Goal: Ask a question: Seek information or help from site administrators or community

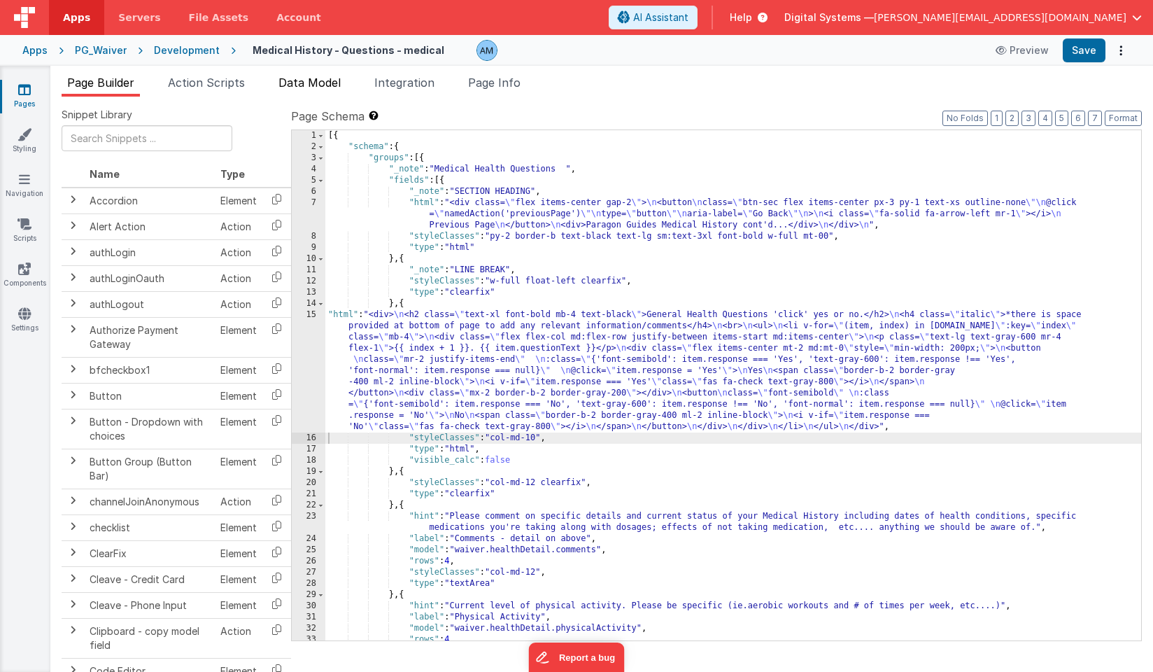
click at [327, 79] on span "Data Model" at bounding box center [309, 83] width 62 height 14
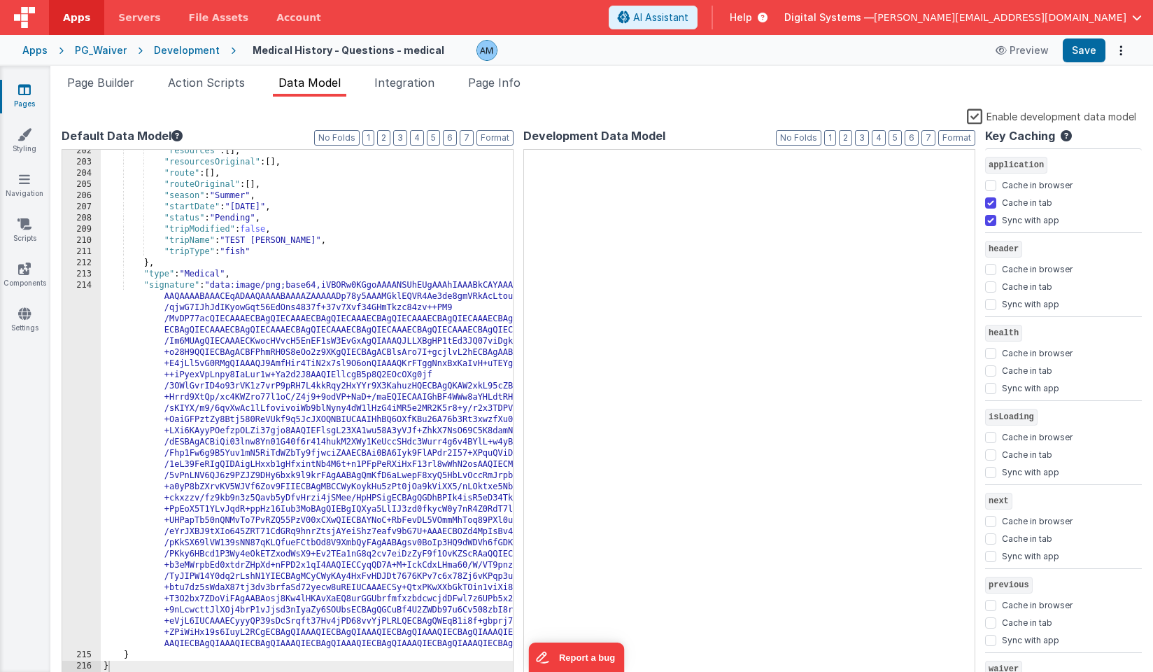
scroll to position [2388, 0]
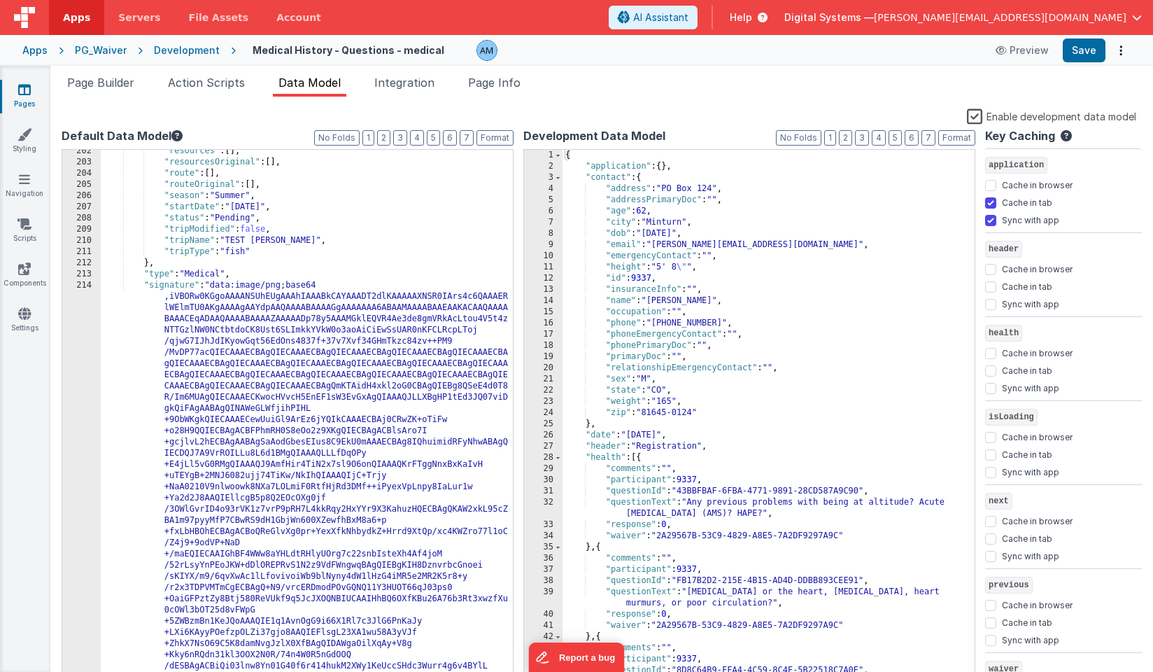
click at [972, 120] on label "Enable development data model" at bounding box center [1051, 116] width 169 height 16
click at [0, 0] on input "Enable development data model" at bounding box center [0, 0] width 0 height 0
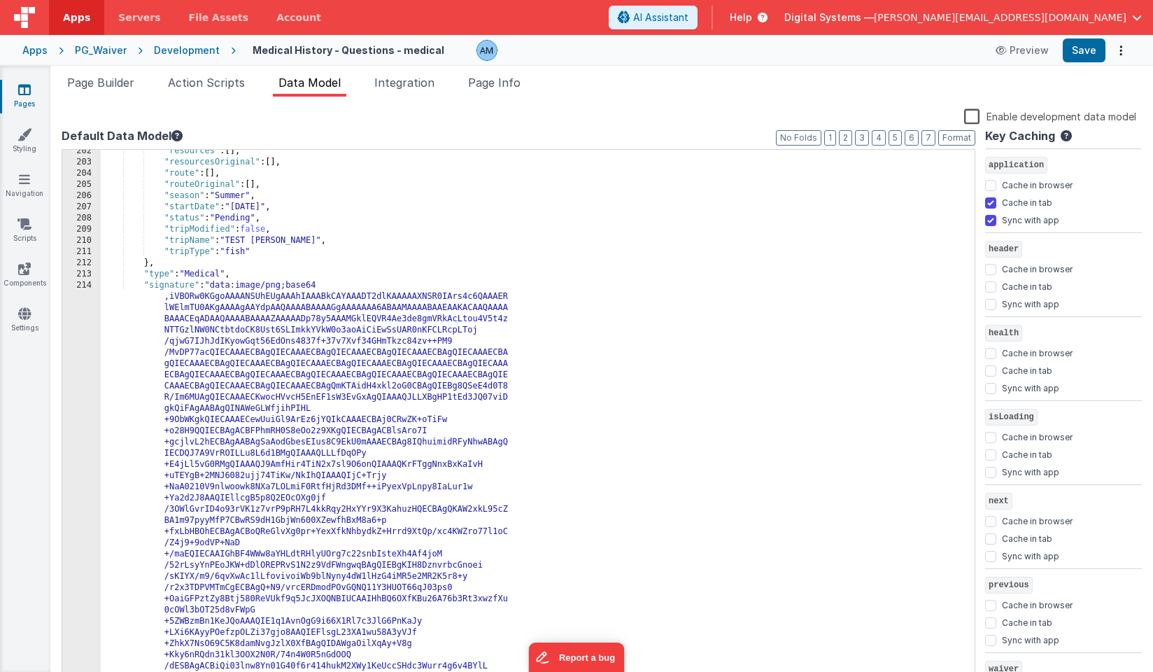
click at [972, 120] on label "Enable development data model" at bounding box center [1050, 116] width 172 height 16
click at [0, 0] on input "Enable development data model" at bounding box center [0, 0] width 0 height 0
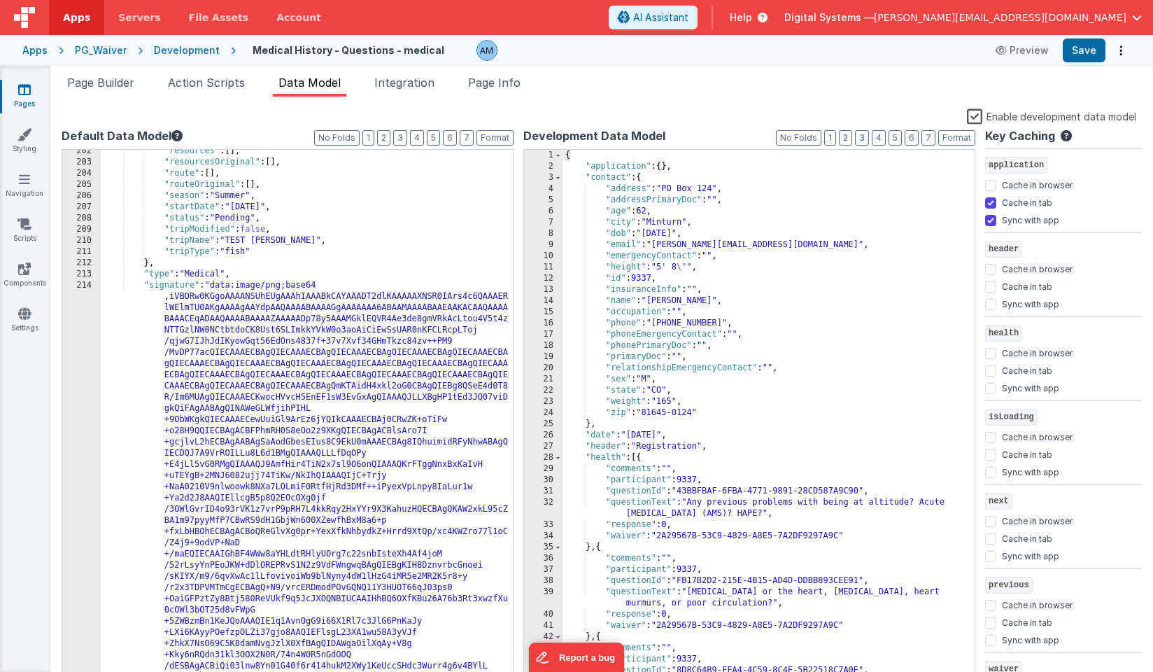
click at [983, 113] on label "Enable development data model" at bounding box center [1051, 116] width 169 height 16
click at [0, 0] on input "Enable development data model" at bounding box center [0, 0] width 0 height 0
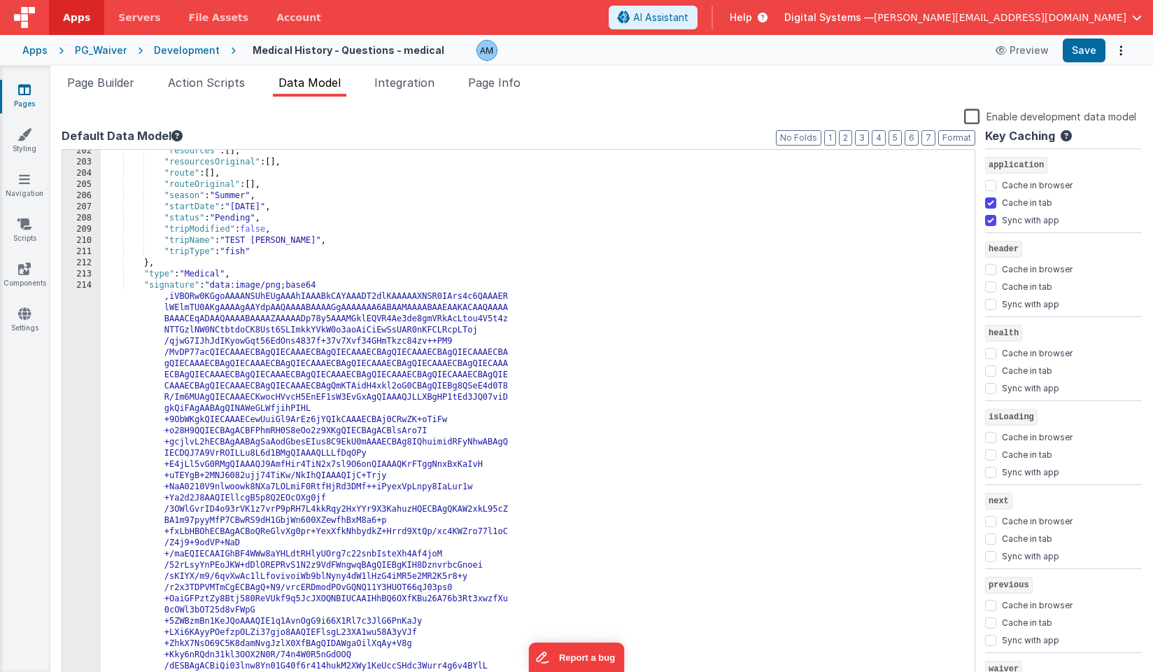
click at [178, 48] on div "Development" at bounding box center [187, 50] width 66 height 14
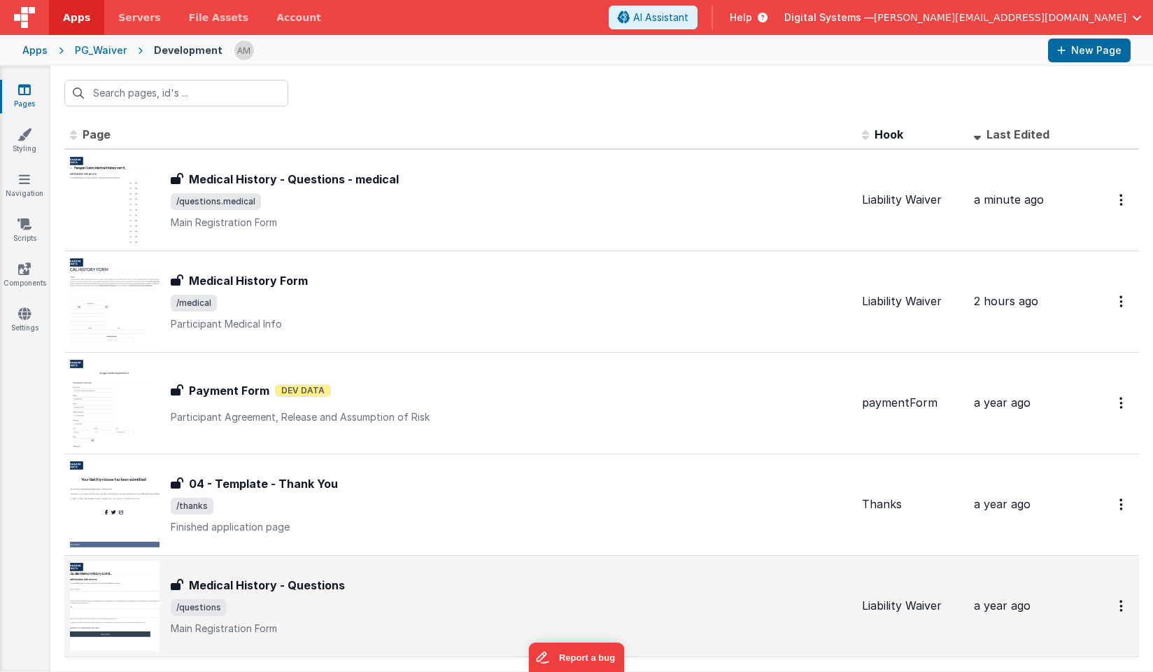
click at [224, 590] on h3 "Medical History - Questions" at bounding box center [267, 584] width 156 height 17
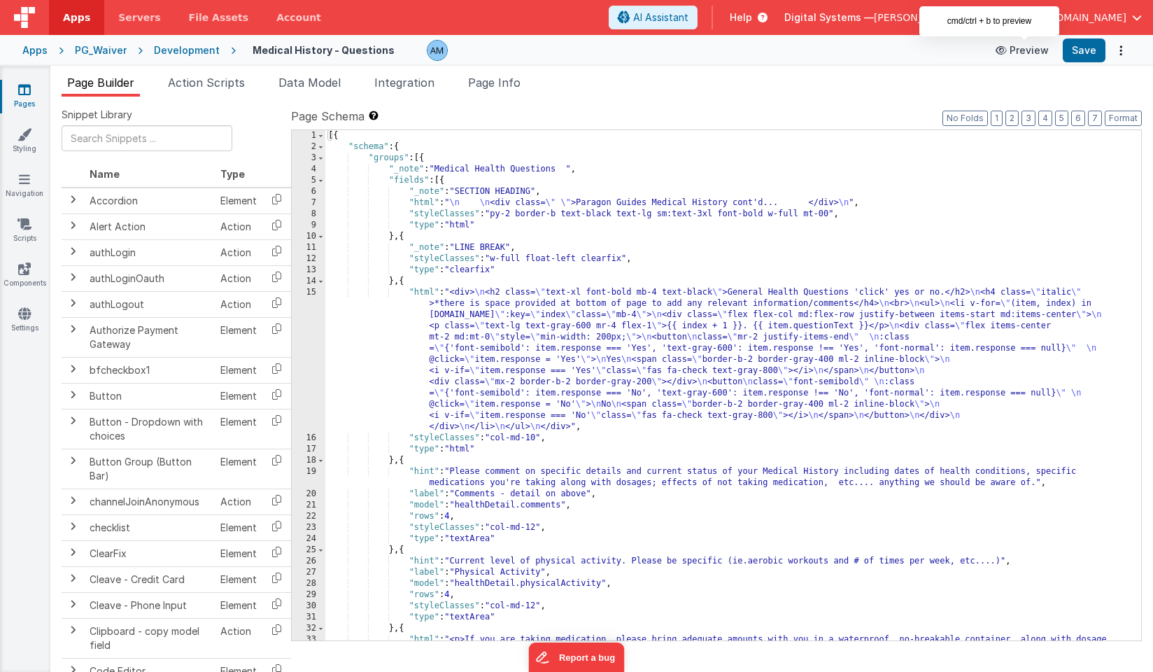
click at [1037, 48] on button "Preview" at bounding box center [1022, 50] width 70 height 22
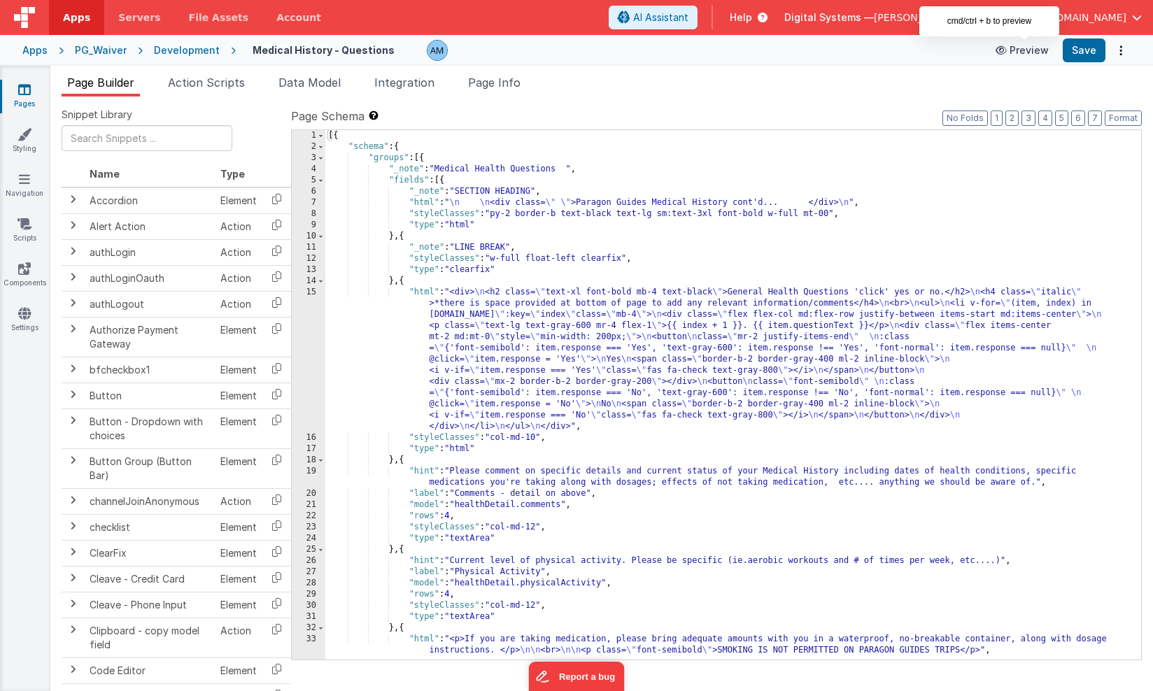
click at [1032, 51] on button "Preview" at bounding box center [1022, 50] width 70 height 22
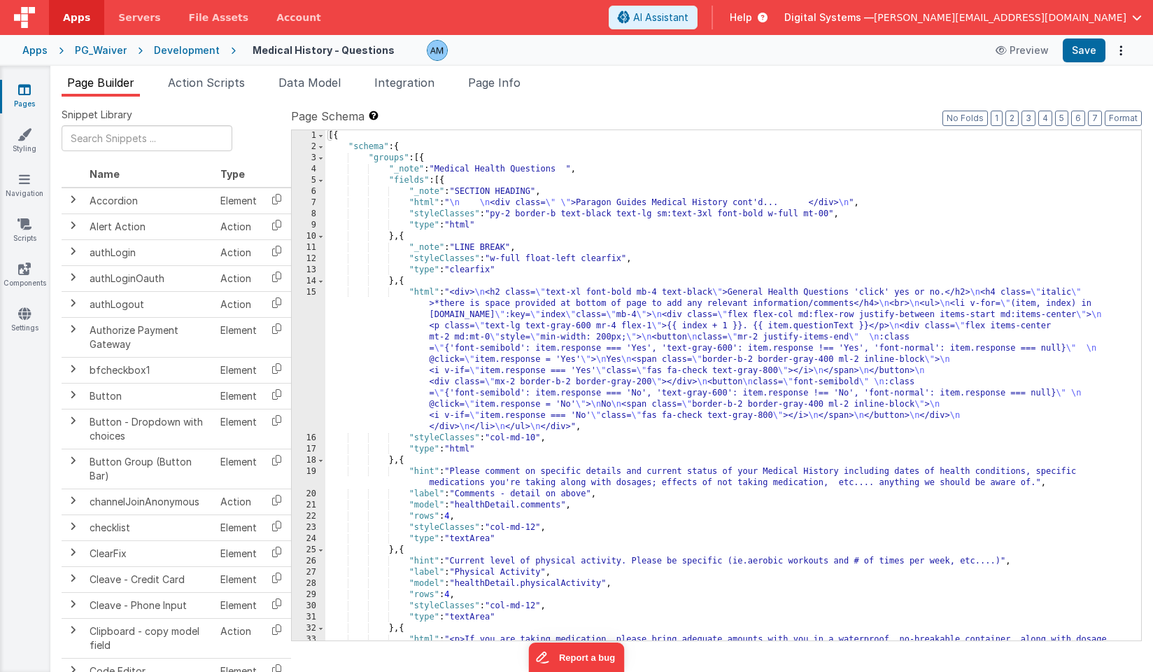
click at [487, 444] on div "[{ "schema" : { "groups" : [{ "_note" : "Medical Health Questions " , "fields" …" at bounding box center [733, 402] width 816 height 544
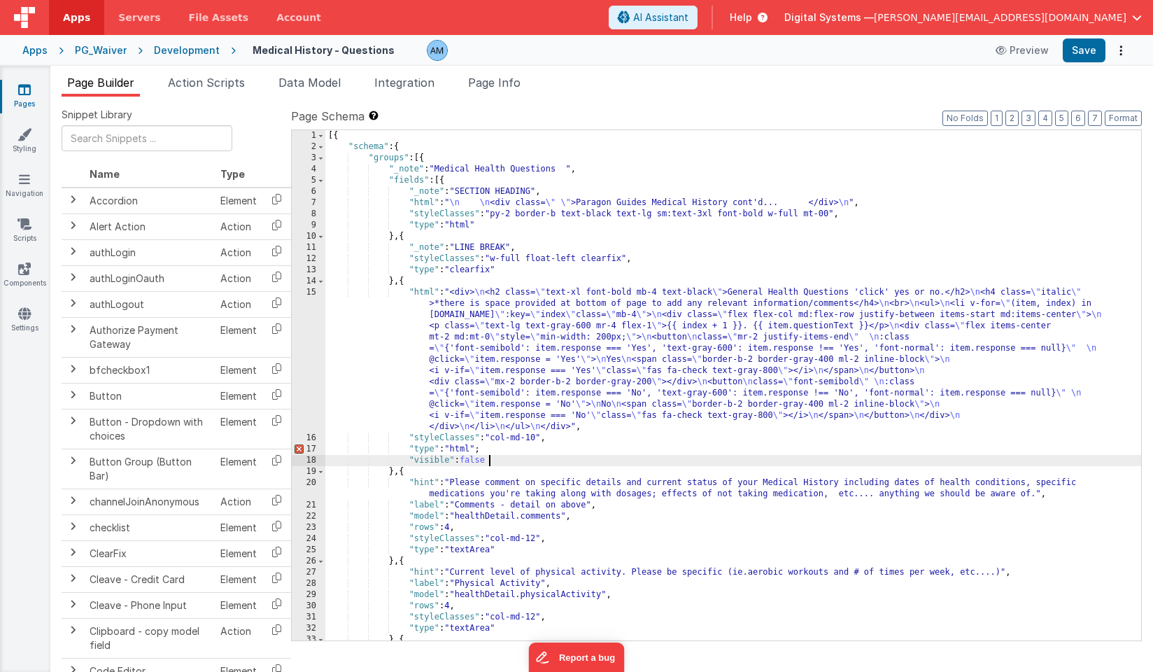
click at [485, 448] on div "[{ "schema" : { "groups" : [{ "_note" : "Medical Health Questions " , "fields" …" at bounding box center [733, 402] width 816 height 544
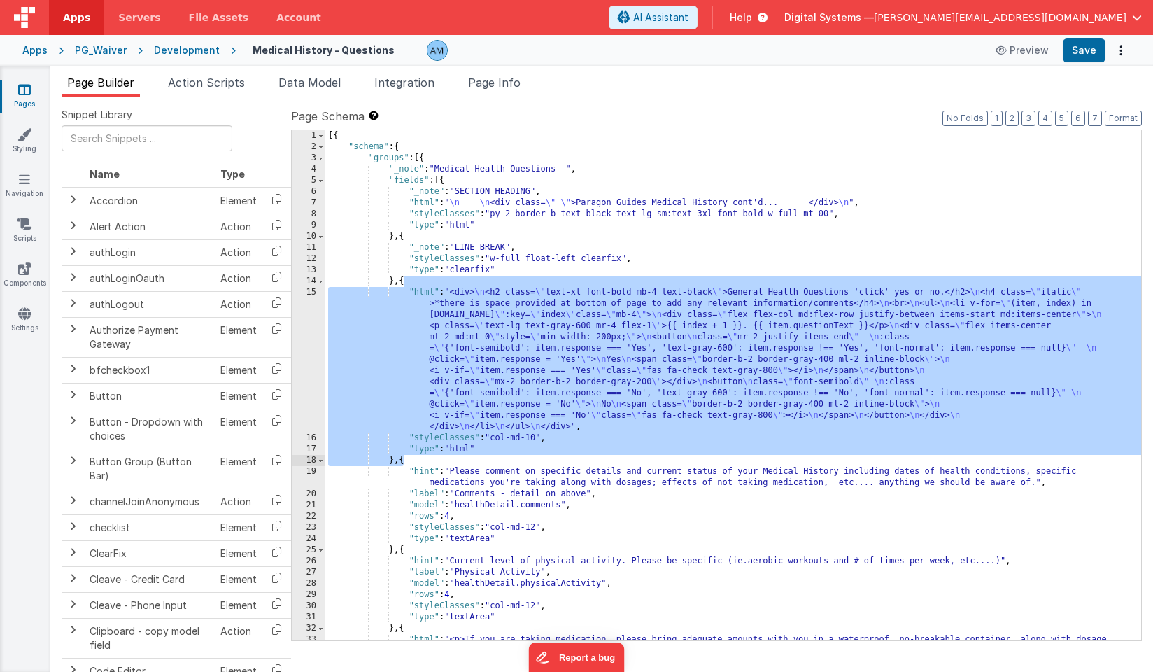
drag, startPoint x: 402, startPoint y: 283, endPoint x: 402, endPoint y: 460, distance: 177.7
click at [402, 460] on div "[{ "schema" : { "groups" : [{ "_note" : "Medical Health Questions " , "fields" …" at bounding box center [733, 402] width 816 height 544
click at [555, 437] on div "[{ "schema" : { "groups" : [{ "_note" : "Medical Health Questions " , "fields" …" at bounding box center [733, 402] width 816 height 544
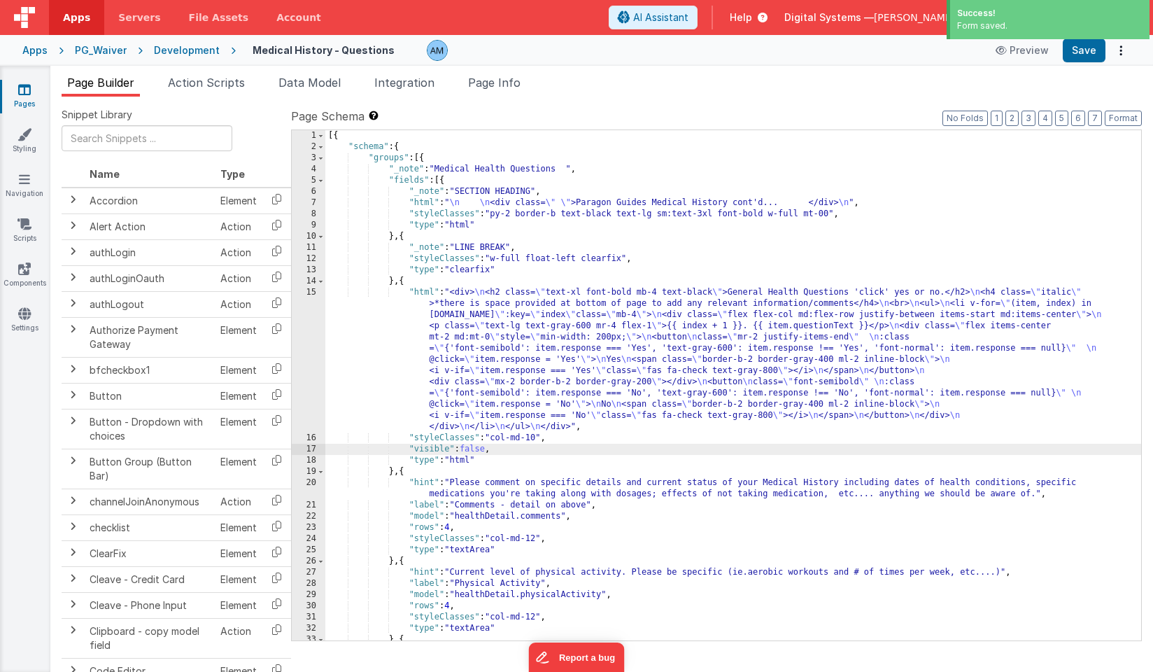
click at [402, 281] on div "[{ "schema" : { "groups" : [{ "_note" : "Medical Health Questions " , "fields" …" at bounding box center [733, 402] width 816 height 544
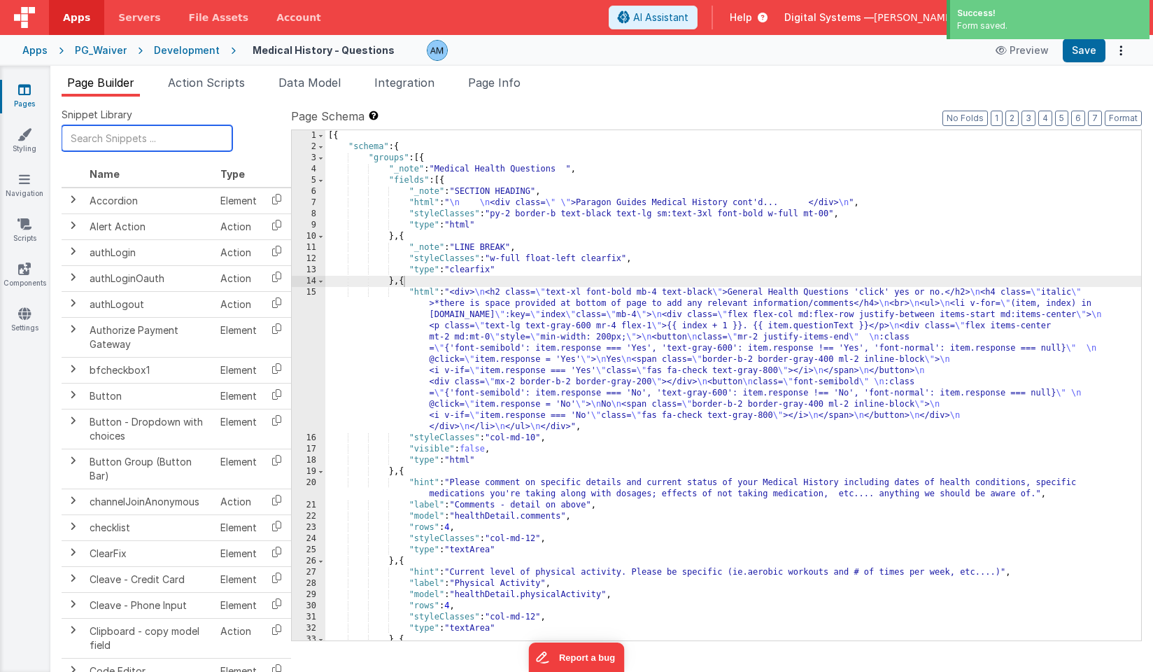
click at [161, 140] on input "text" at bounding box center [147, 138] width 171 height 26
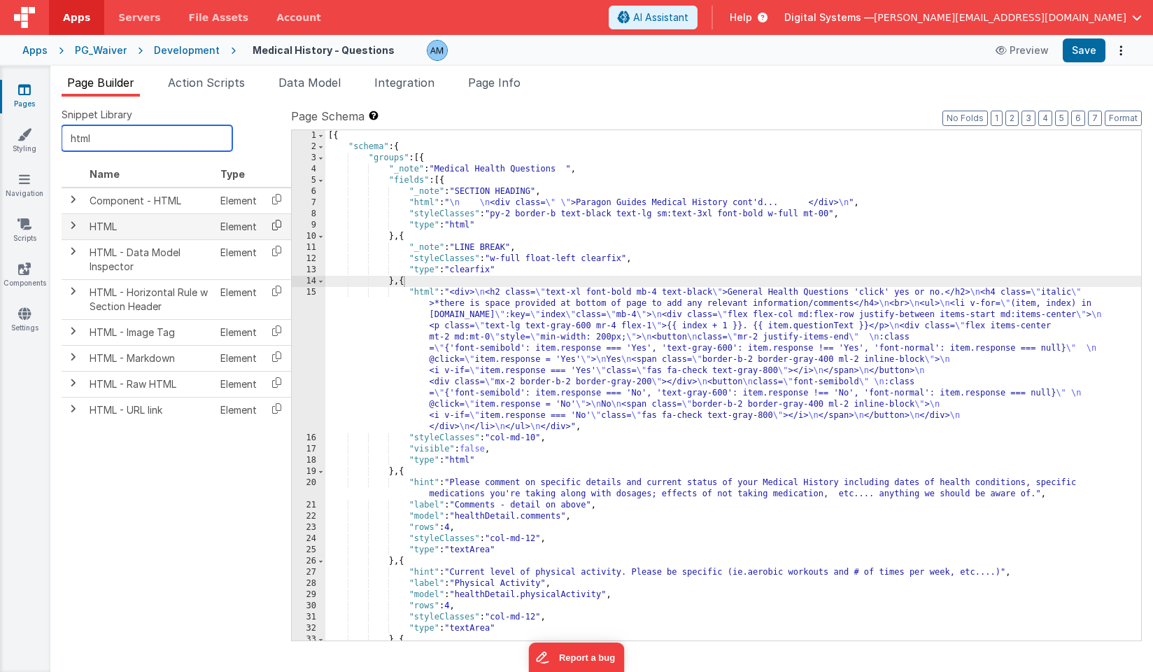
type input "html"
click at [281, 220] on icon at bounding box center [276, 225] width 29 height 22
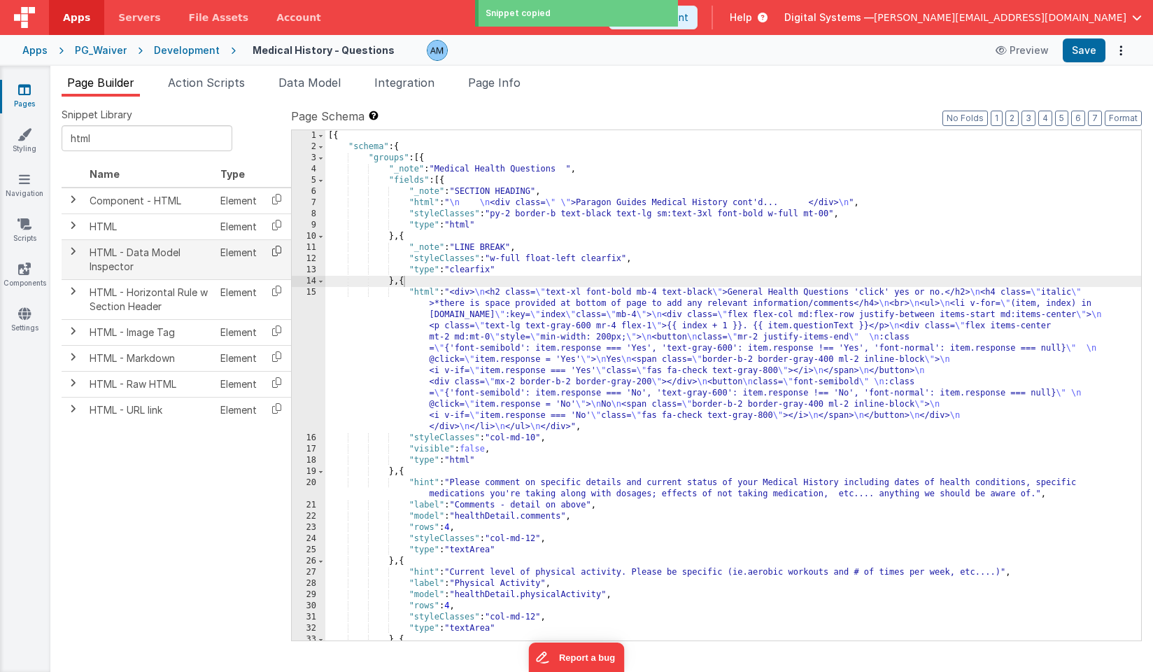
click at [274, 253] on icon at bounding box center [276, 251] width 29 height 22
click at [404, 279] on div "[{ "schema" : { "groups" : [{ "_note" : "Medical Health Questions " , "fields" …" at bounding box center [733, 402] width 816 height 544
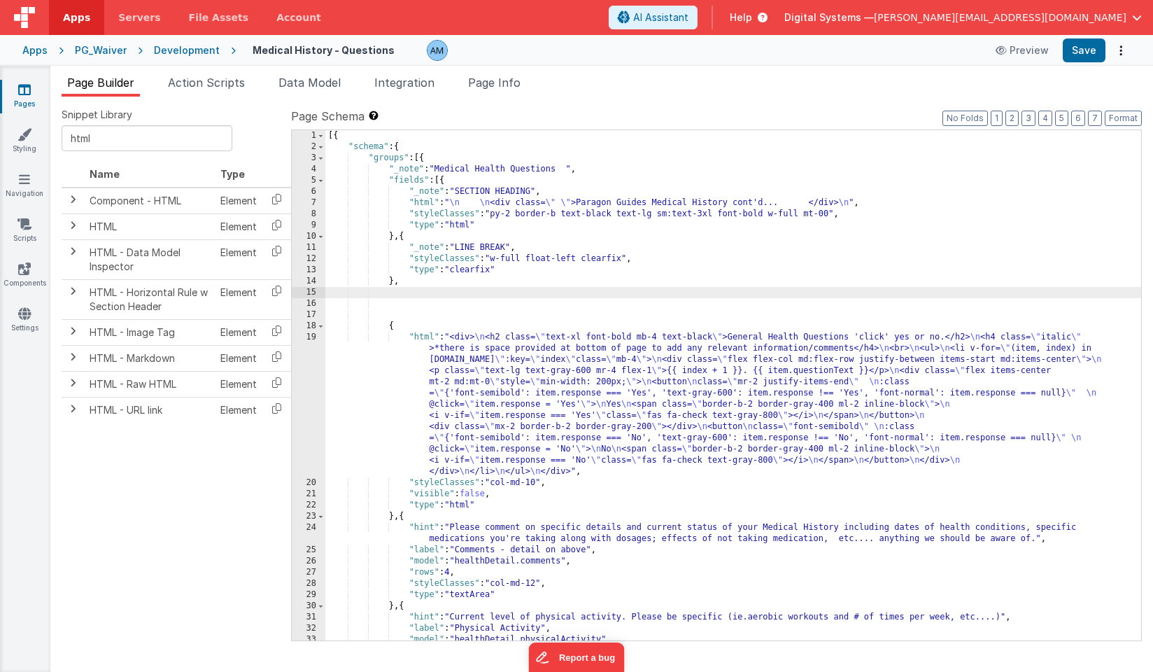
paste textarea
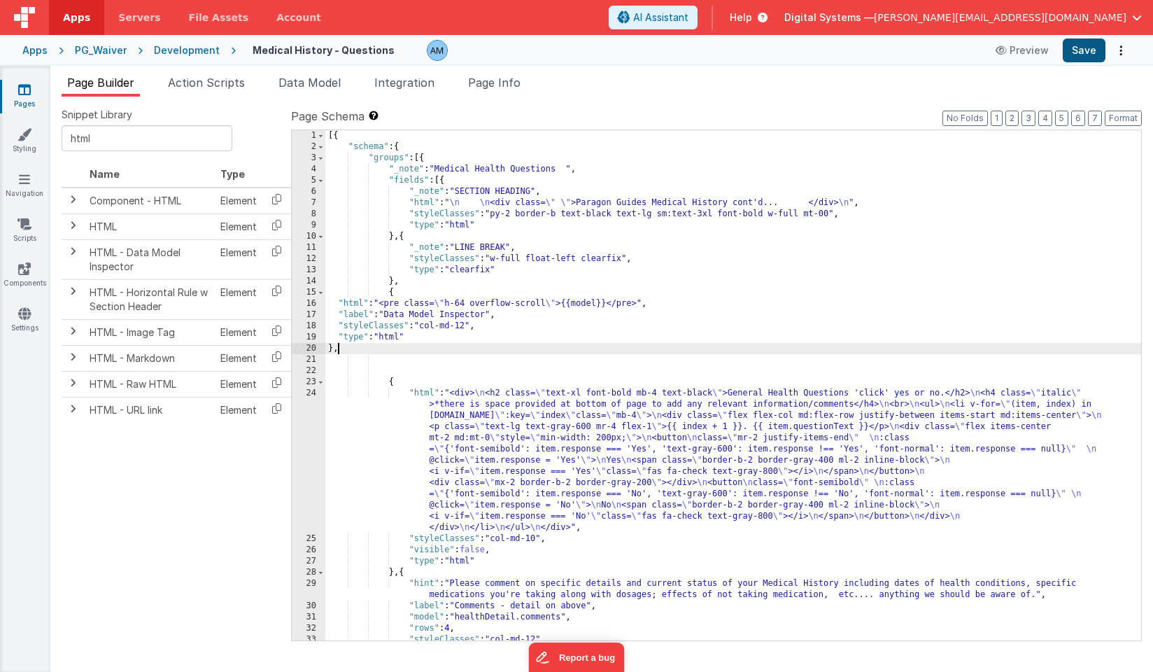
click at [1072, 50] on button "Save" at bounding box center [1084, 50] width 43 height 24
click at [1026, 52] on button "Preview" at bounding box center [1001, 50] width 70 height 22
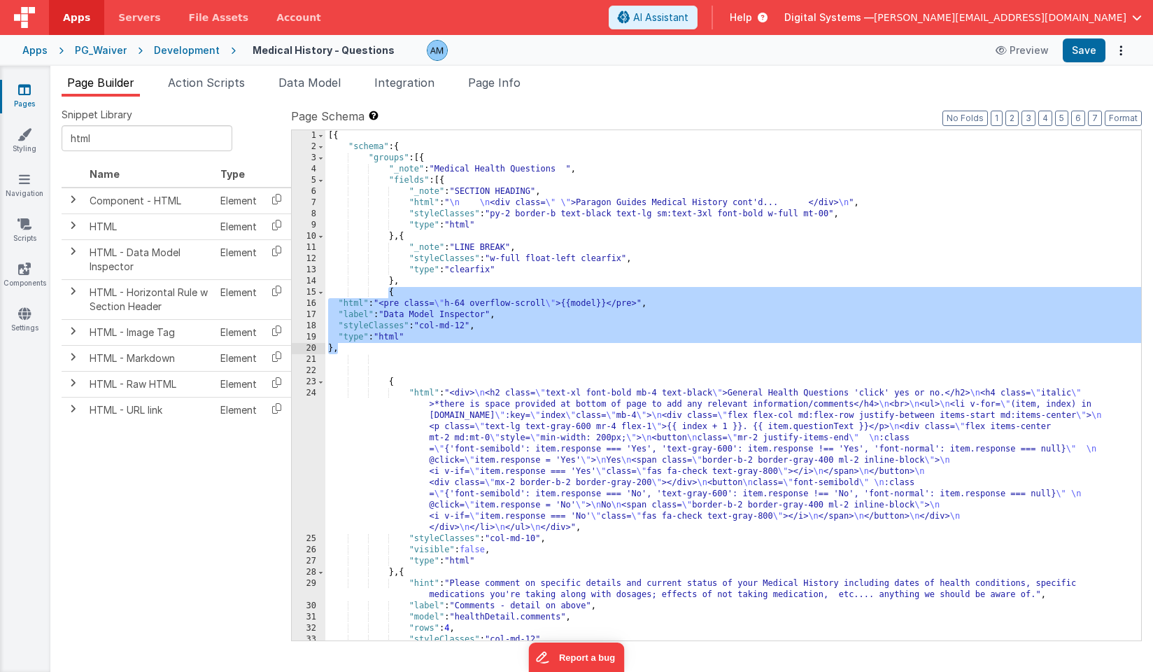
drag, startPoint x: 389, startPoint y: 292, endPoint x: 394, endPoint y: 348, distance: 56.9
click at [394, 348] on div "[{ "schema" : { "groups" : [{ "_note" : "Medical Health Questions " , "fields" …" at bounding box center [733, 396] width 816 height 532
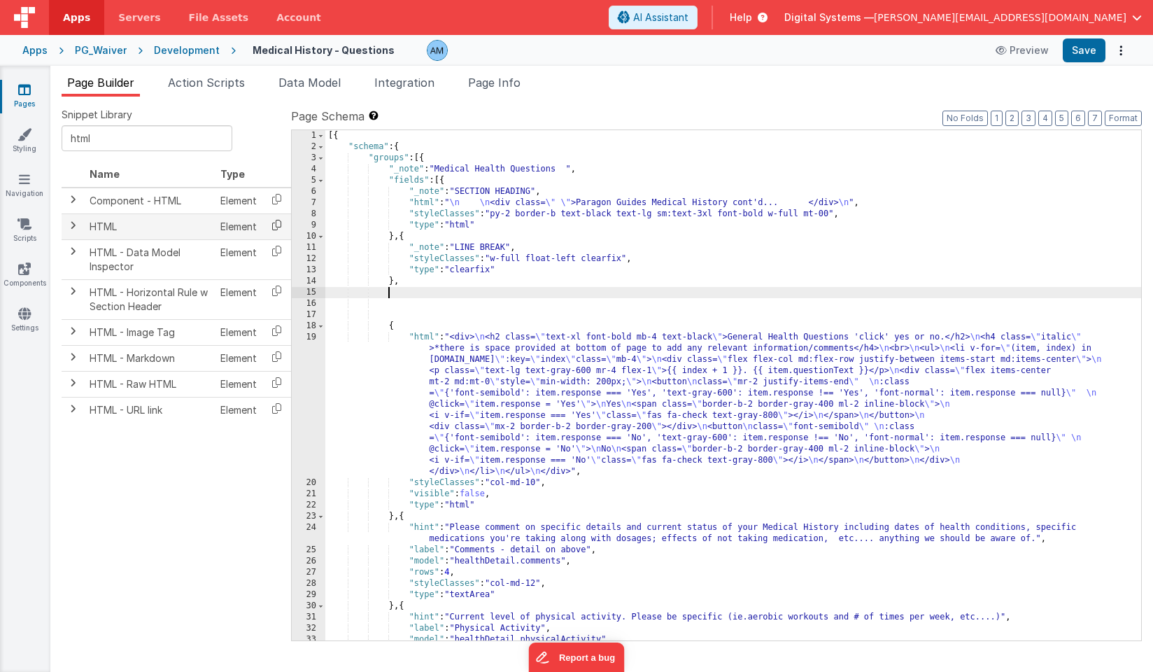
click at [280, 228] on icon at bounding box center [276, 225] width 29 height 22
click at [407, 291] on div "[{ "schema" : { "groups" : [{ "_note" : "Medical Health Questions " , "fields" …" at bounding box center [733, 396] width 816 height 532
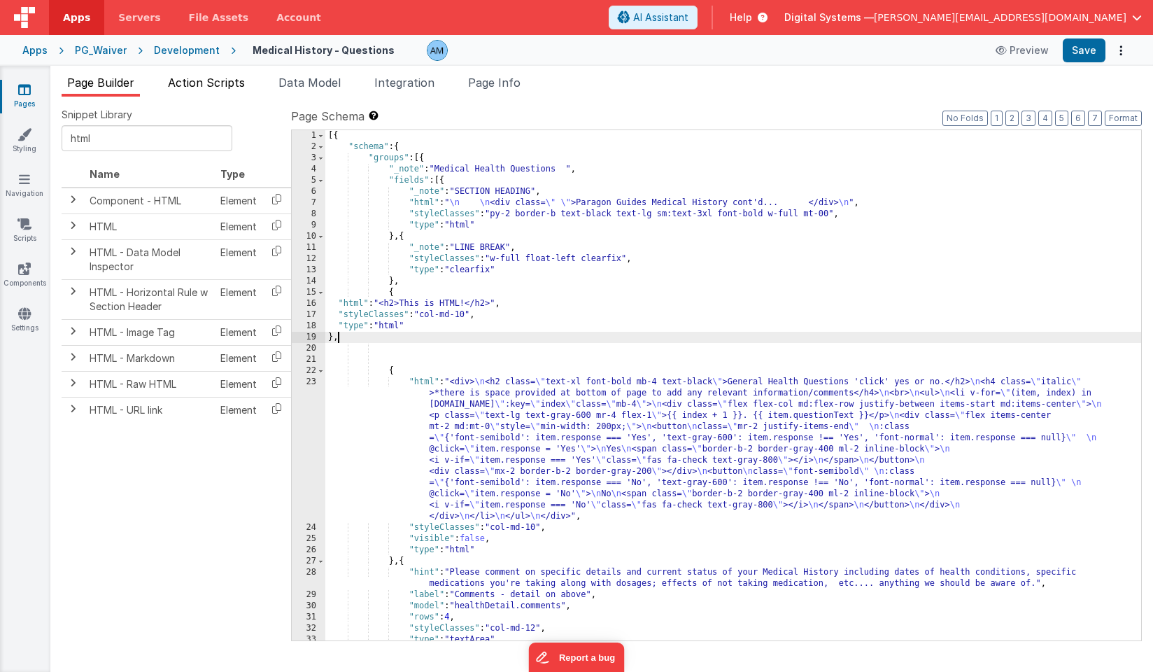
click at [208, 84] on span "Action Scripts" at bounding box center [206, 83] width 77 height 14
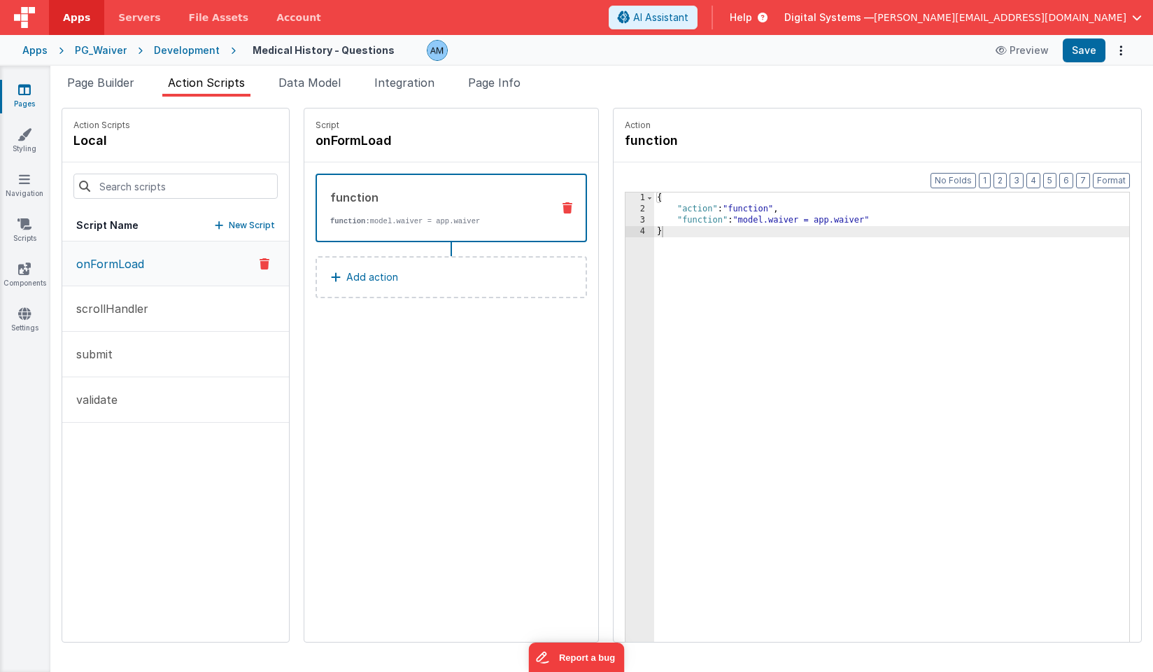
click at [123, 265] on p "onFormLoad" at bounding box center [106, 263] width 76 height 17
click at [388, 87] on span "Integration" at bounding box center [404, 83] width 60 height 14
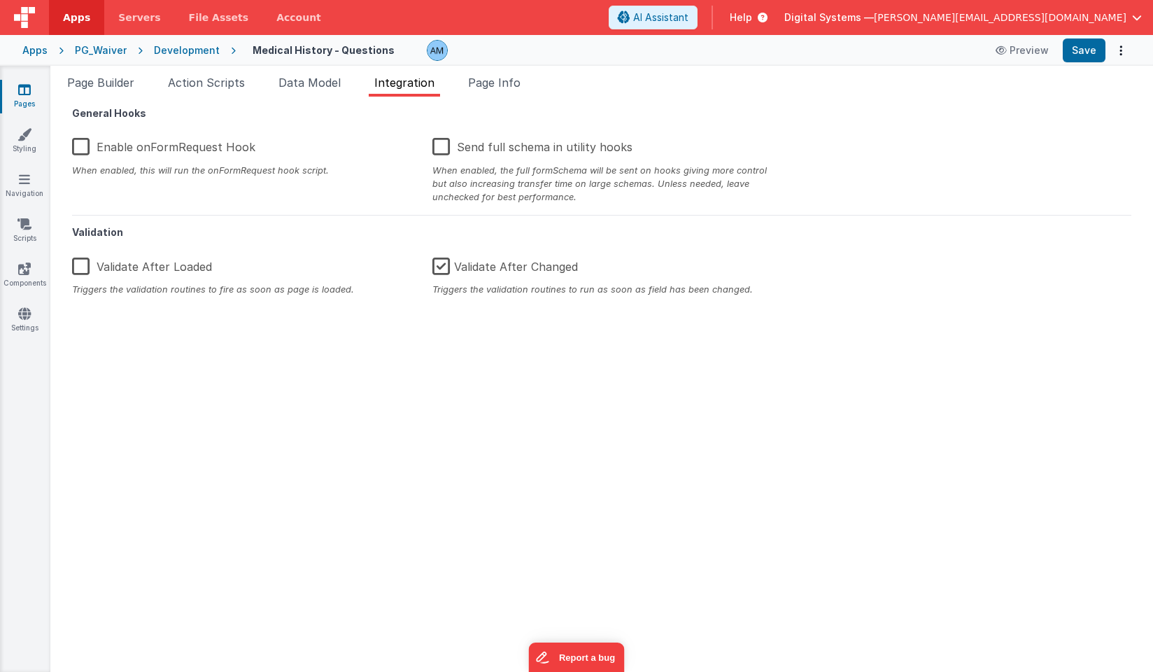
click at [164, 149] on label "Enable onFormRequest Hook" at bounding box center [163, 144] width 183 height 30
click at [0, 0] on input "Enable onFormRequest Hook" at bounding box center [0, 0] width 0 height 0
click at [241, 81] on span "Action Scripts" at bounding box center [206, 83] width 77 height 14
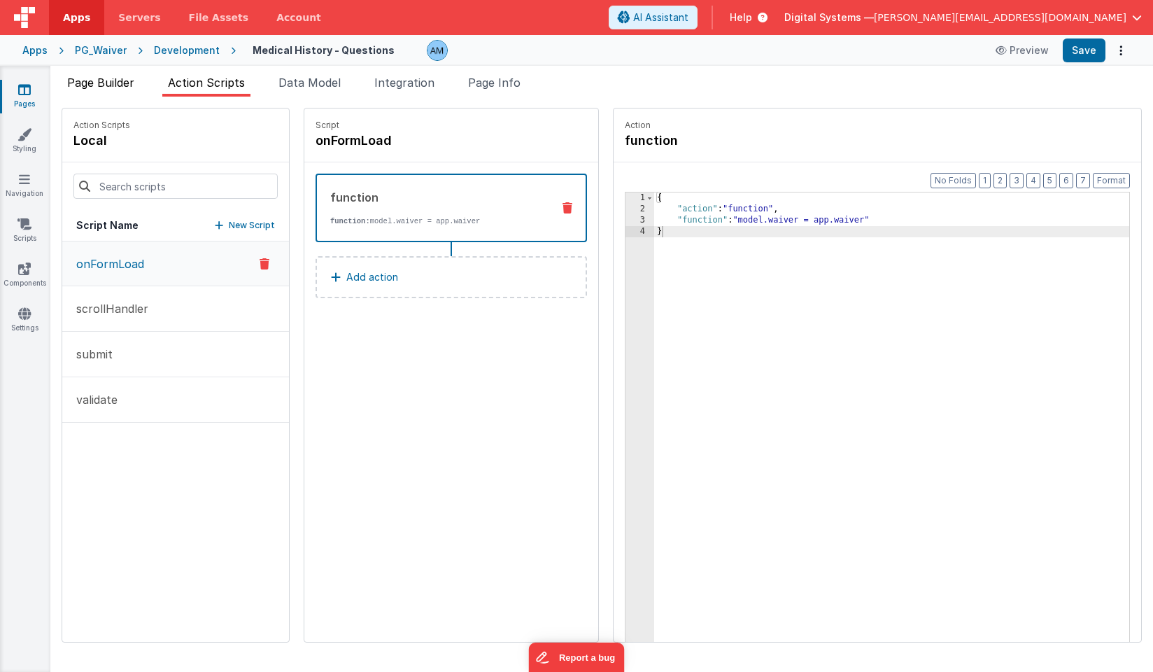
click at [99, 90] on li "Page Builder" at bounding box center [101, 85] width 78 height 22
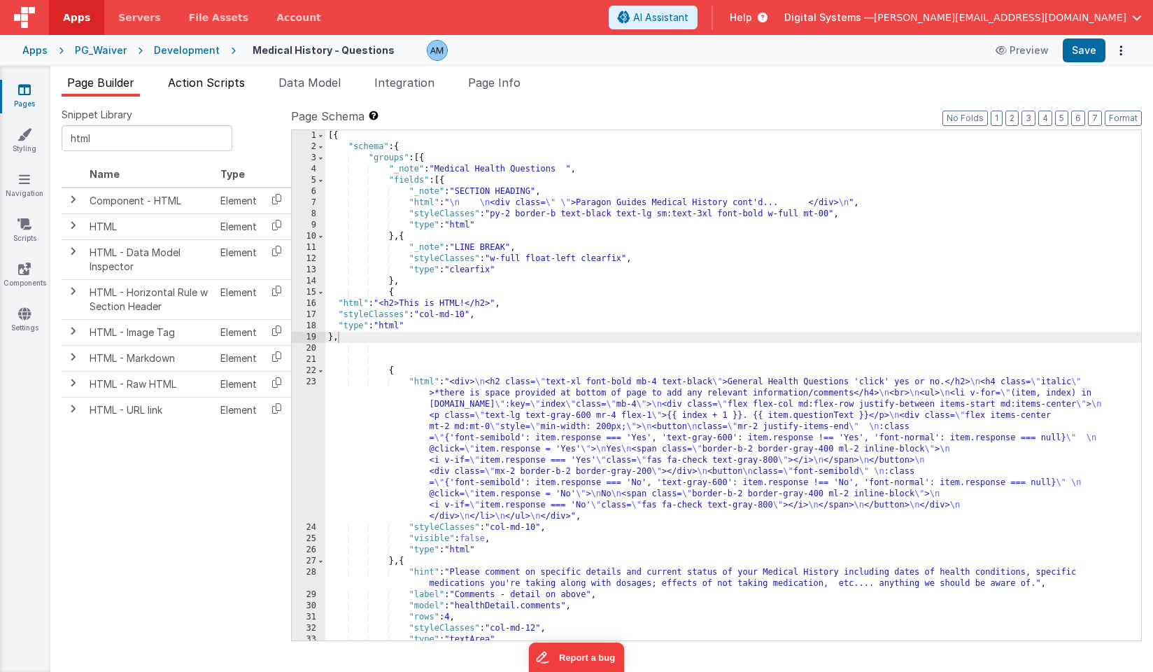
click at [212, 83] on span "Action Scripts" at bounding box center [206, 83] width 77 height 14
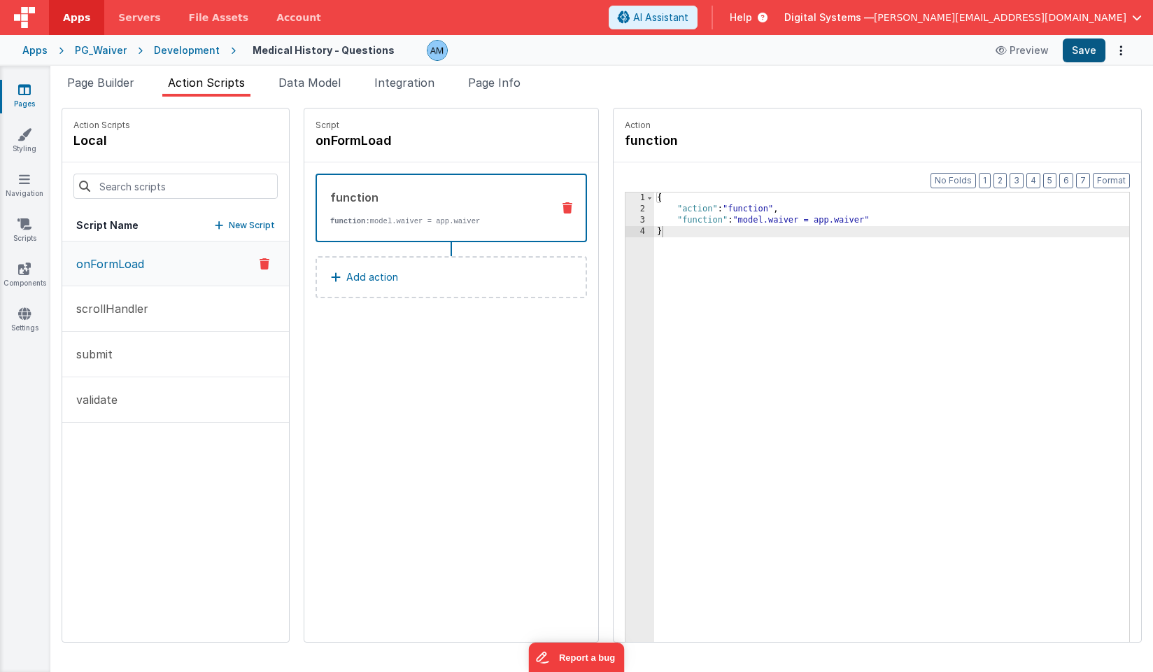
click at [1100, 43] on button "Save" at bounding box center [1084, 50] width 43 height 24
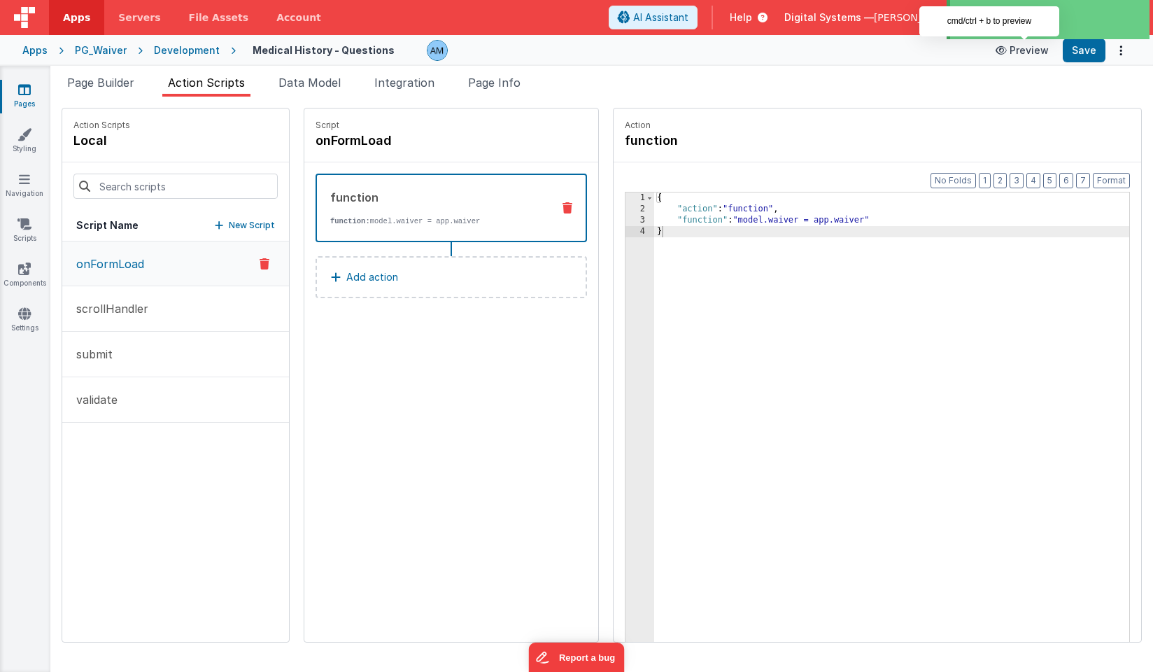
click at [1006, 49] on icon at bounding box center [1002, 50] width 14 height 10
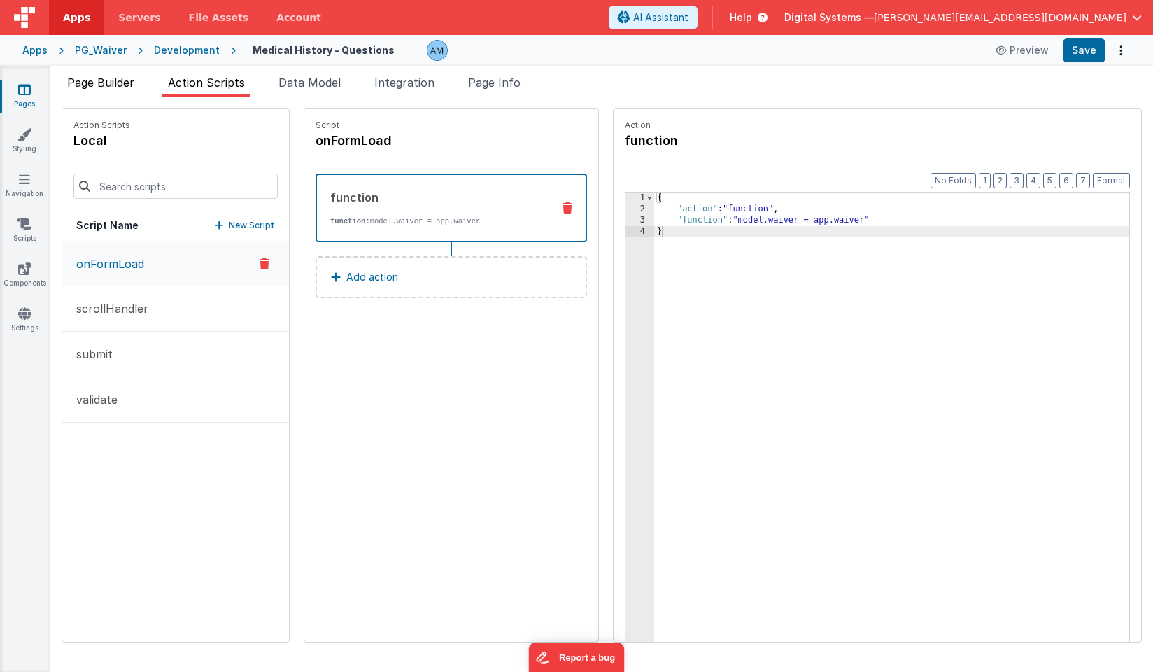
click at [111, 86] on span "Page Builder" at bounding box center [100, 83] width 67 height 14
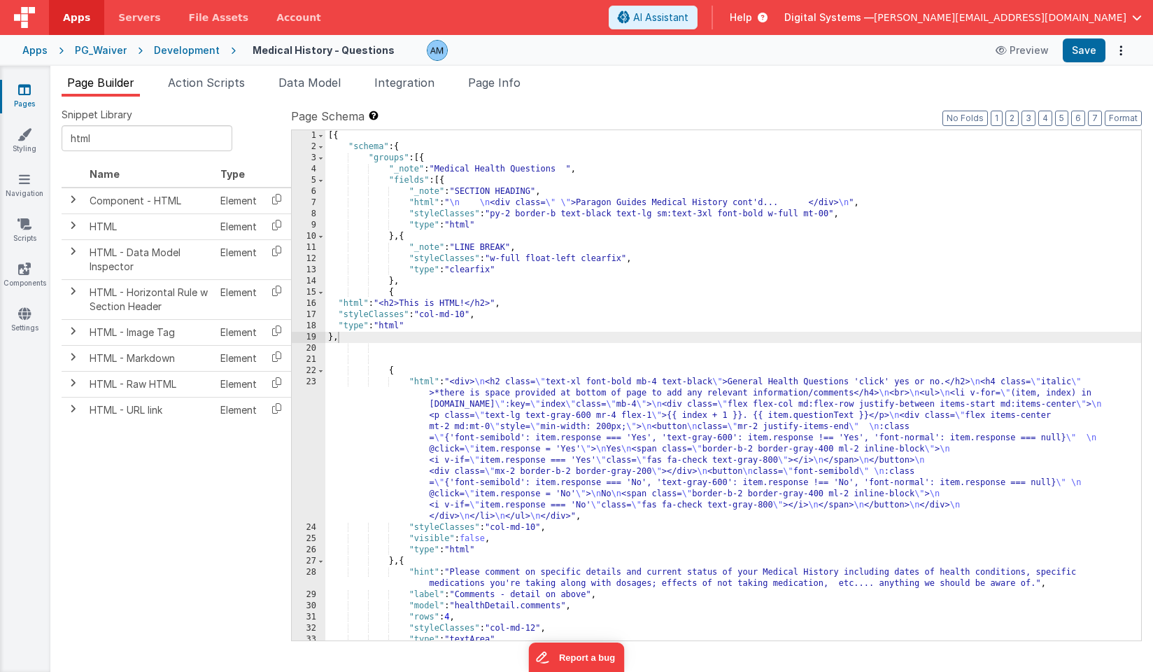
click at [369, 310] on div "[{ "schema" : { "groups" : [{ "_note" : "Medical Health Questions " , "fields" …" at bounding box center [733, 396] width 816 height 532
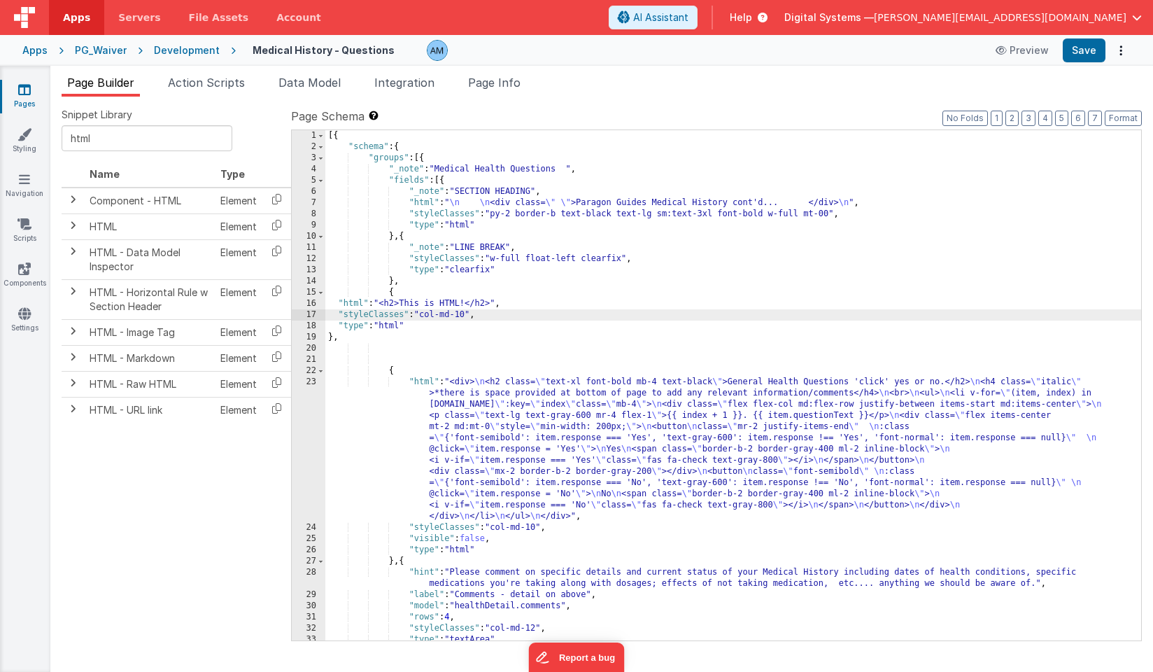
click at [308, 306] on div "16" at bounding box center [309, 303] width 34 height 11
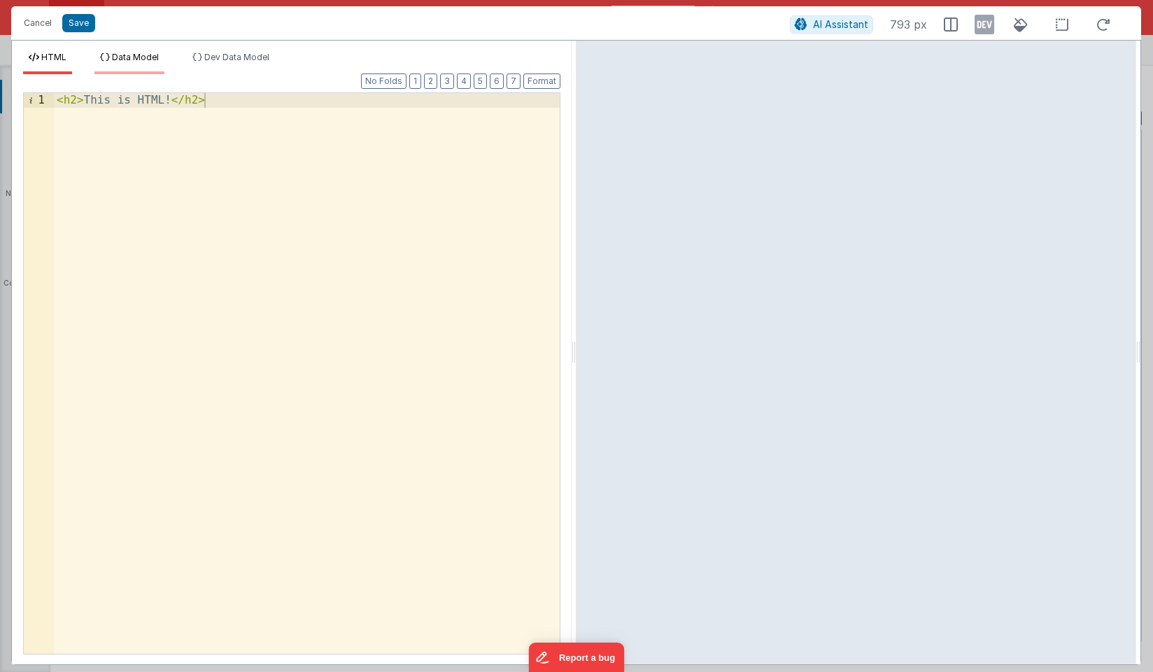
click at [158, 54] on span "Data Model" at bounding box center [135, 57] width 47 height 10
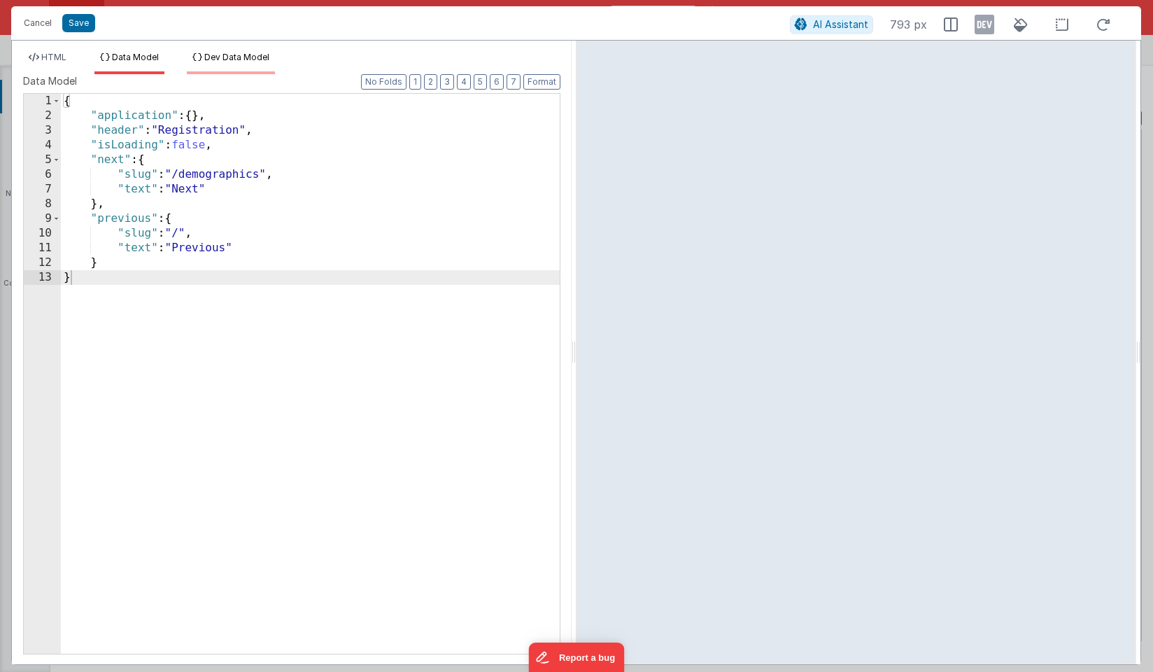
click at [232, 54] on span "Dev Data Model" at bounding box center [236, 57] width 65 height 10
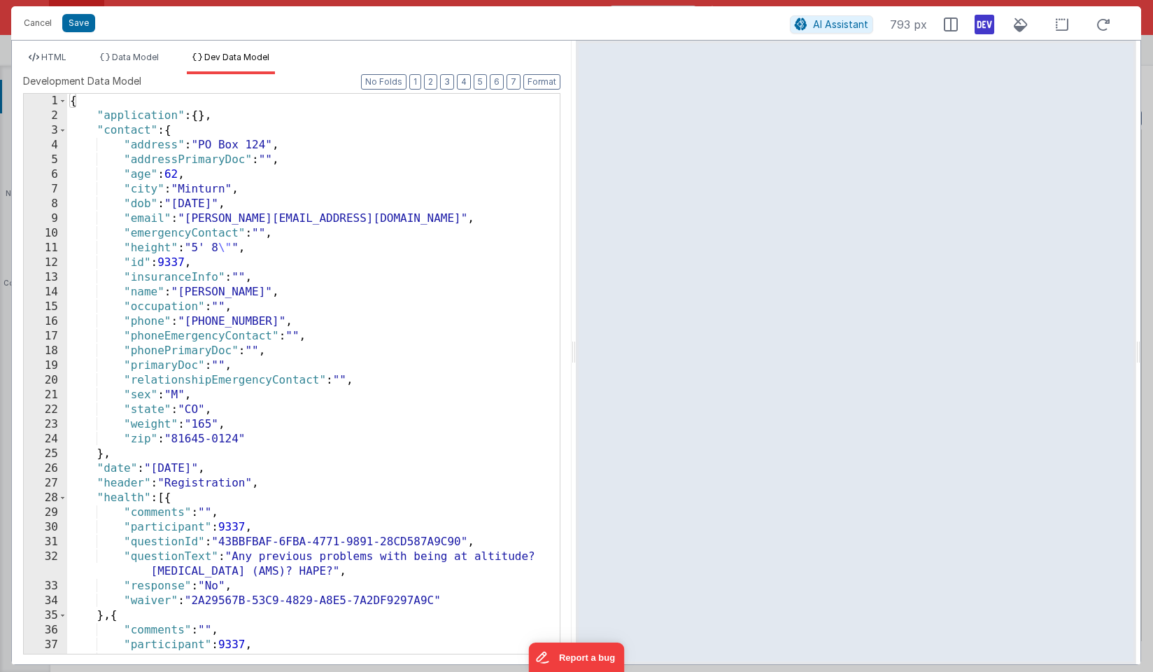
click at [980, 28] on icon at bounding box center [984, 24] width 20 height 22
click at [984, 23] on icon at bounding box center [984, 24] width 20 height 22
click at [235, 57] on span "Dev Data Model" at bounding box center [236, 57] width 65 height 10
click at [133, 59] on span "Data Model" at bounding box center [135, 57] width 47 height 10
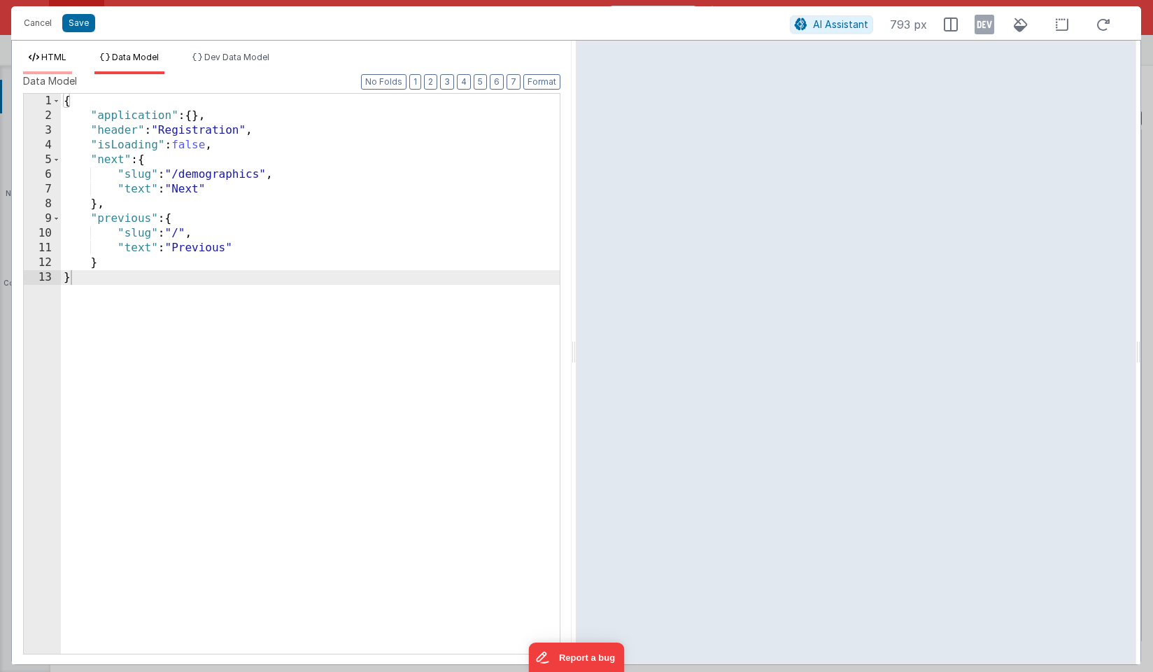
click at [63, 55] on span "HTML" at bounding box center [53, 57] width 25 height 10
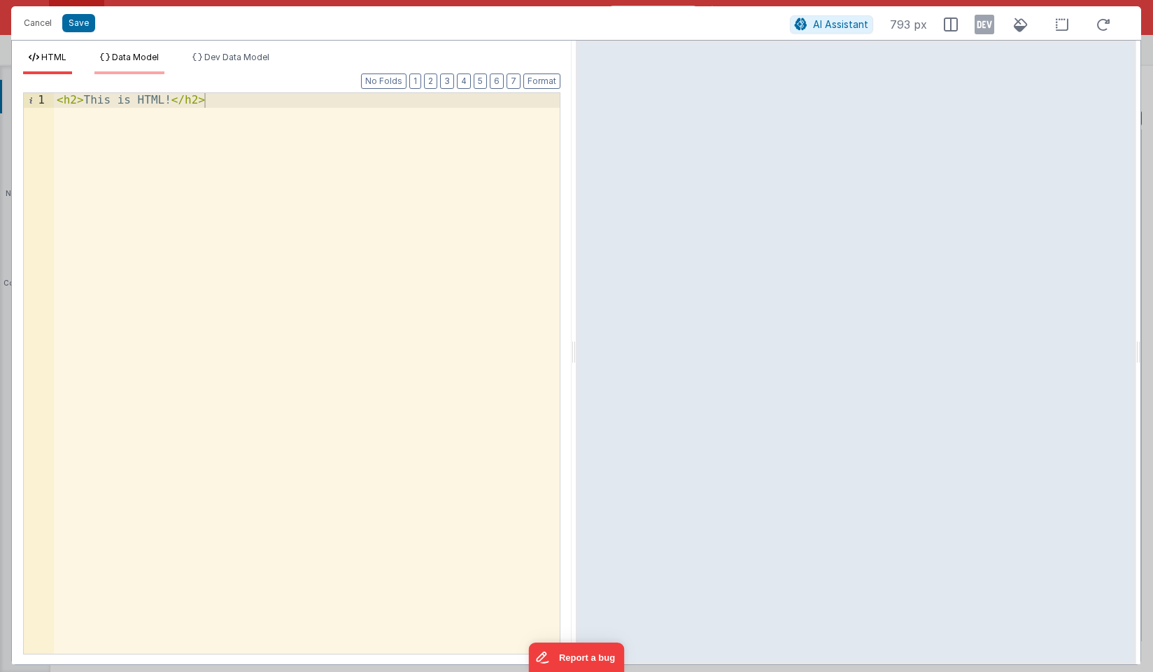
click at [115, 53] on span "Data Model" at bounding box center [135, 57] width 47 height 10
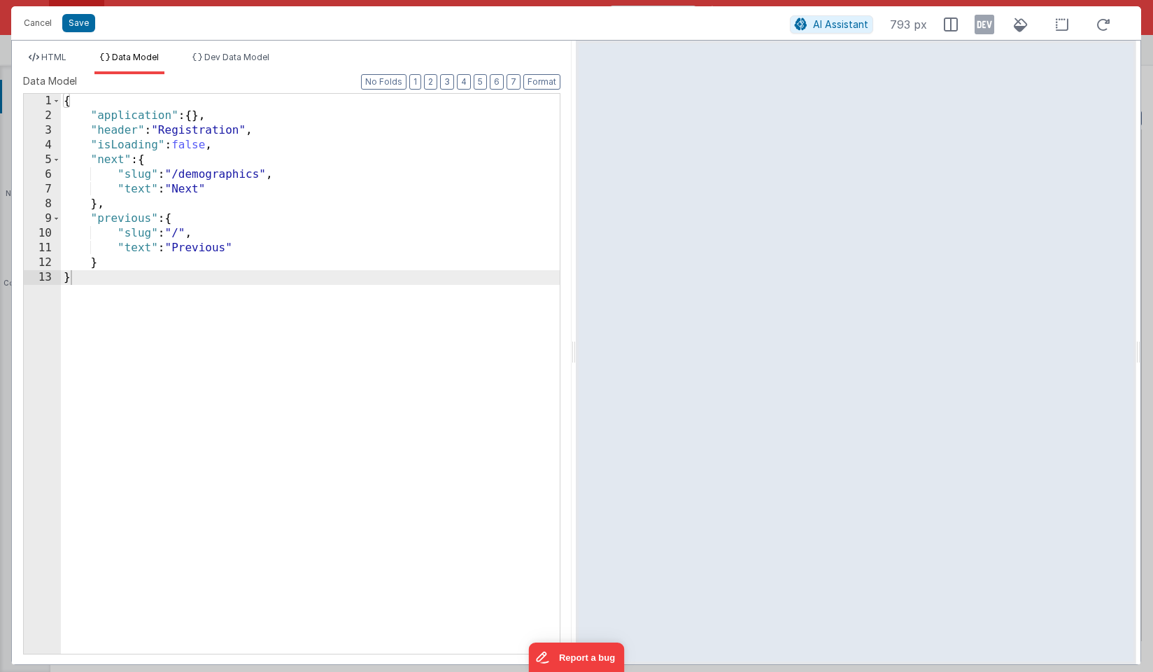
click at [108, 264] on div "{ "application" : { } , "header" : "Registration" , "isLoading" : false , "next…" at bounding box center [310, 388] width 499 height 589
click at [113, 279] on div "{ "application" : { } , "header" : "Registration" , "isLoading" : false , "next…" at bounding box center [310, 388] width 499 height 589
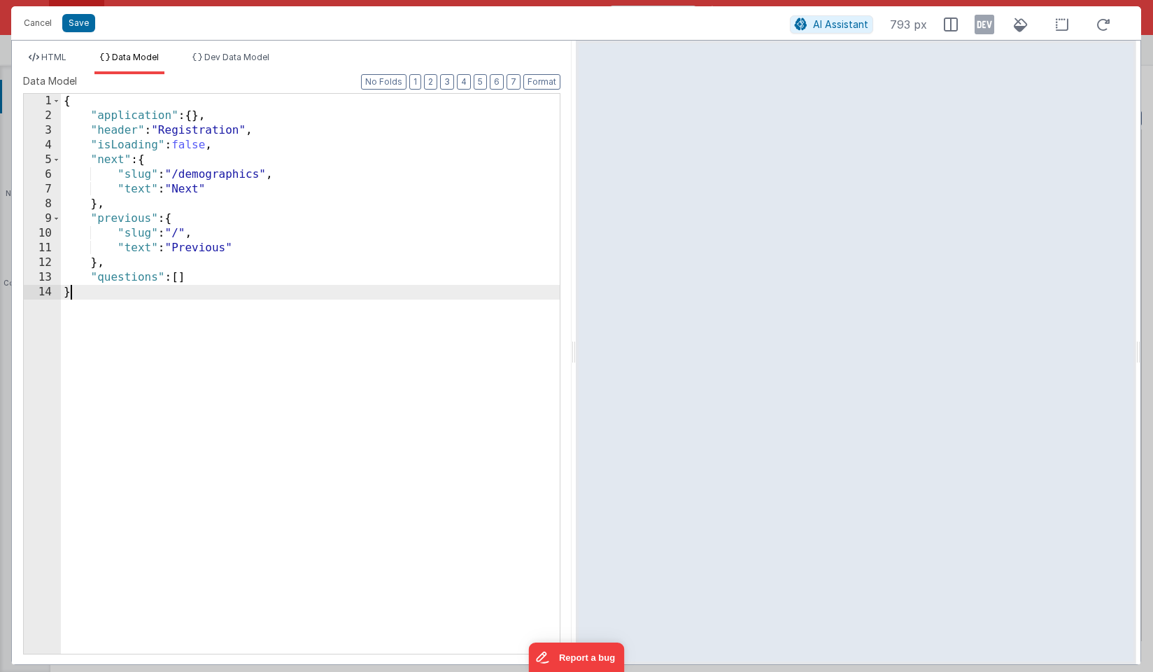
click at [146, 356] on div "{ "application" : { } , "header" : "Registration" , "isLoading" : false , "next…" at bounding box center [310, 388] width 499 height 589
click at [86, 22] on button "Save" at bounding box center [78, 23] width 33 height 18
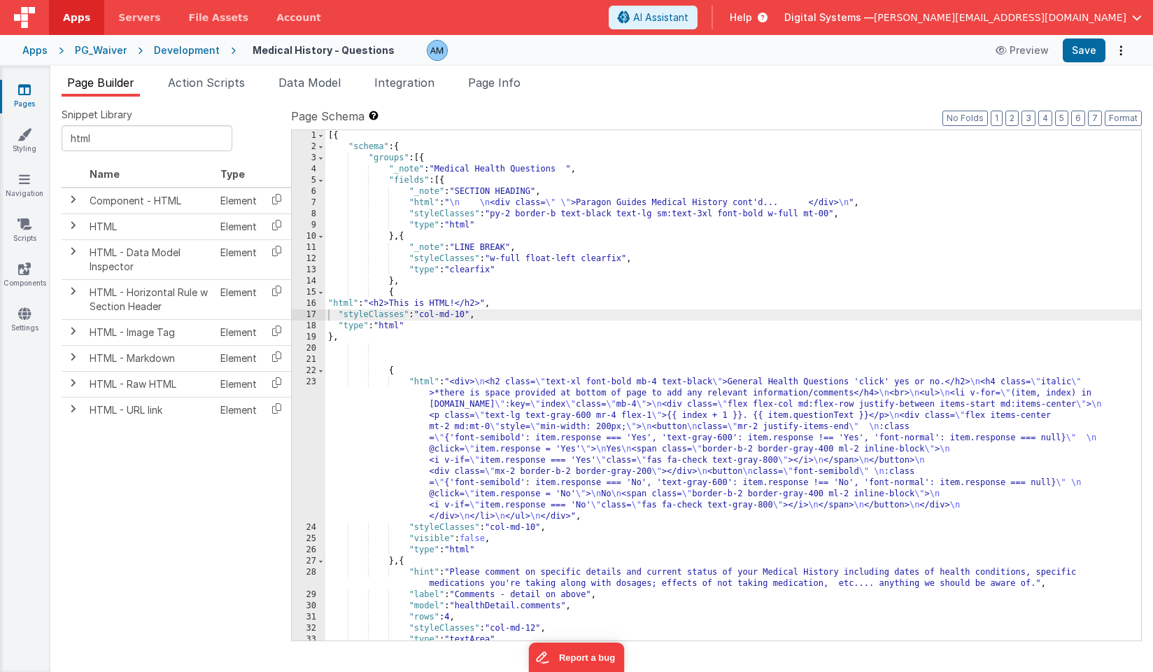
click at [311, 304] on div "16" at bounding box center [309, 303] width 34 height 11
click at [306, 304] on div "16" at bounding box center [309, 303] width 34 height 11
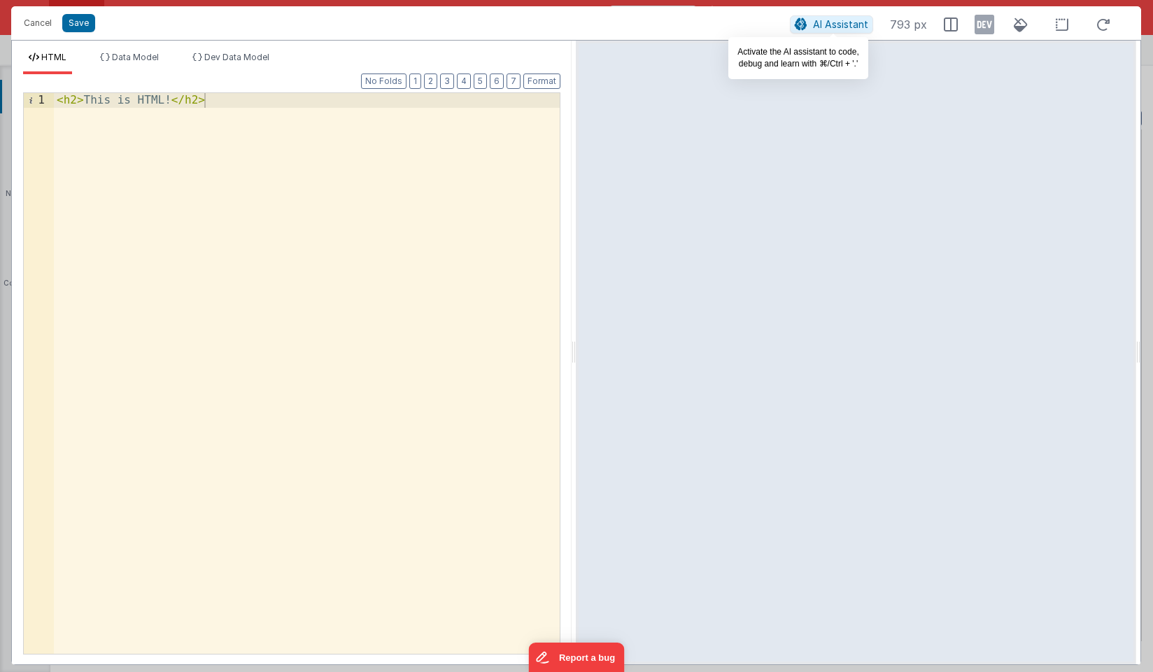
click at [849, 21] on span "AI Assistant" at bounding box center [840, 24] width 55 height 12
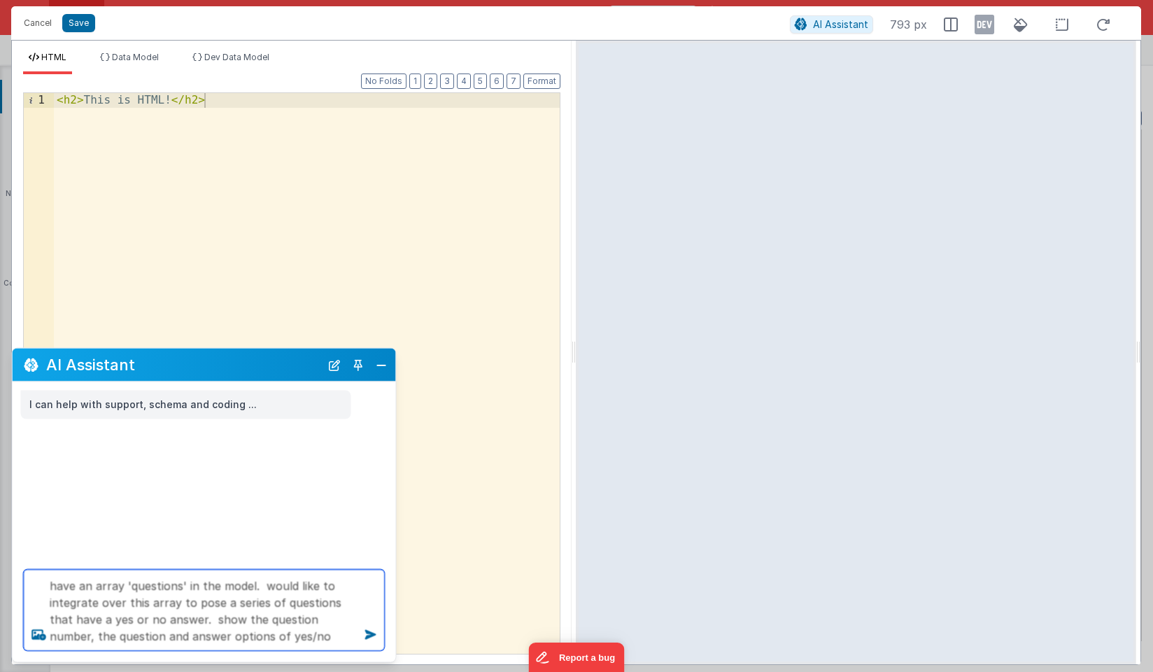
type textarea "have an array 'questions' in the model. would like to integrate over this array…"
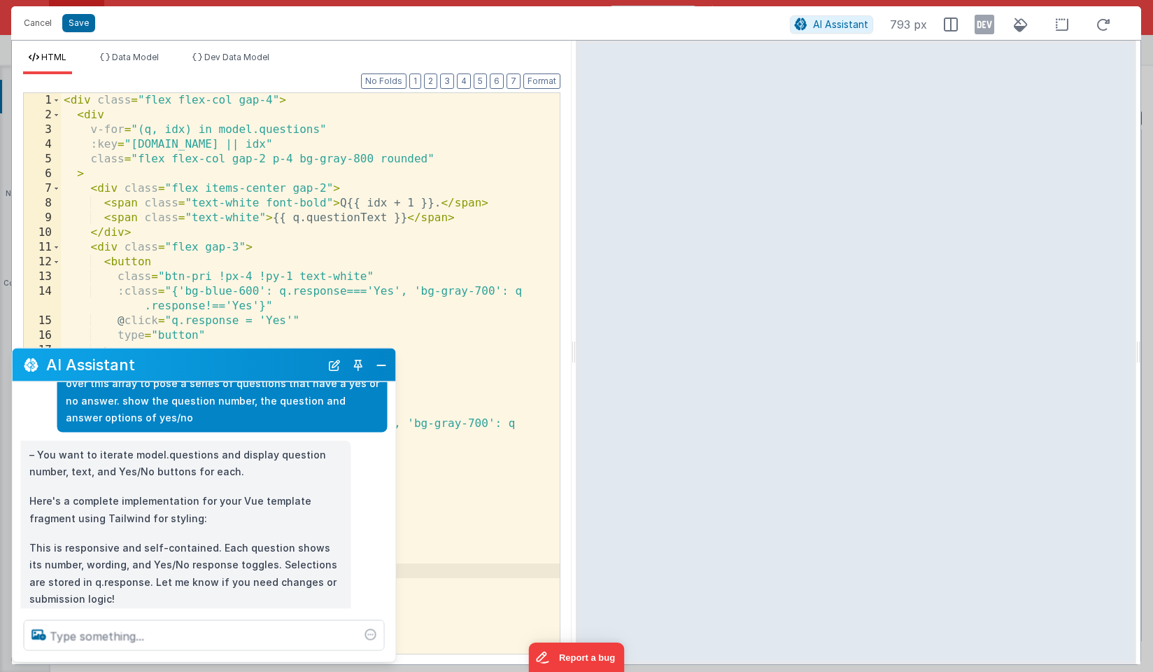
scroll to position [101, 0]
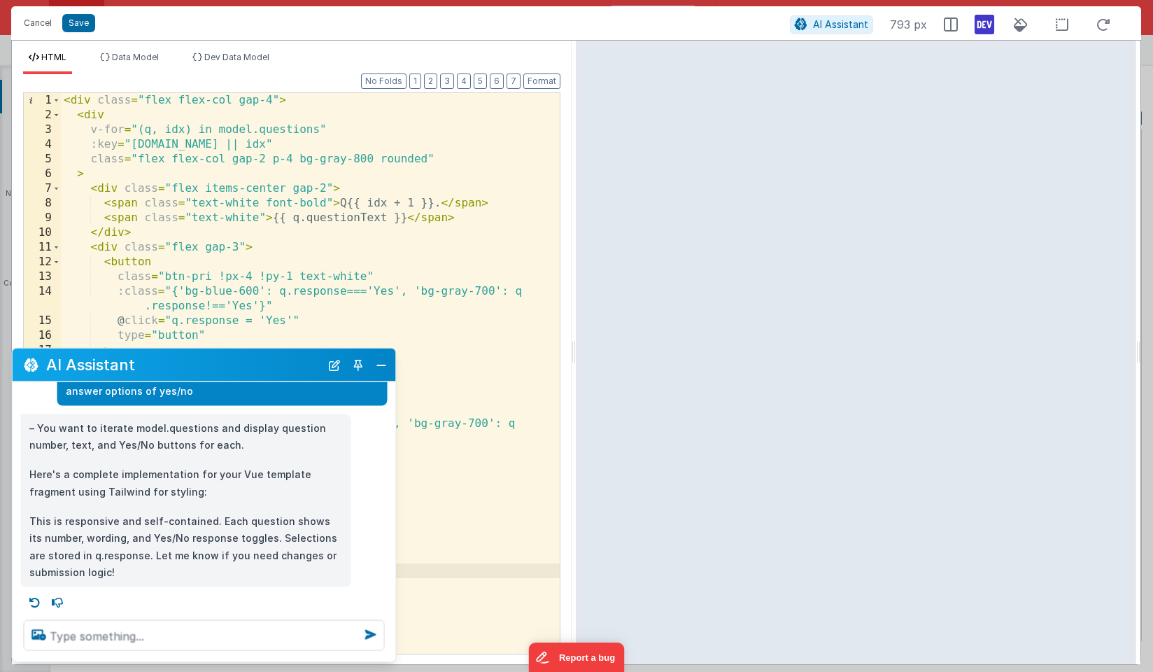
click at [982, 24] on icon at bounding box center [984, 24] width 20 height 22
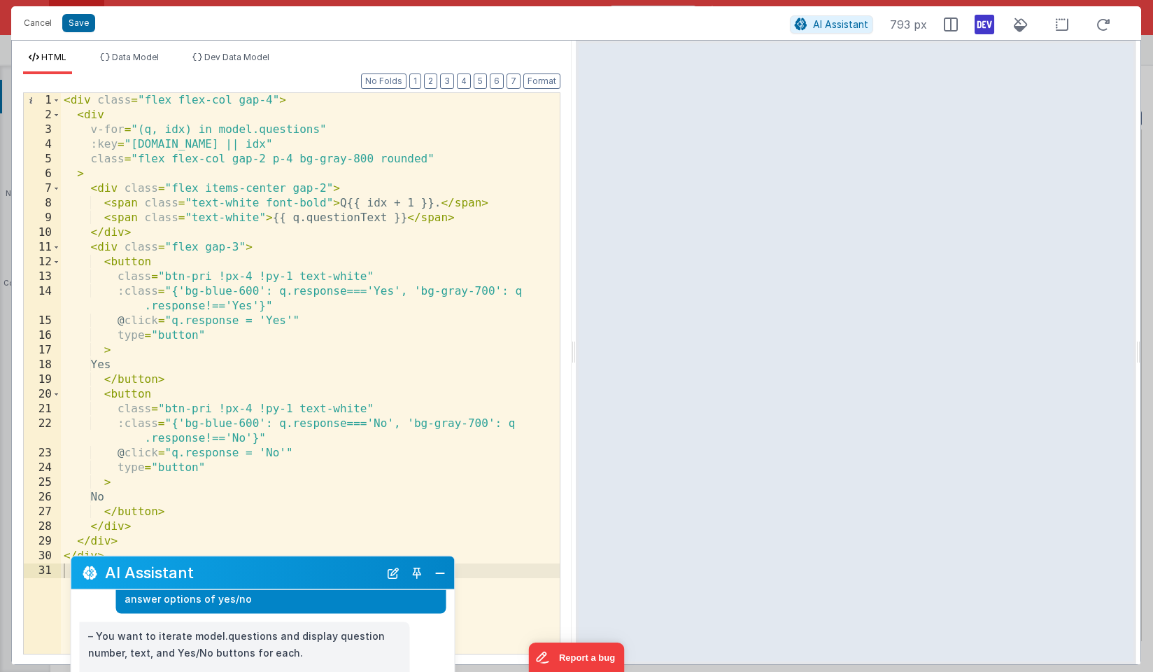
drag, startPoint x: 277, startPoint y: 362, endPoint x: 336, endPoint y: 569, distance: 215.9
click at [336, 569] on h2 "AI Assistant" at bounding box center [242, 572] width 274 height 17
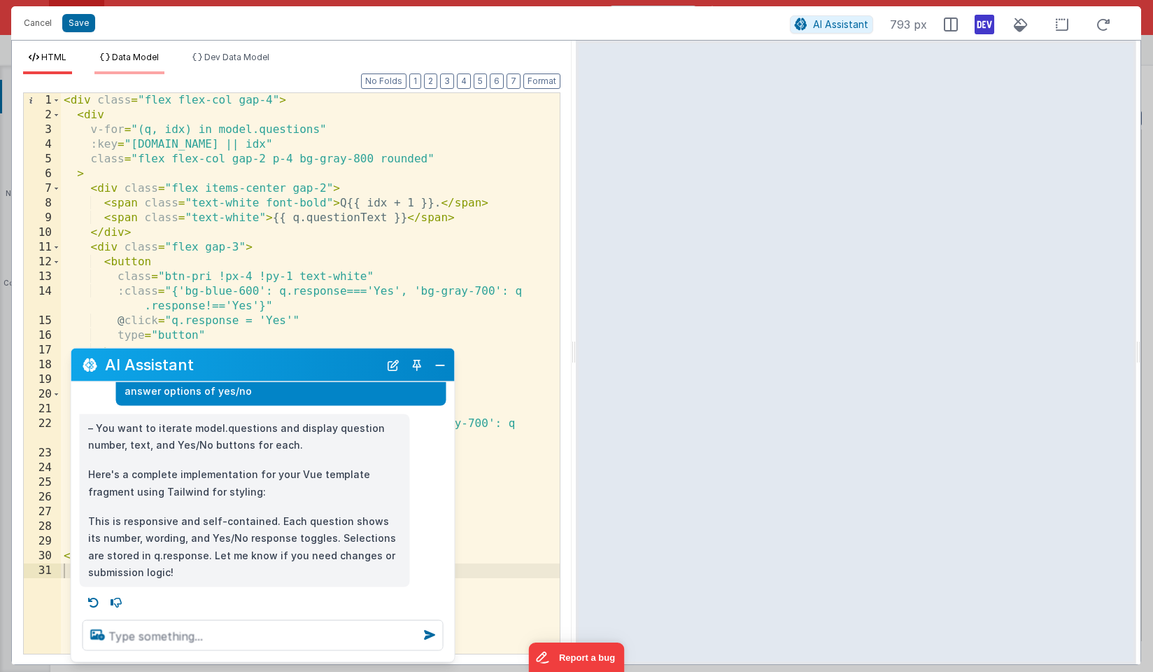
click at [148, 55] on span "Data Model" at bounding box center [135, 57] width 47 height 10
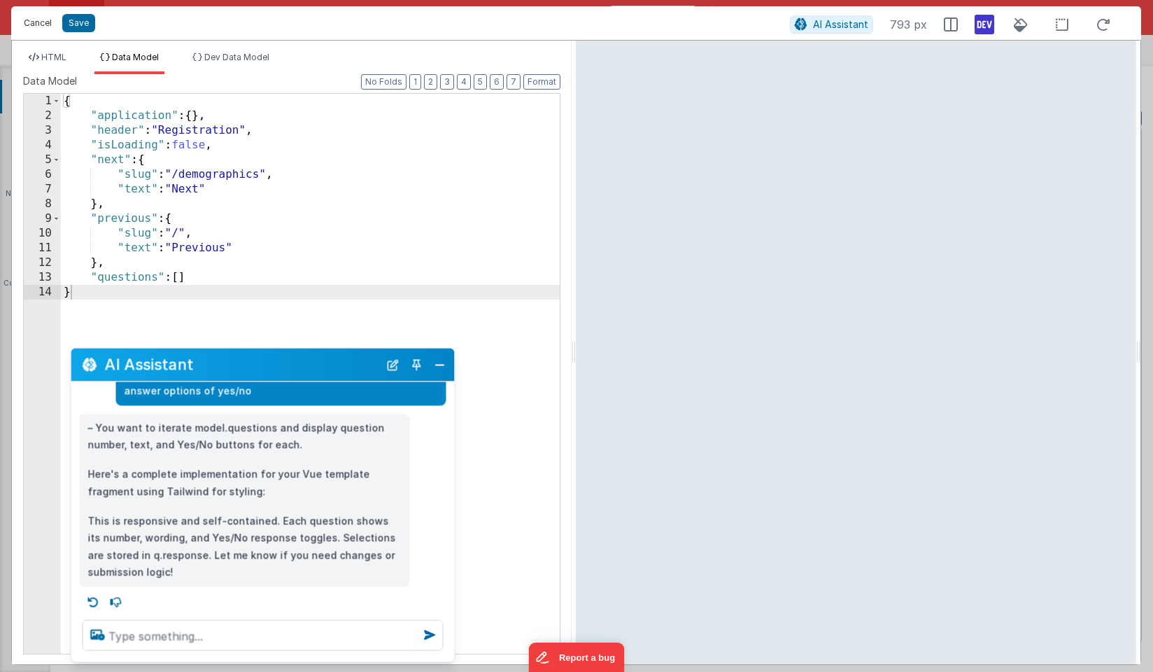
click at [36, 17] on button "Cancel" at bounding box center [38, 23] width 42 height 20
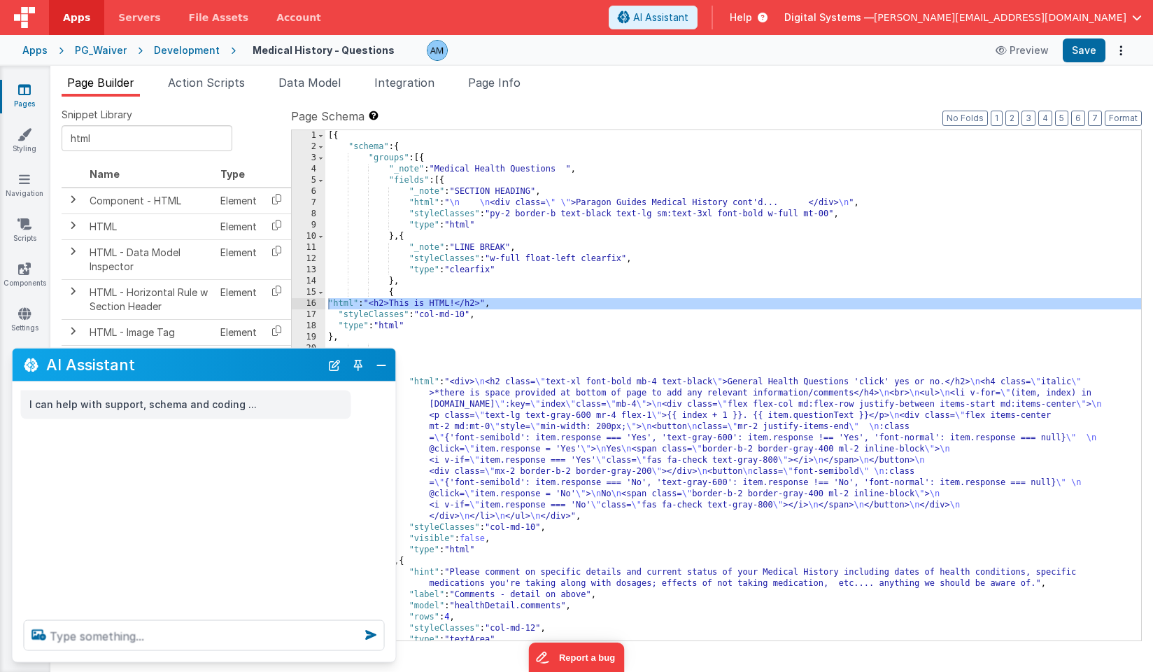
click at [299, 303] on div "16" at bounding box center [309, 303] width 34 height 11
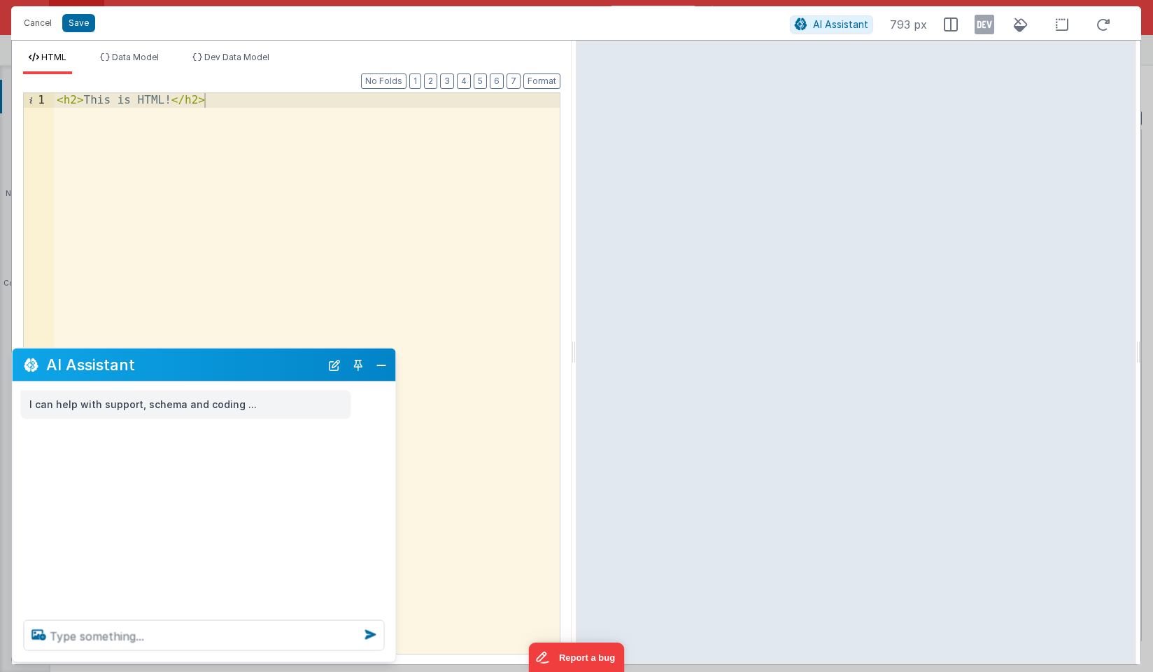
click at [150, 48] on div "HTML Data Model Dev Data Model Format 7 6 5 4 3 2 1 No Folds 1 < h2 > This is H…" at bounding box center [292, 352] width 560 height 623
click at [150, 52] on span "Data Model" at bounding box center [135, 57] width 47 height 10
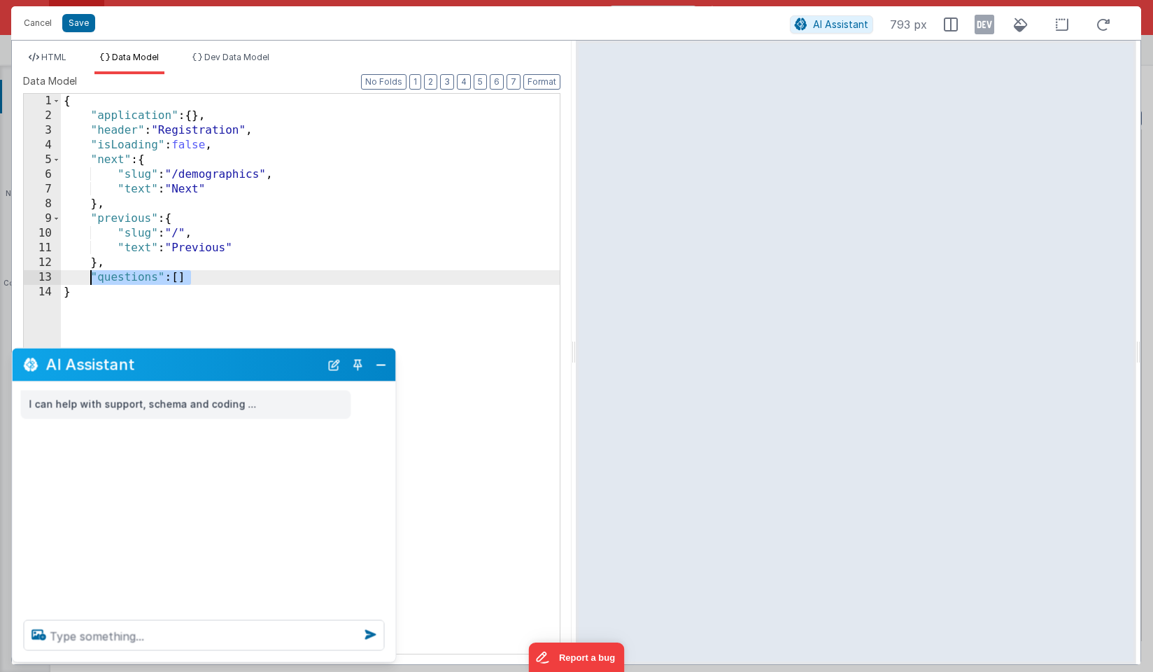
drag, startPoint x: 194, startPoint y: 282, endPoint x: 89, endPoint y: 281, distance: 105.6
click at [88, 281] on div "{ "application" : { } , "header" : "Registration" , "isLoading" : false , "next…" at bounding box center [310, 388] width 499 height 589
click at [113, 298] on div "{ "application" : { } , "header" : "Registration" , "isLoading" : false , "next…" at bounding box center [310, 388] width 499 height 589
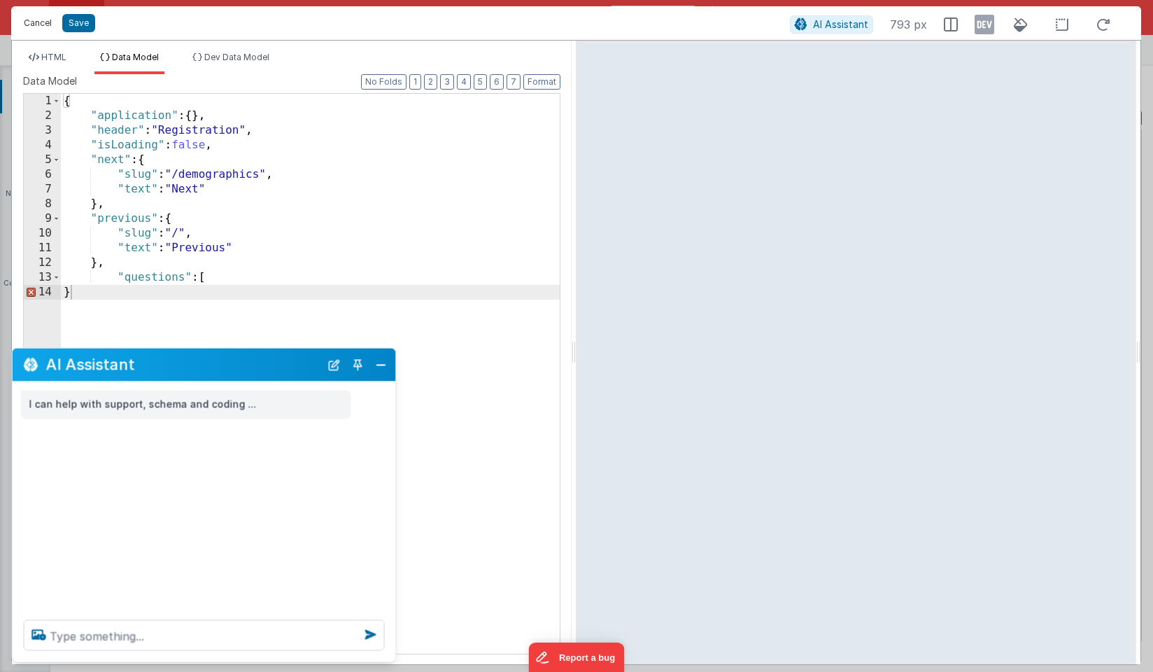
click at [36, 22] on button "Cancel" at bounding box center [38, 23] width 42 height 20
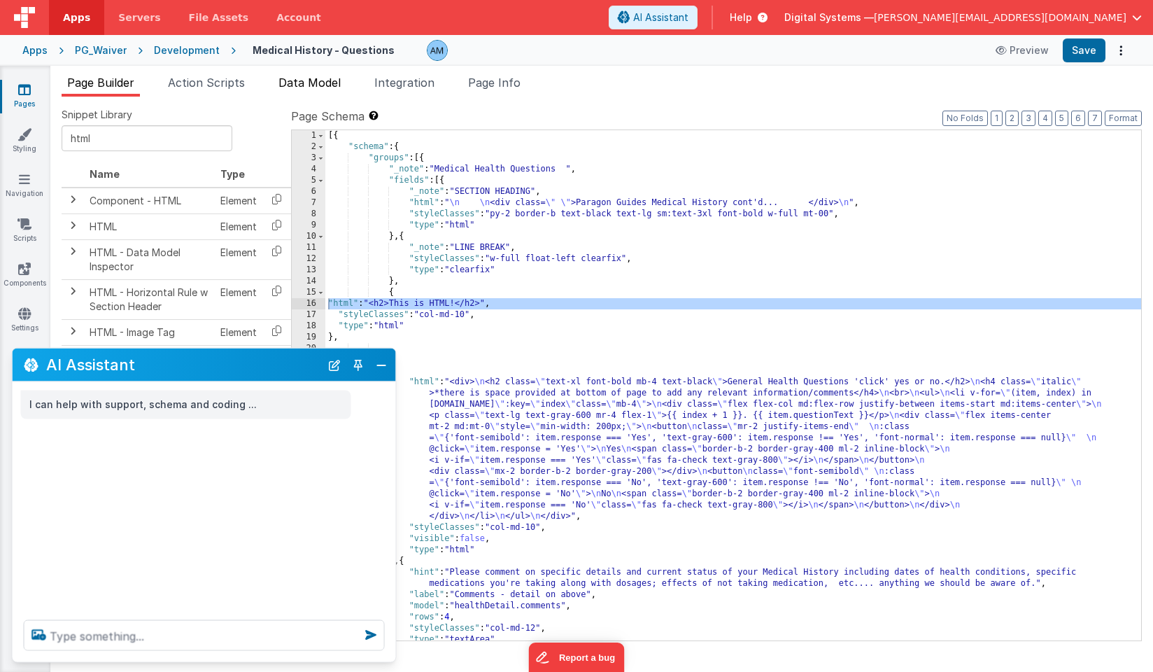
click at [329, 88] on span "Data Model" at bounding box center [309, 83] width 62 height 14
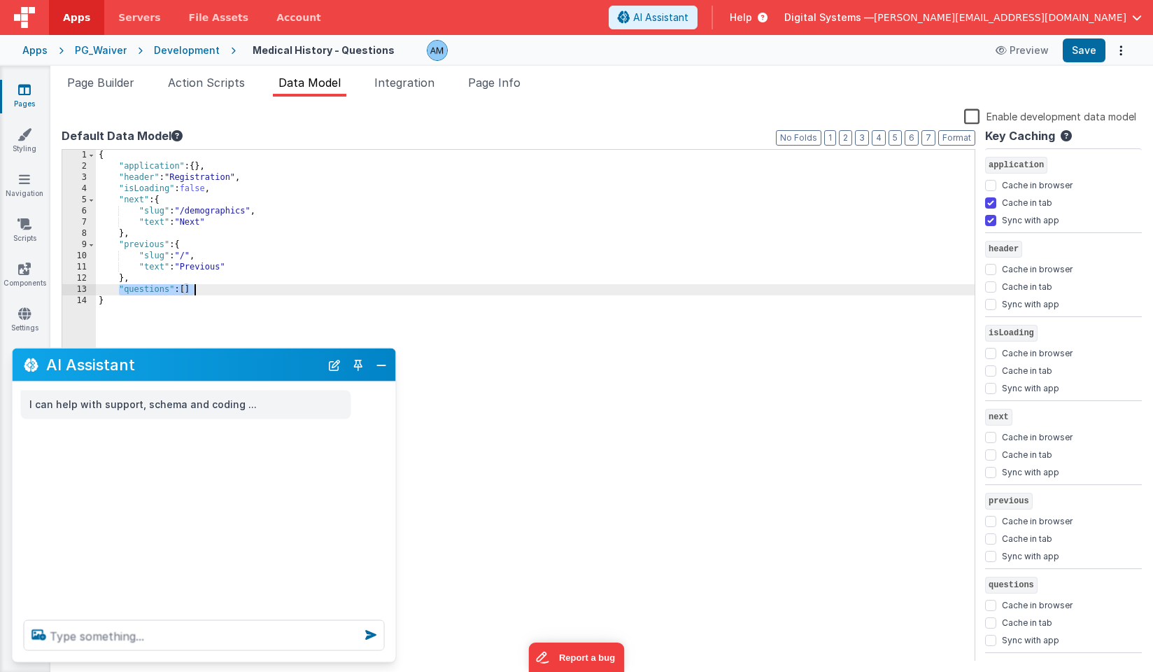
drag, startPoint x: 118, startPoint y: 291, endPoint x: 197, endPoint y: 294, distance: 79.1
click at [197, 294] on div "{ "application" : { } , "header" : "Registration" , "isLoading" : false , "next…" at bounding box center [535, 416] width 879 height 533
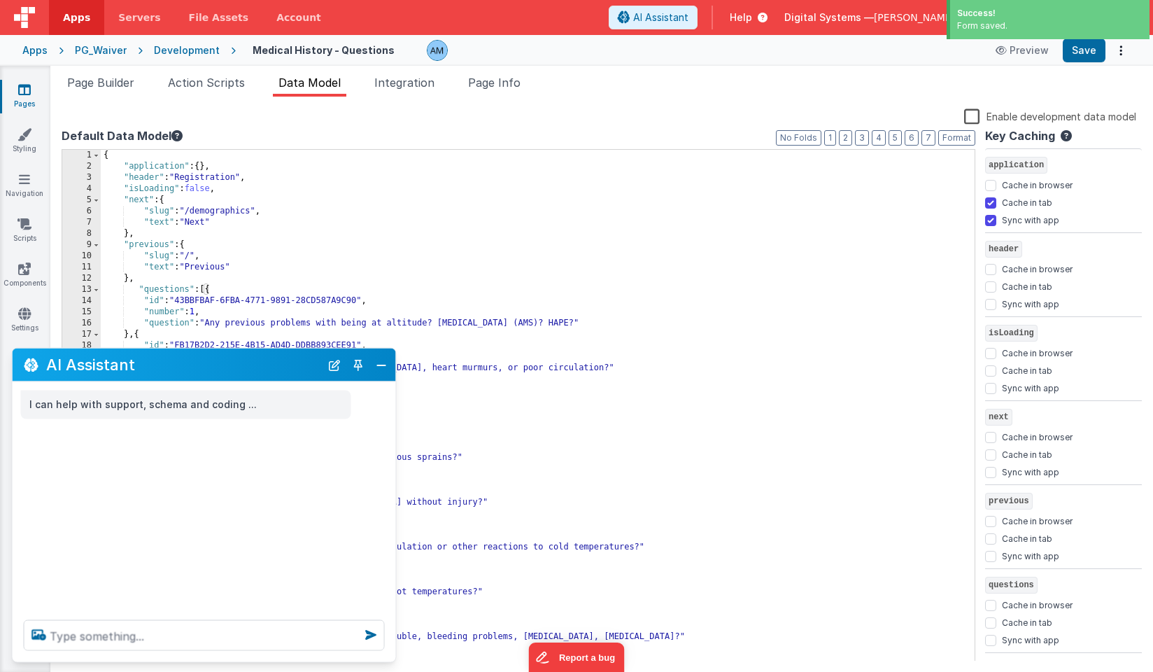
scroll to position [978, 0]
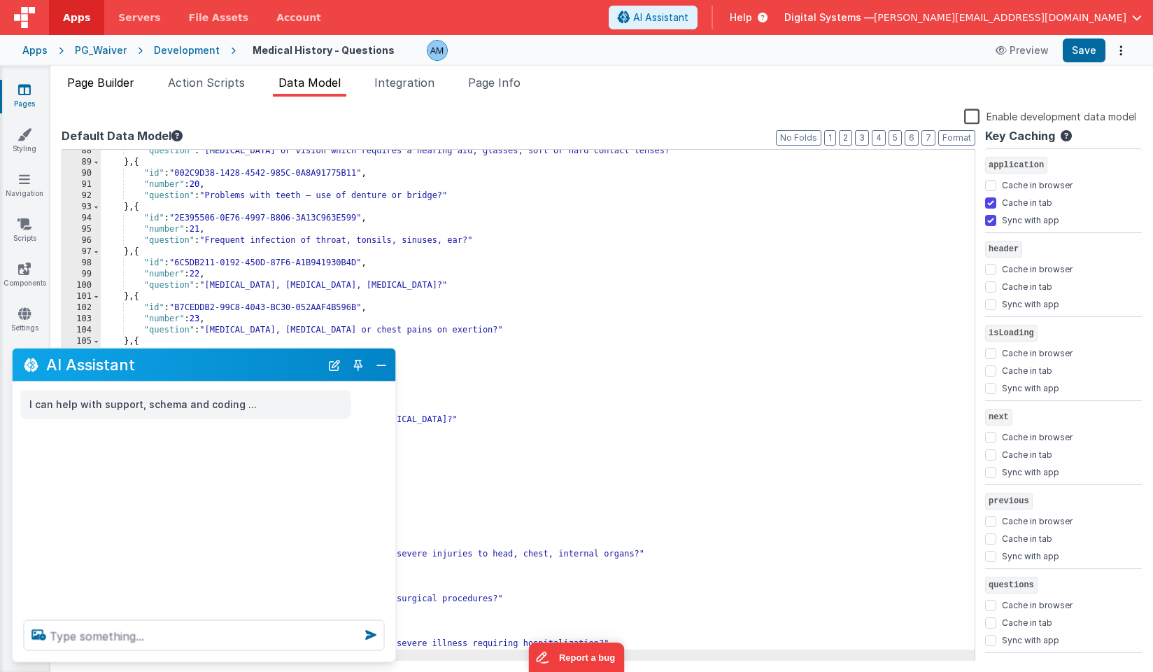
click at [104, 83] on span "Page Builder" at bounding box center [100, 83] width 67 height 14
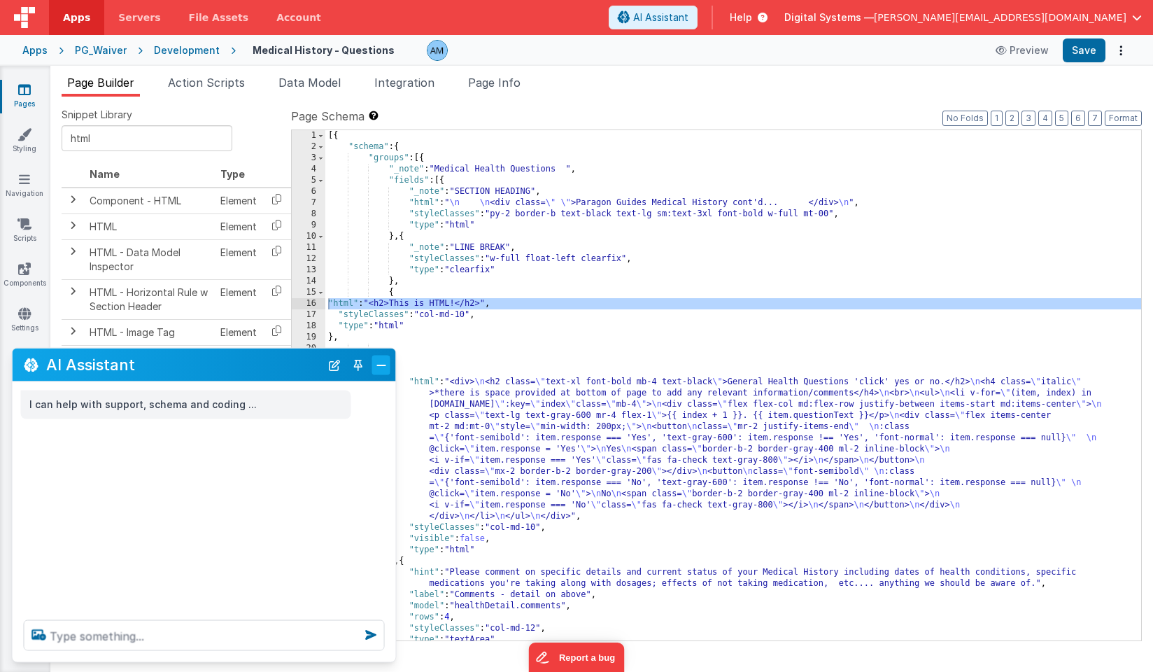
click at [374, 369] on button "Close" at bounding box center [381, 365] width 18 height 20
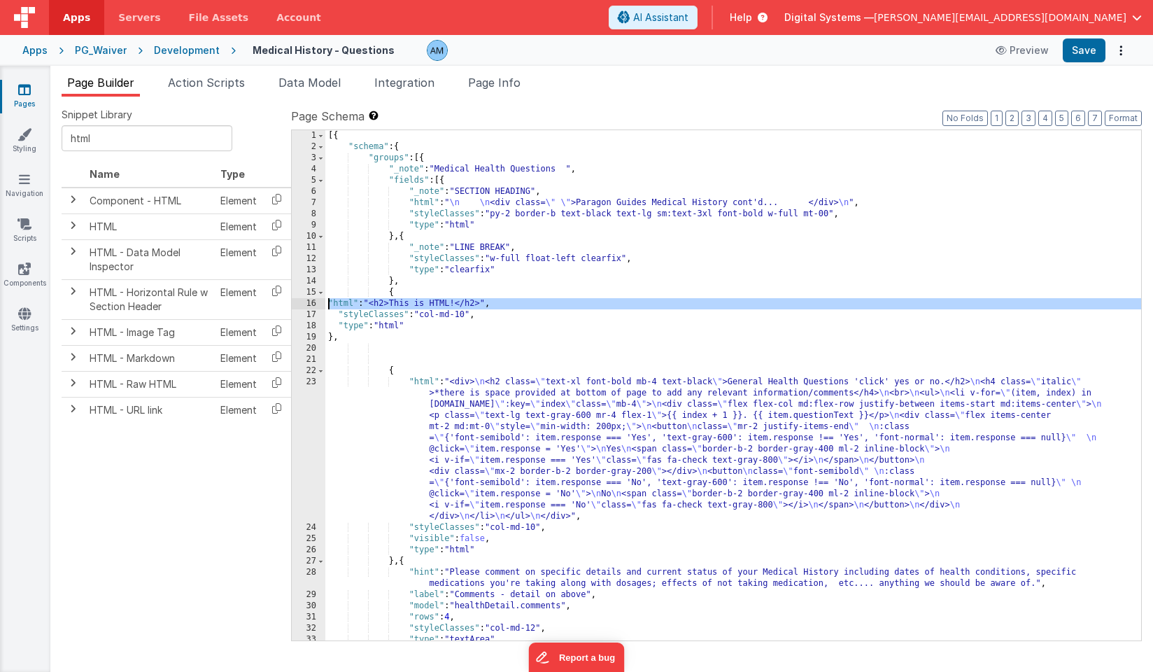
click at [303, 301] on div "16" at bounding box center [309, 303] width 34 height 11
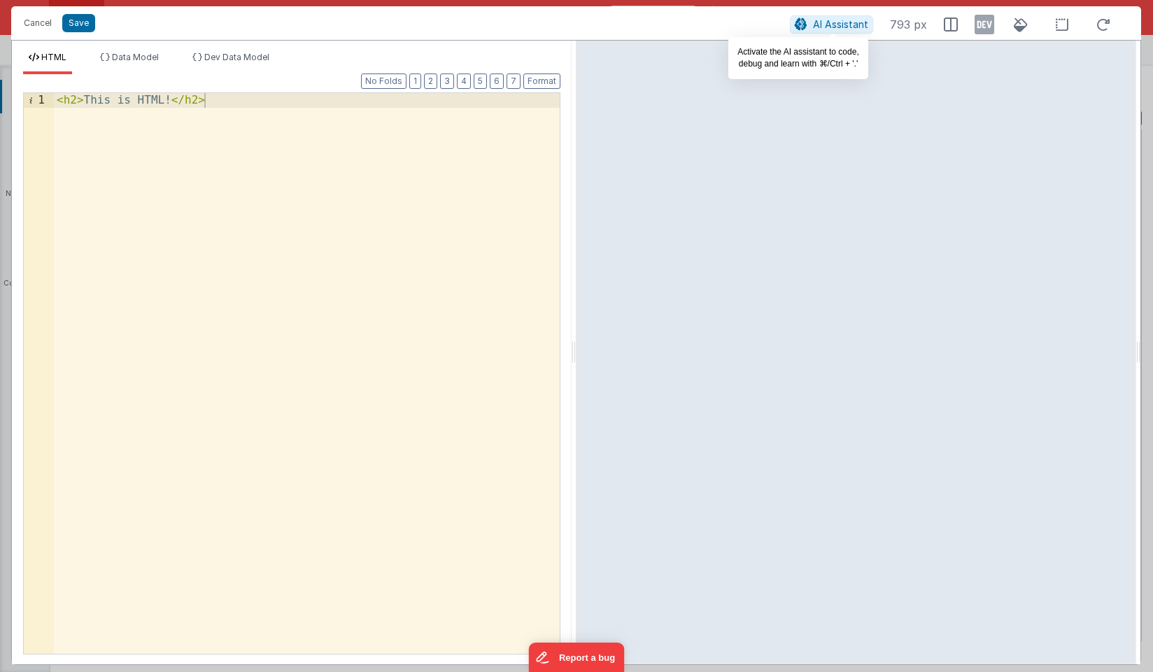
click at [849, 27] on span "AI Assistant" at bounding box center [840, 24] width 55 height 12
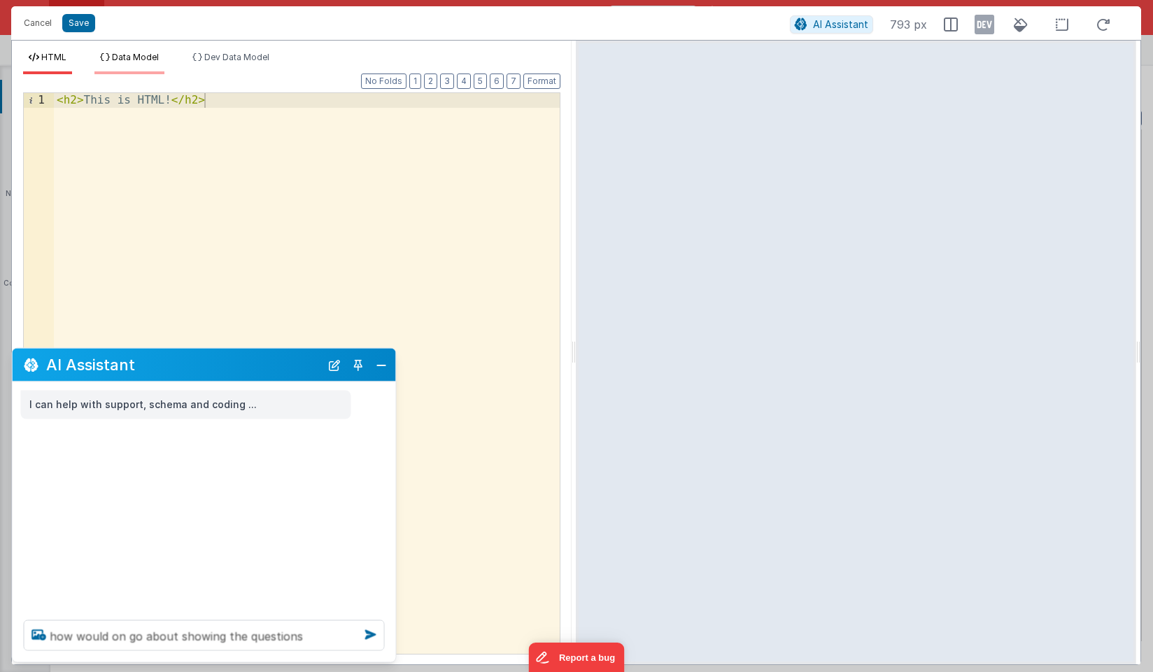
click at [146, 59] on span "Data Model" at bounding box center [135, 57] width 47 height 10
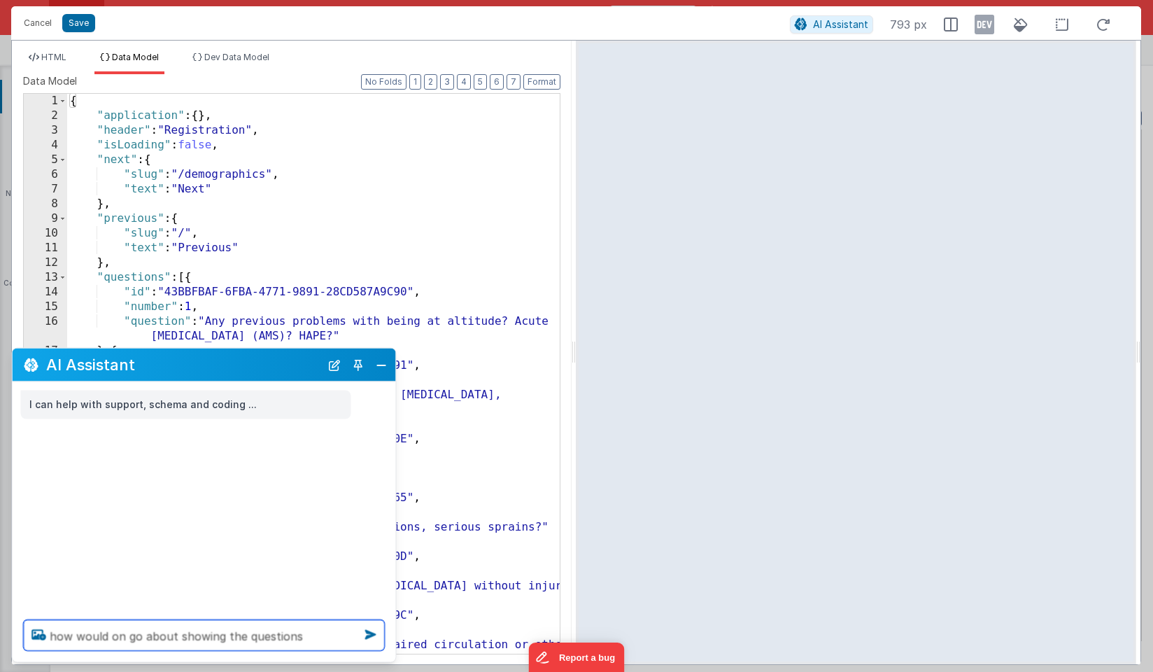
click at [301, 637] on textarea "how would on go about showing the questions" at bounding box center [204, 635] width 361 height 31
type textarea "how would on go about showing the questions in the array model.questions"
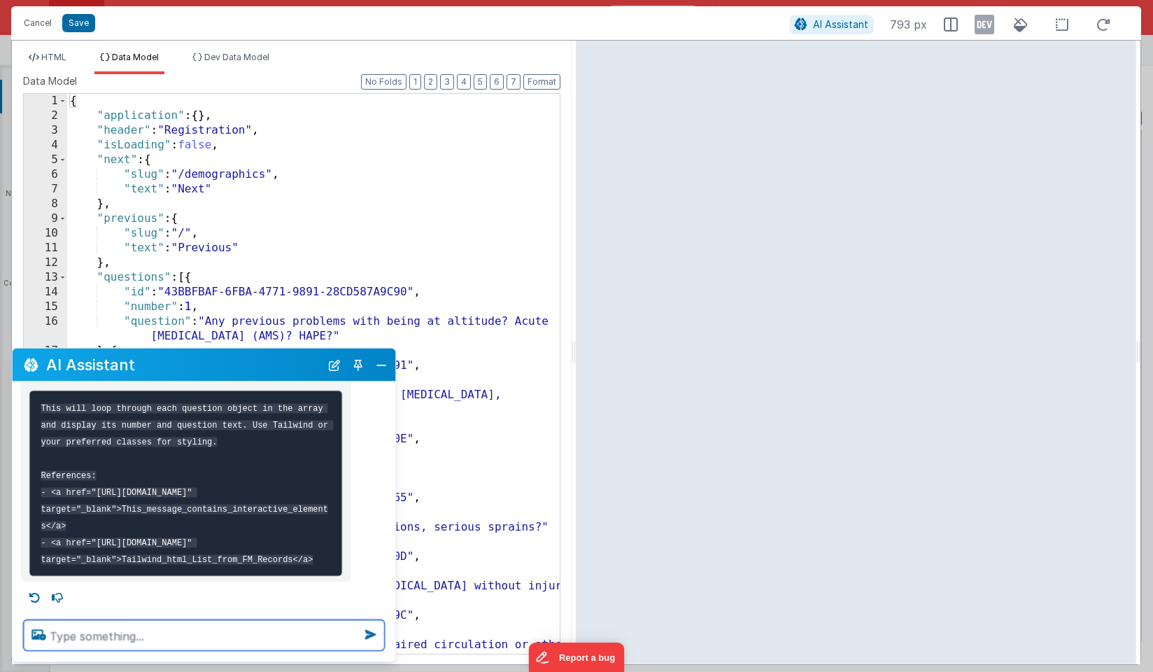
scroll to position [326, 0]
click at [58, 57] on span "HTML" at bounding box center [53, 57] width 25 height 10
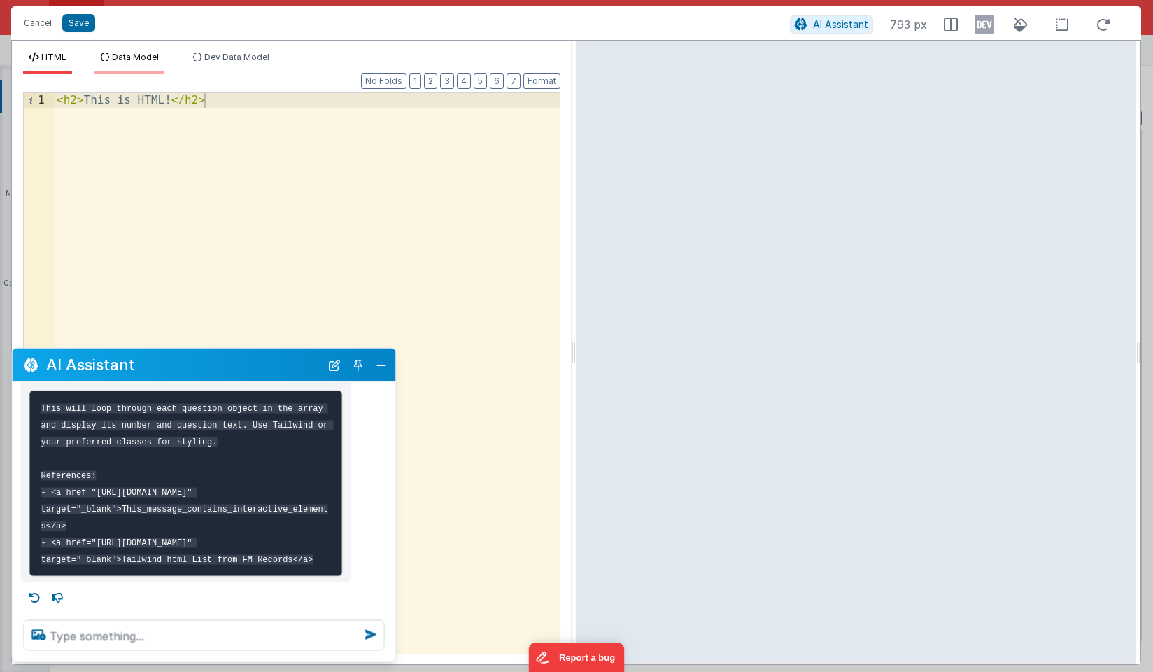
click at [139, 57] on span "Data Model" at bounding box center [135, 57] width 47 height 10
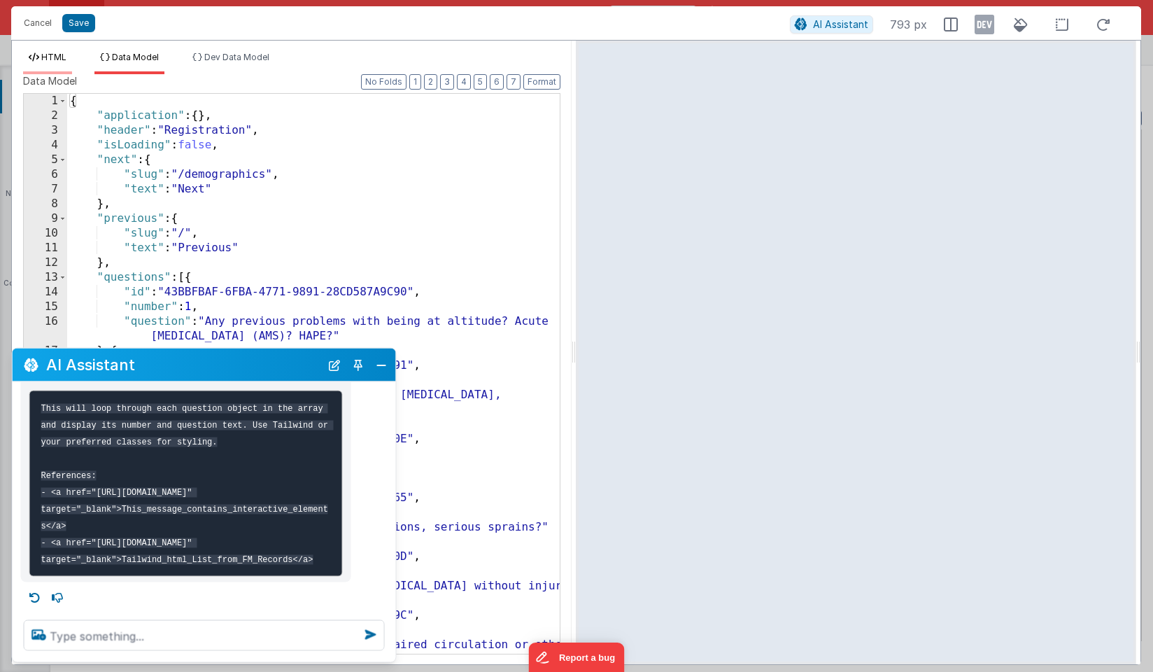
click at [62, 57] on span "HTML" at bounding box center [53, 57] width 25 height 10
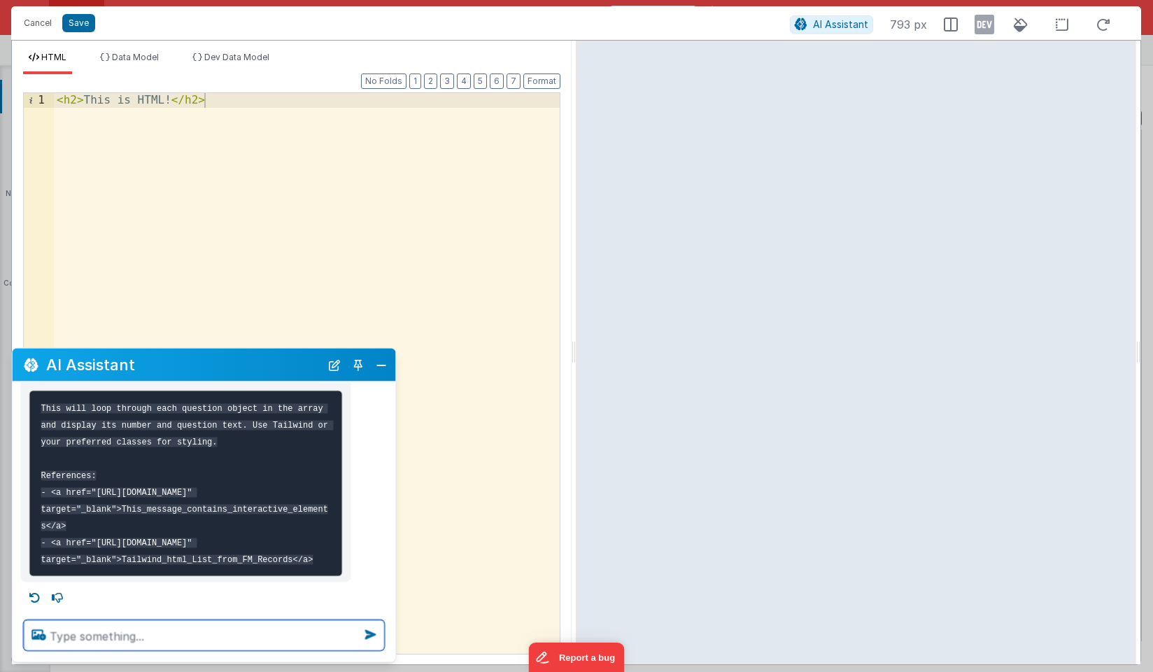
click at [166, 645] on textarea at bounding box center [204, 635] width 361 height 31
type textarea "can you apply this to the HTML"
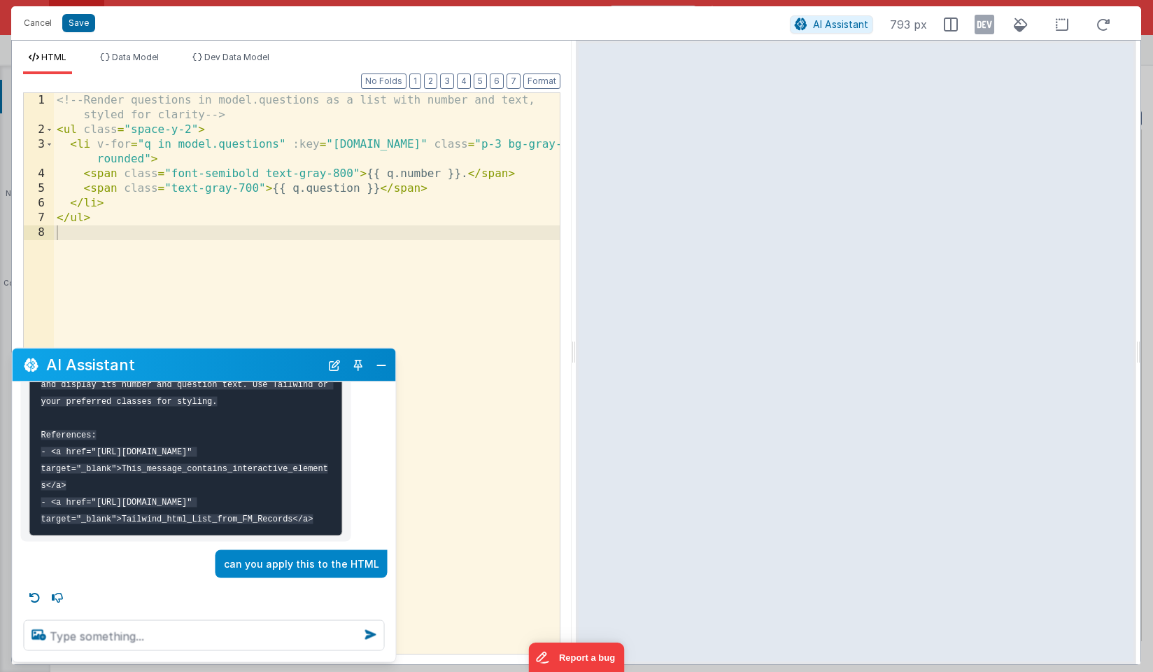
scroll to position [366, 0]
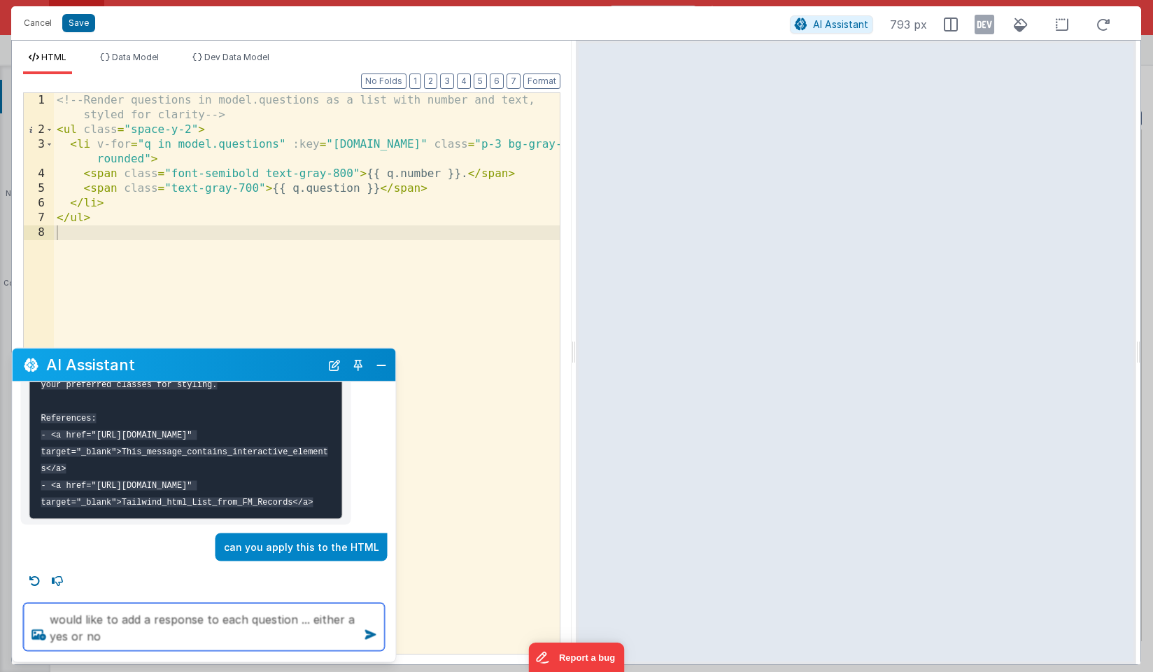
type textarea "would like to add a response to each question ... either a yes or no"
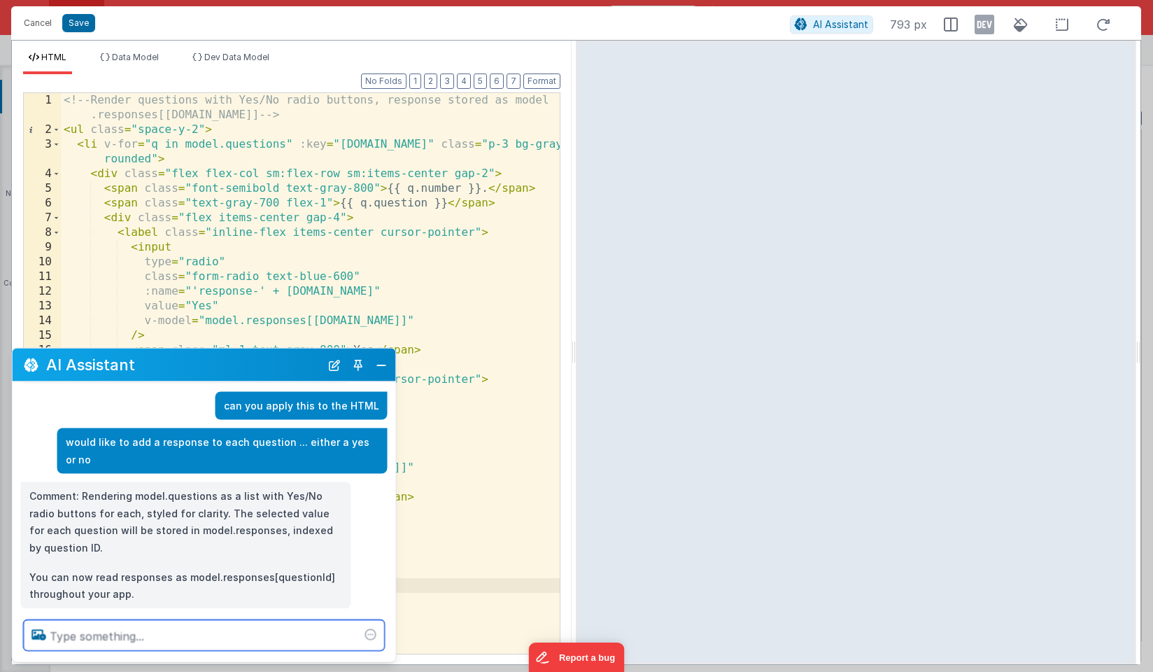
scroll to position [531, 0]
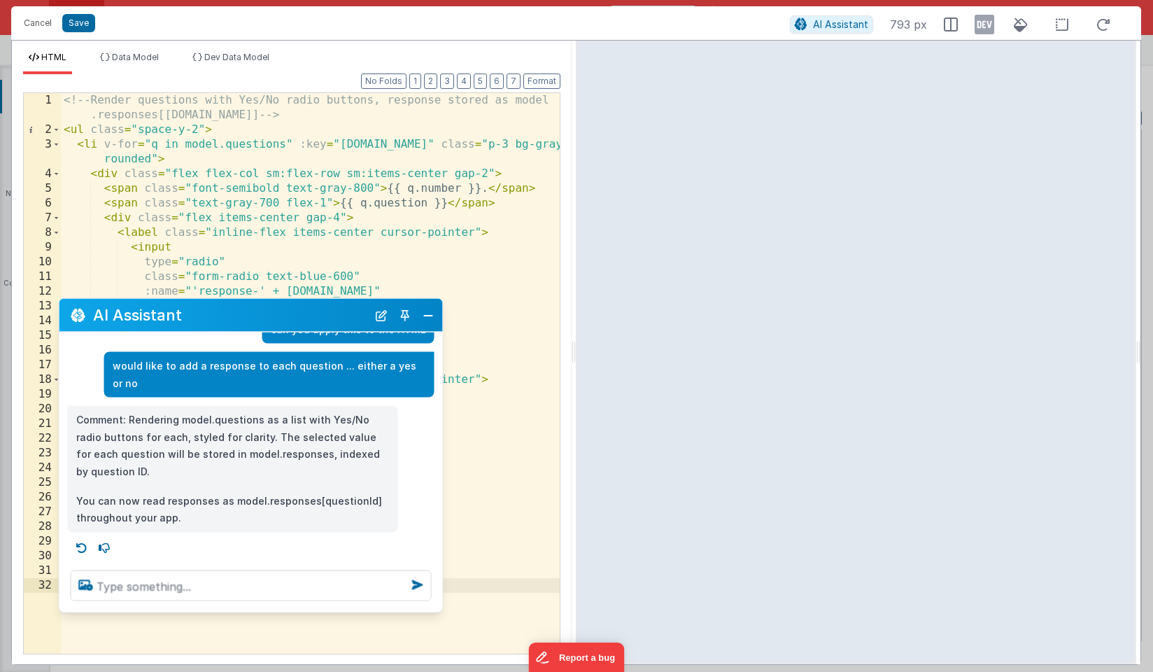
drag, startPoint x: 260, startPoint y: 367, endPoint x: 306, endPoint y: 318, distance: 68.3
click at [306, 318] on h2 "AI Assistant" at bounding box center [230, 314] width 274 height 17
click at [981, 28] on icon at bounding box center [984, 24] width 20 height 22
click at [1096, 22] on icon at bounding box center [1103, 24] width 31 height 17
click at [988, 23] on icon at bounding box center [984, 24] width 20 height 22
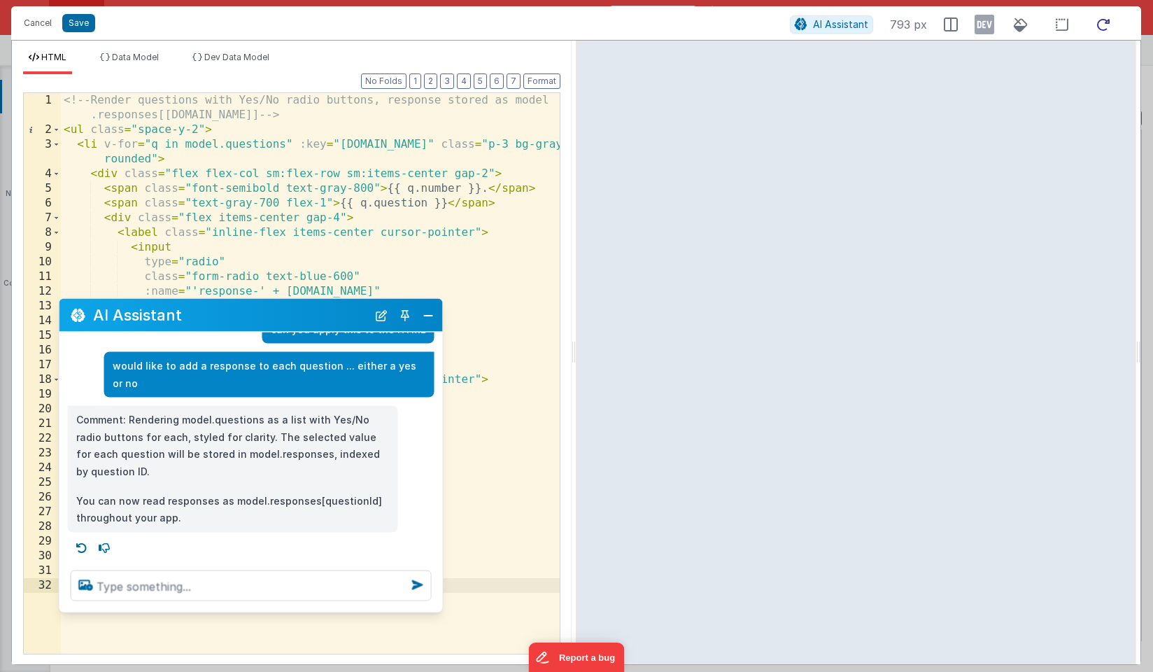
click at [1101, 28] on icon at bounding box center [1103, 24] width 31 height 17
click at [478, 343] on div "<!-- Render questions with Yes/No radio buttons, response stored as model .resp…" at bounding box center [310, 395] width 499 height 604
click at [430, 311] on button "Close" at bounding box center [428, 315] width 18 height 20
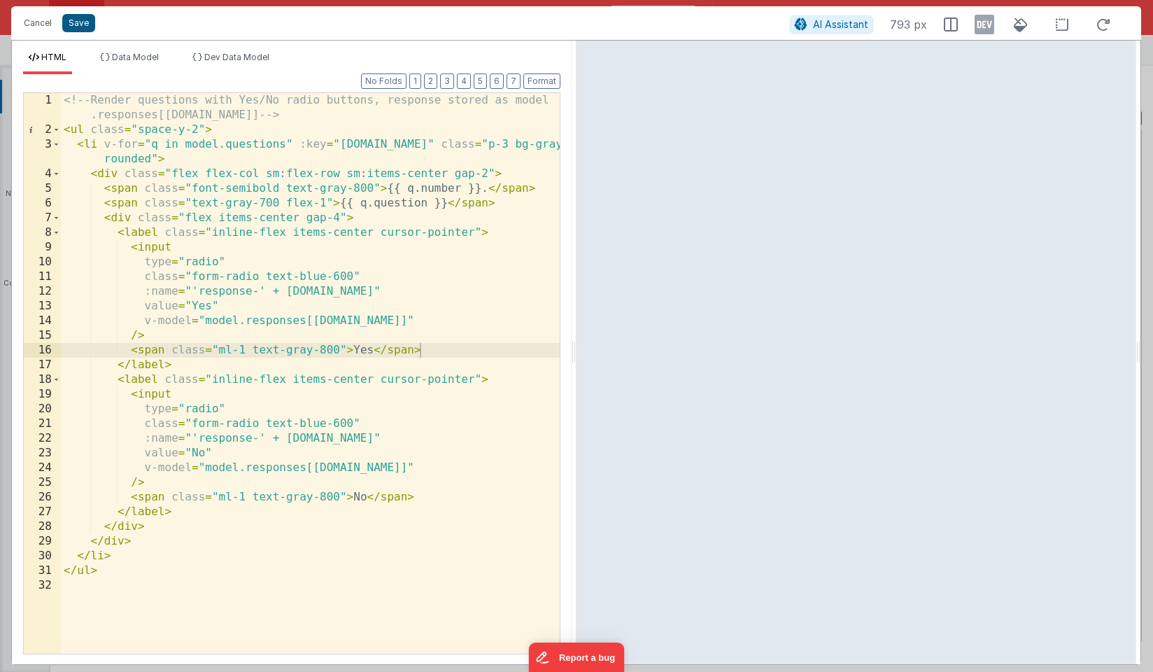
click at [79, 27] on button "Save" at bounding box center [78, 23] width 33 height 18
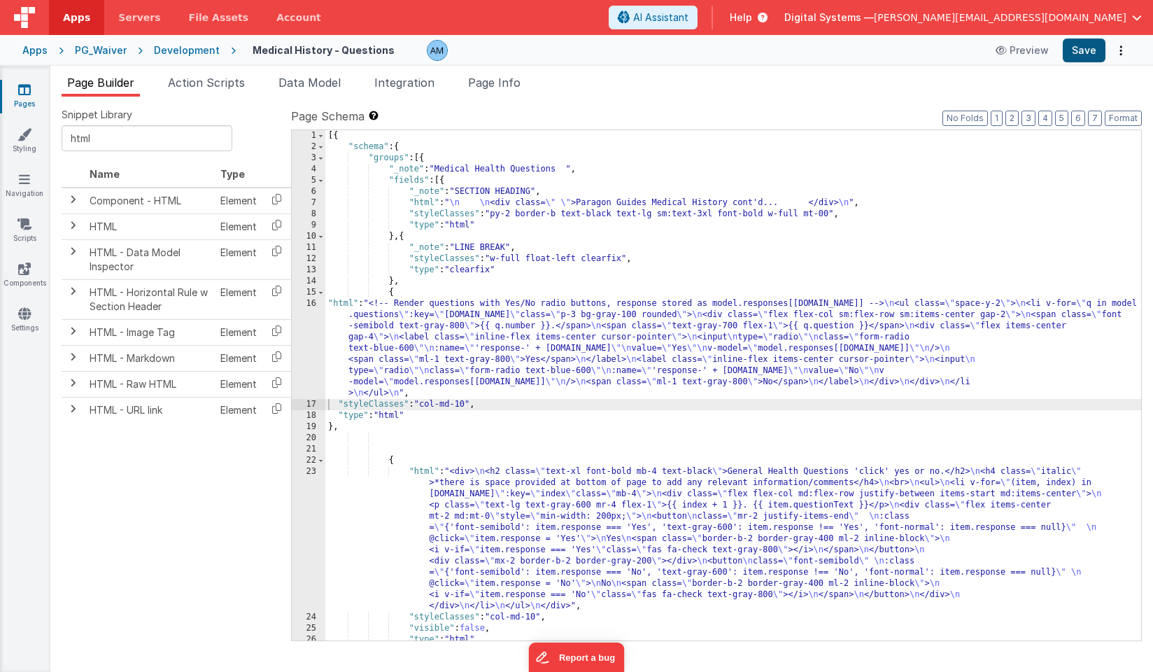
click at [1091, 53] on button "Save" at bounding box center [1084, 50] width 43 height 24
click at [1019, 50] on button "Preview" at bounding box center [1001, 50] width 70 height 22
click at [418, 309] on div "[{ "schema" : { "groups" : [{ "_note" : "Medical Health Questions " , "fields" …" at bounding box center [733, 396] width 816 height 532
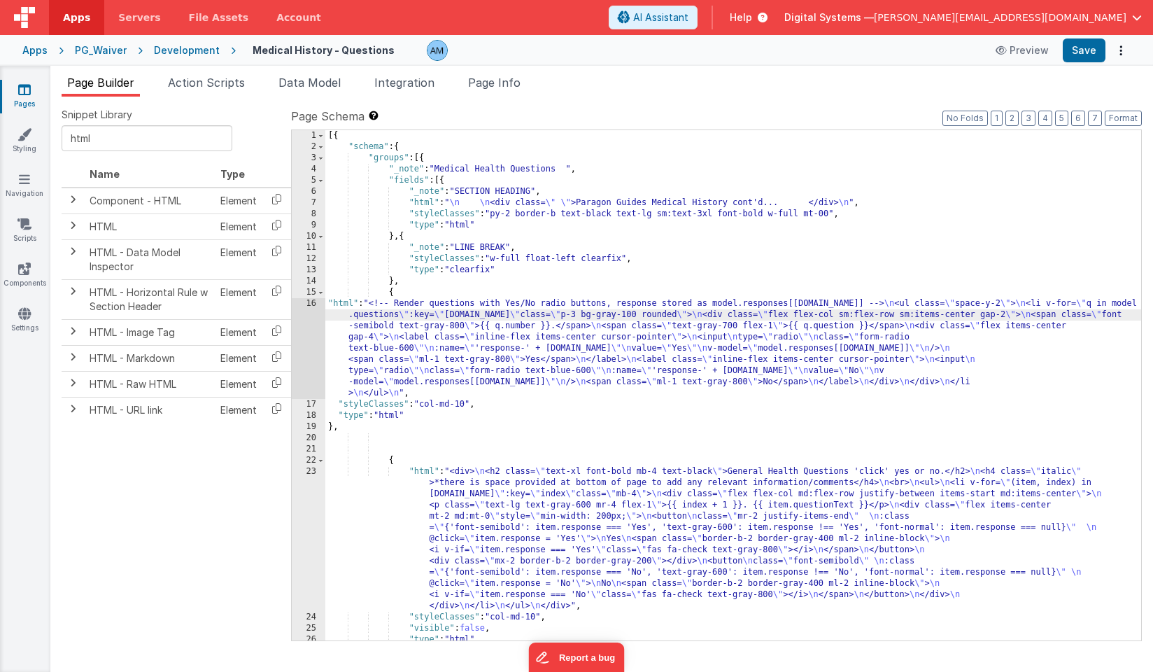
click at [303, 302] on div "16" at bounding box center [309, 348] width 34 height 101
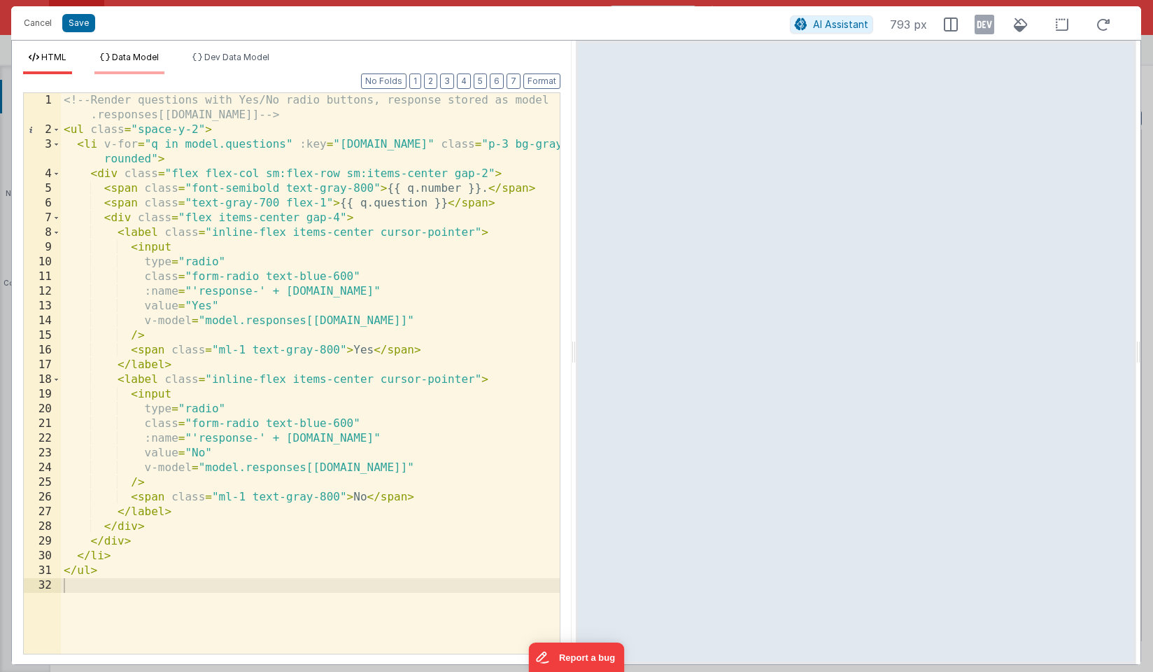
click at [159, 59] on span "Data Model" at bounding box center [135, 57] width 47 height 10
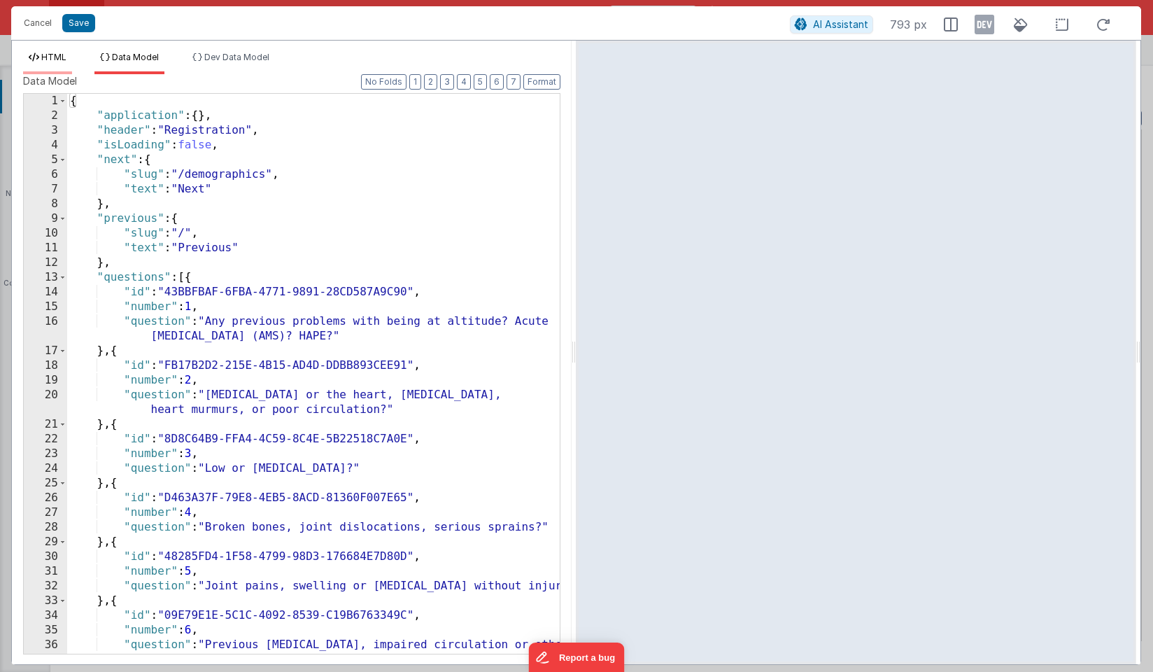
click at [57, 53] on span "HTML" at bounding box center [53, 57] width 25 height 10
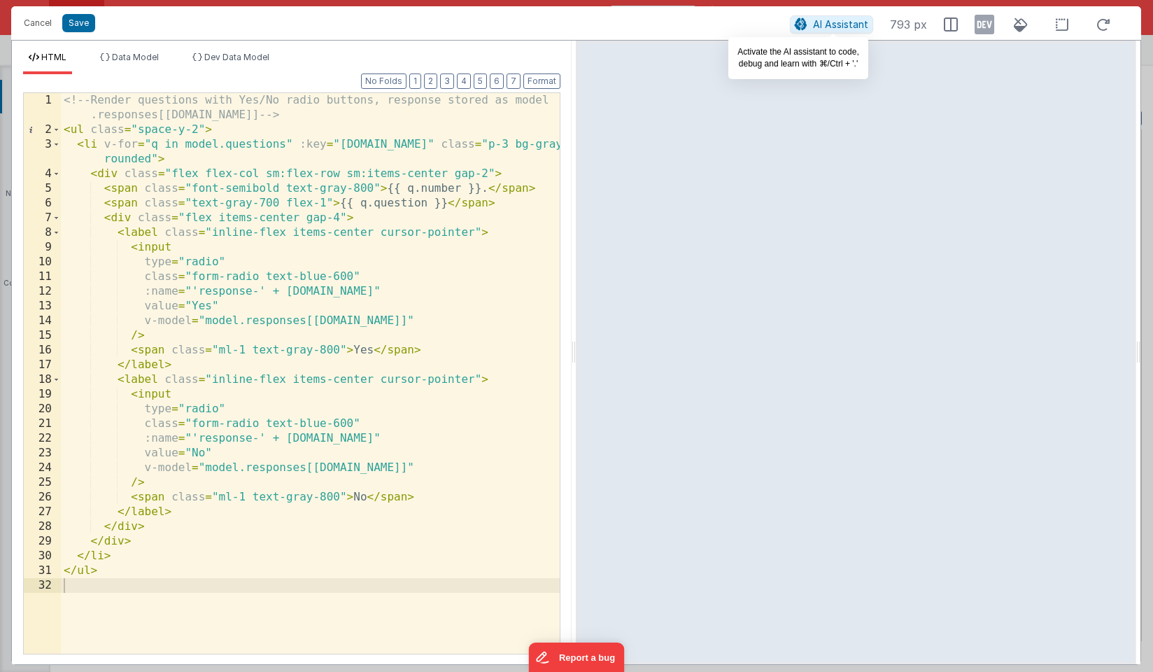
click at [853, 22] on span "AI Assistant" at bounding box center [840, 24] width 55 height 12
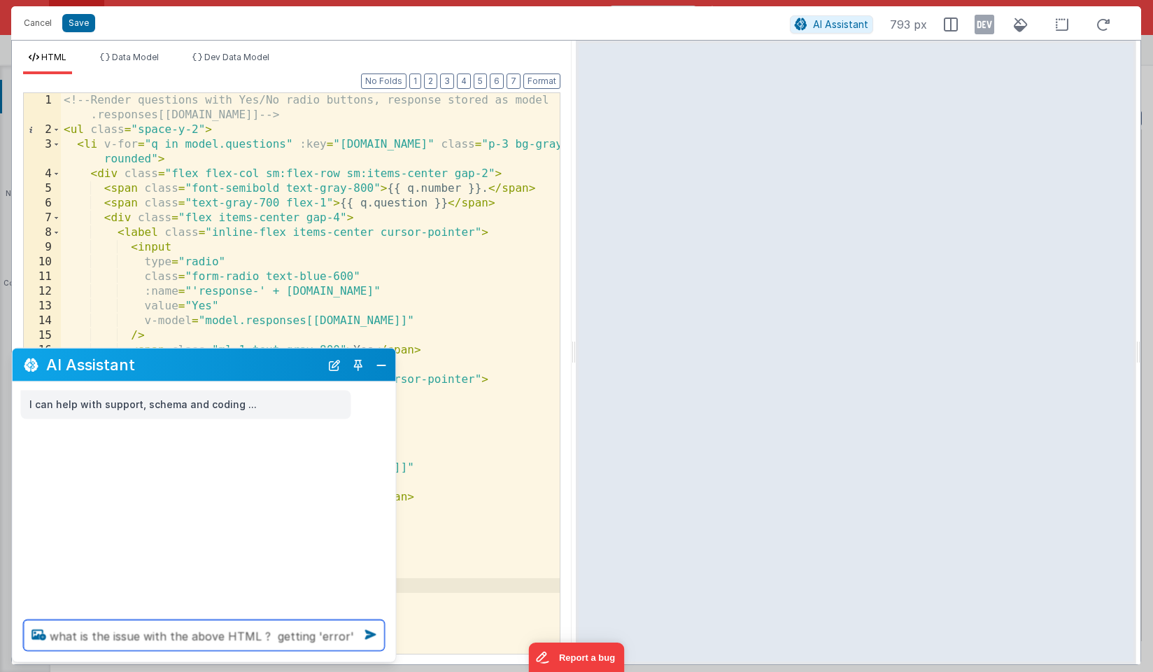
type textarea "what is the issue with the above HTML ? getting 'error'"
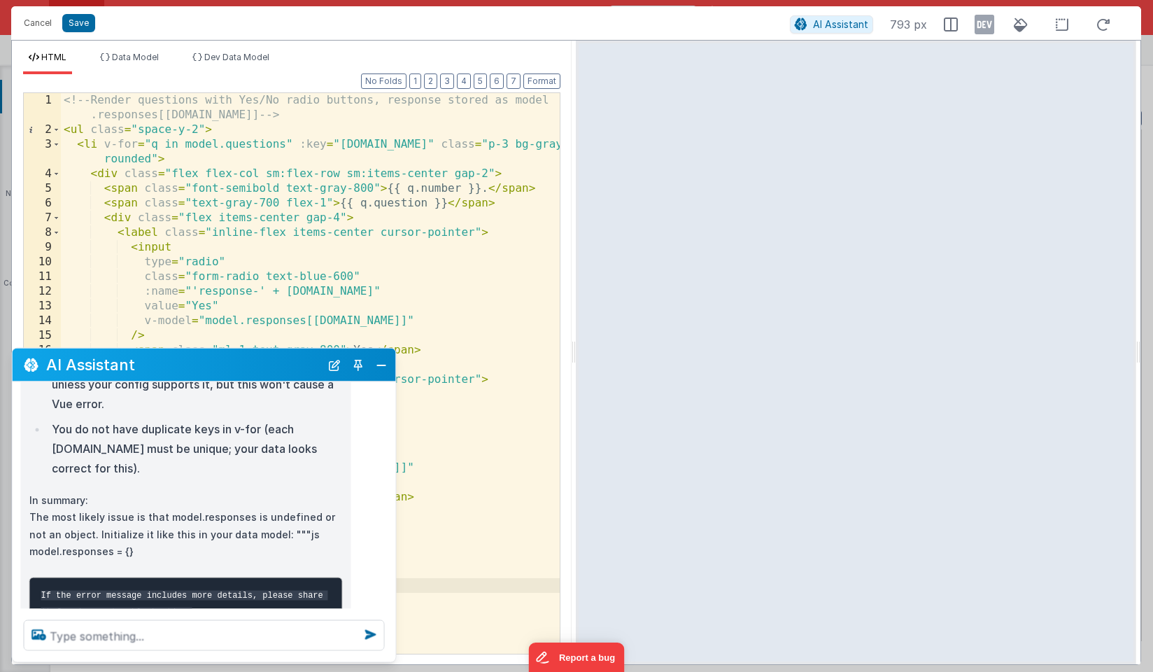
scroll to position [417, 0]
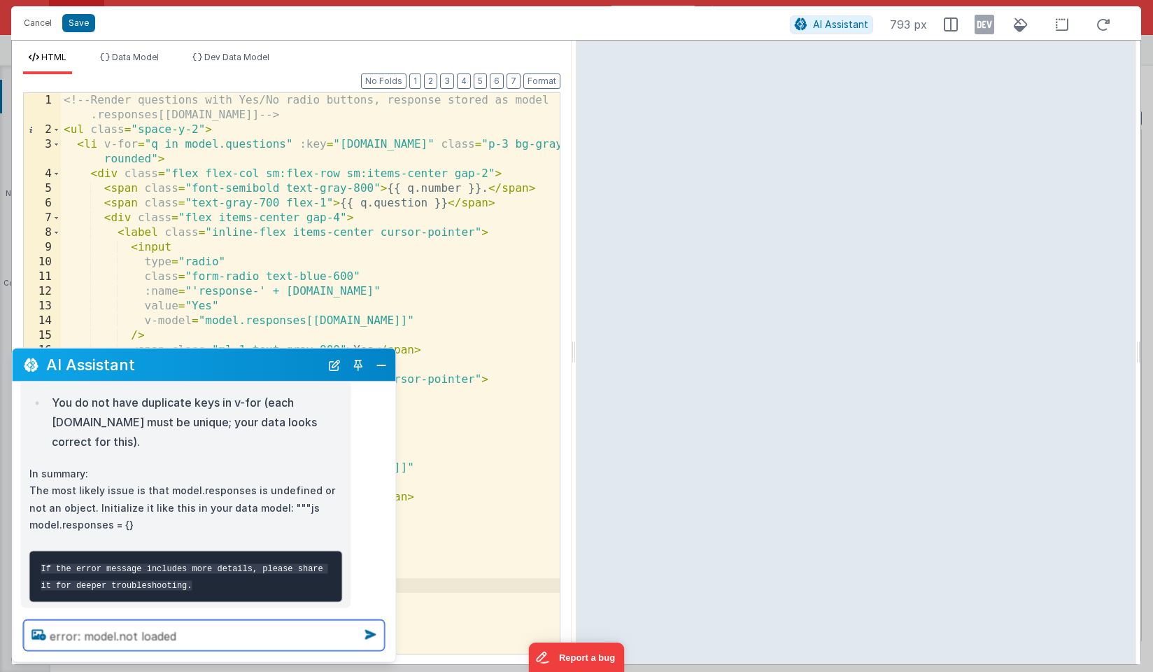
type textarea "error: model.not loaded"
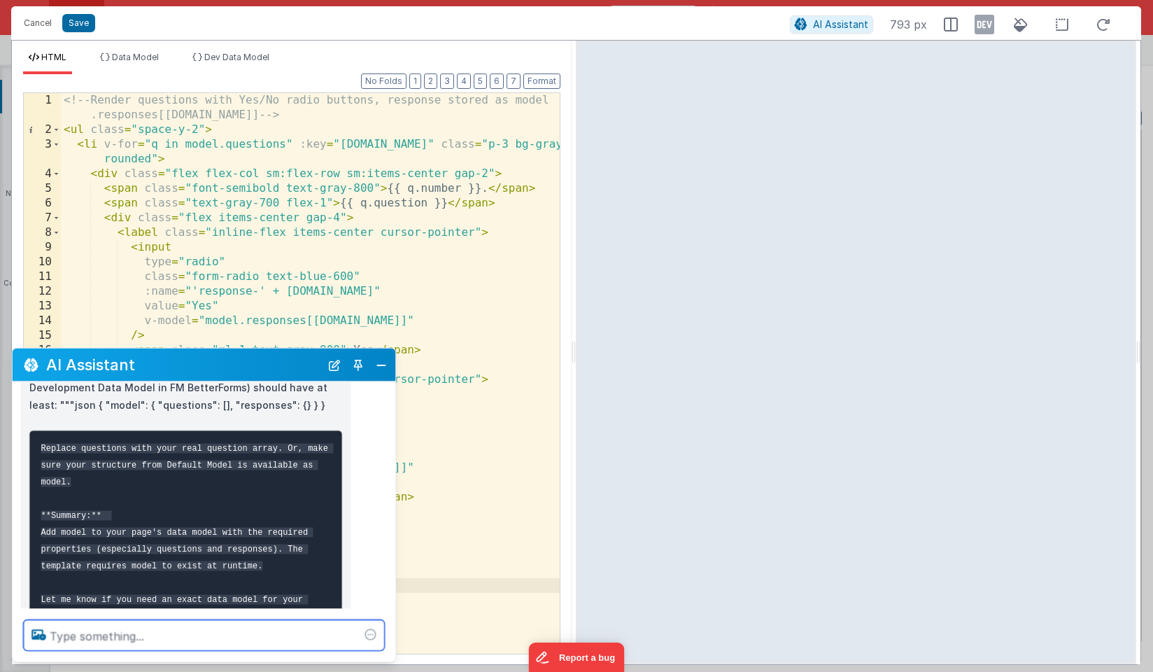
scroll to position [986, 0]
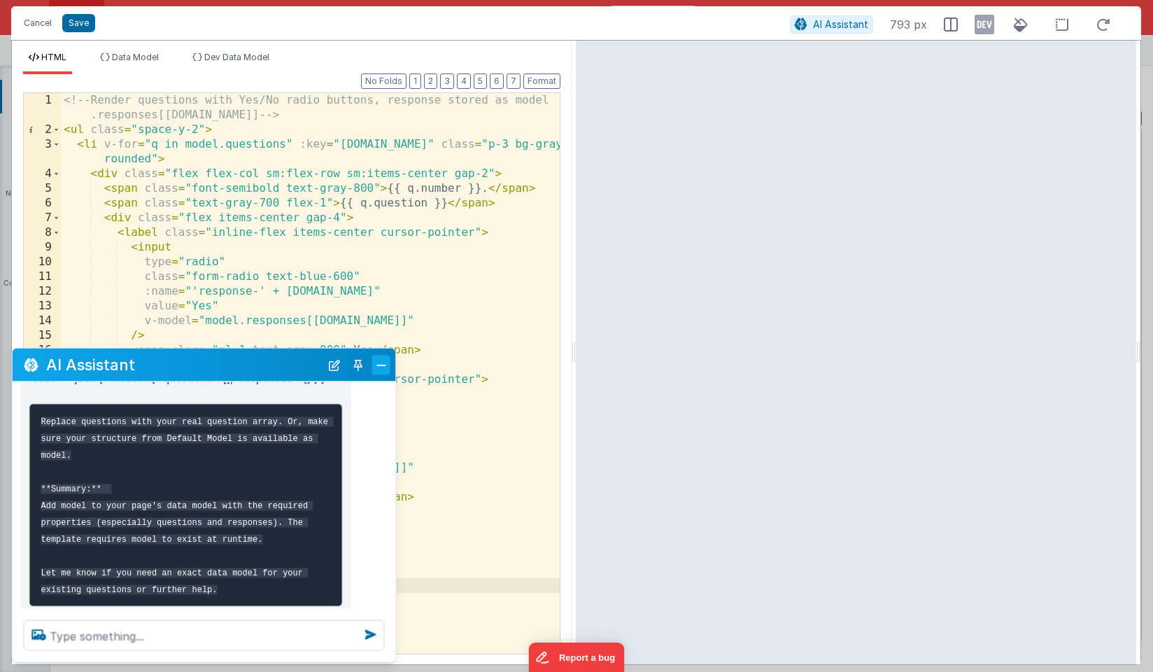
click at [381, 367] on button "Close" at bounding box center [381, 365] width 18 height 20
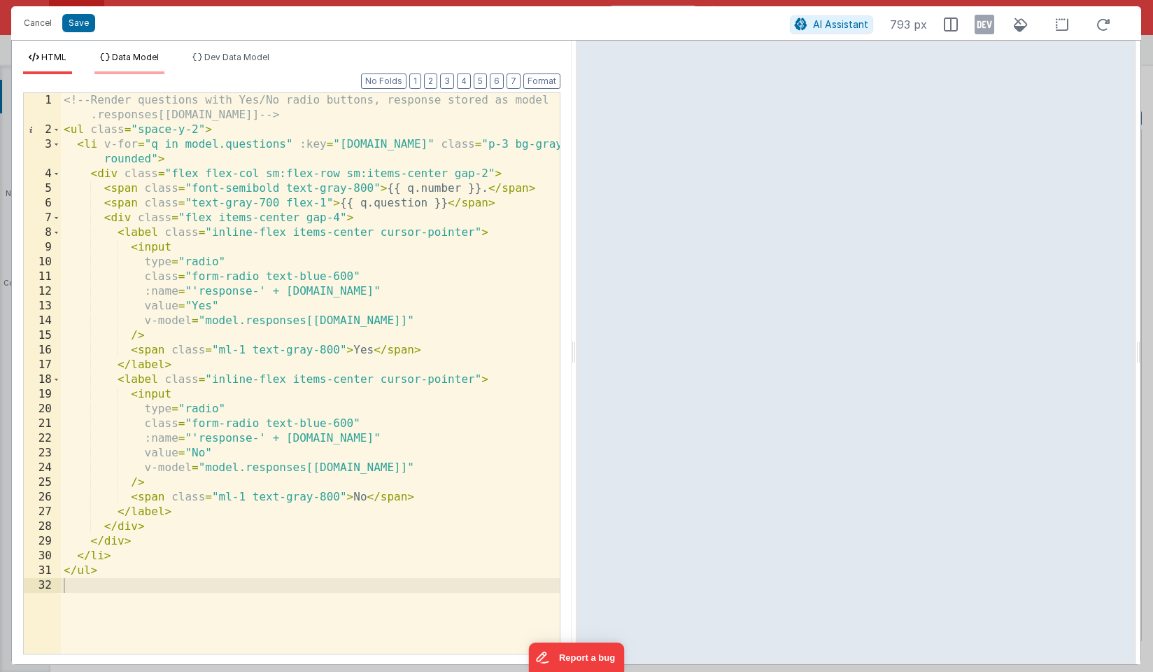
click at [143, 64] on li "Data Model" at bounding box center [129, 63] width 70 height 22
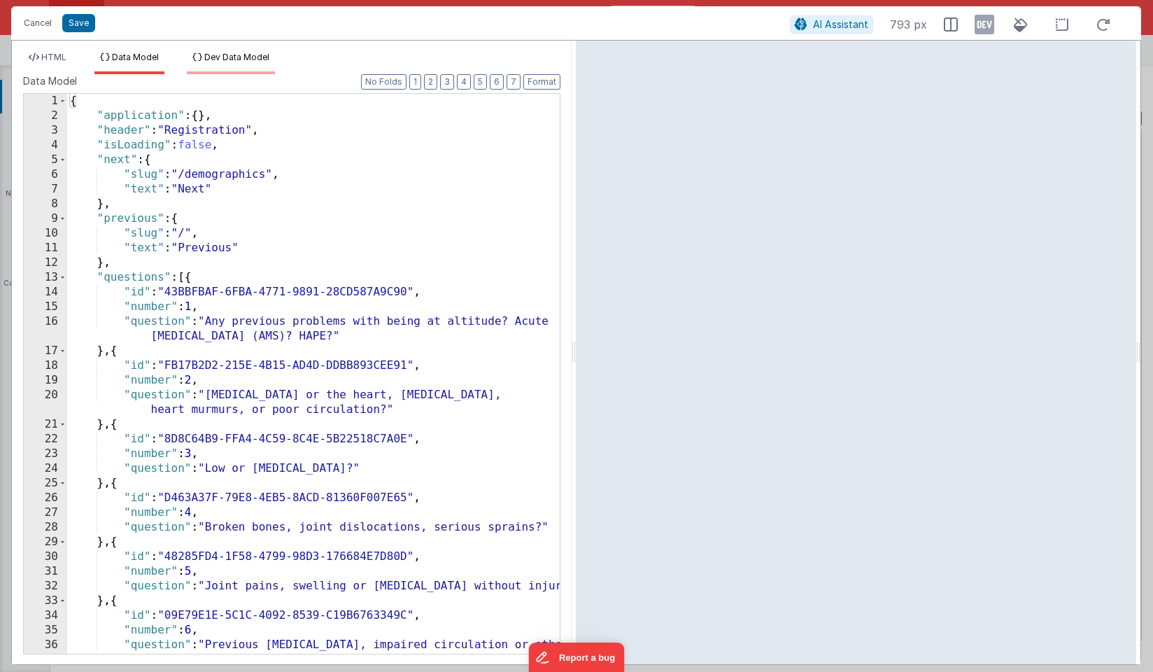
click at [214, 55] on span "Dev Data Model" at bounding box center [236, 57] width 65 height 10
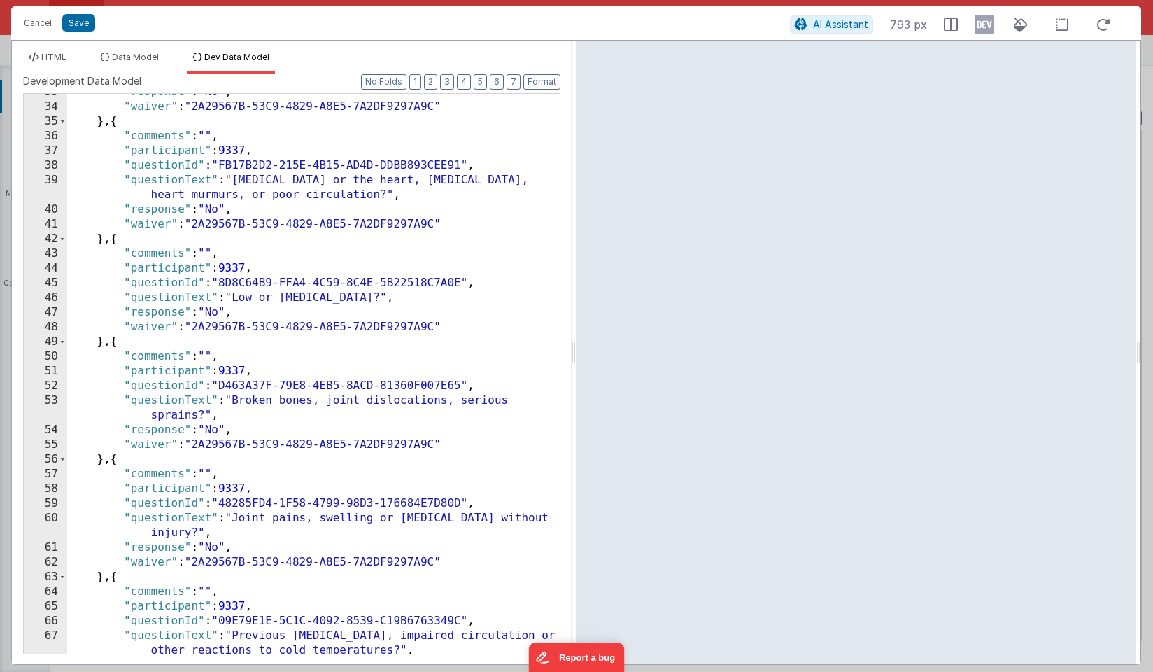
scroll to position [0, 0]
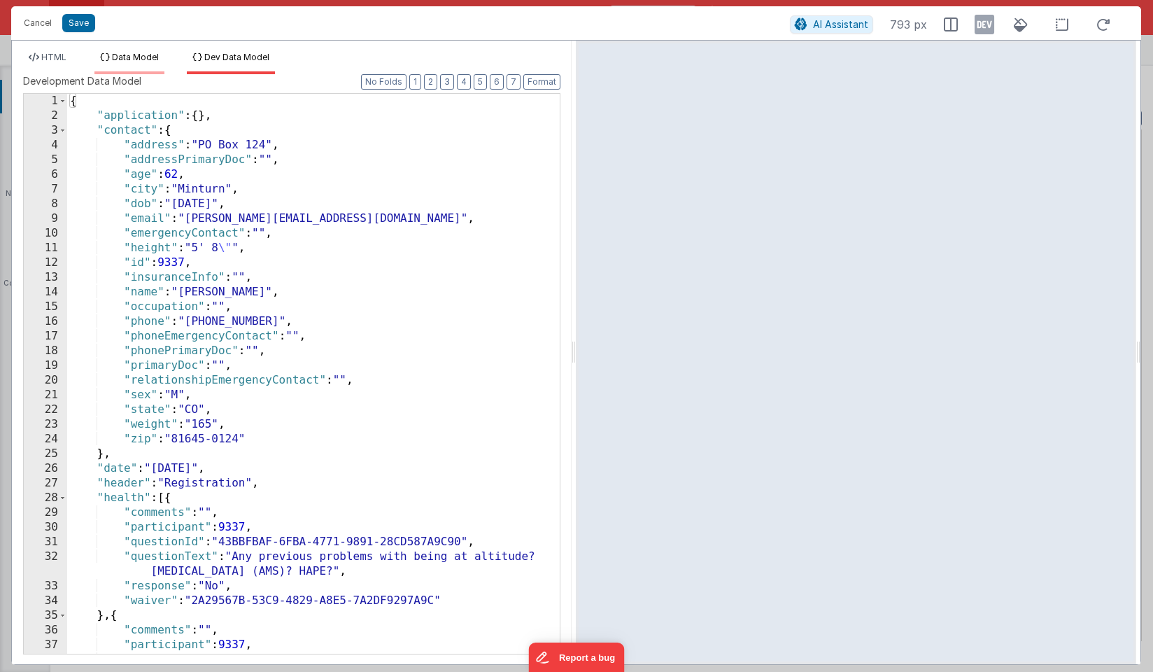
click at [150, 63] on li "Data Model" at bounding box center [129, 63] width 70 height 22
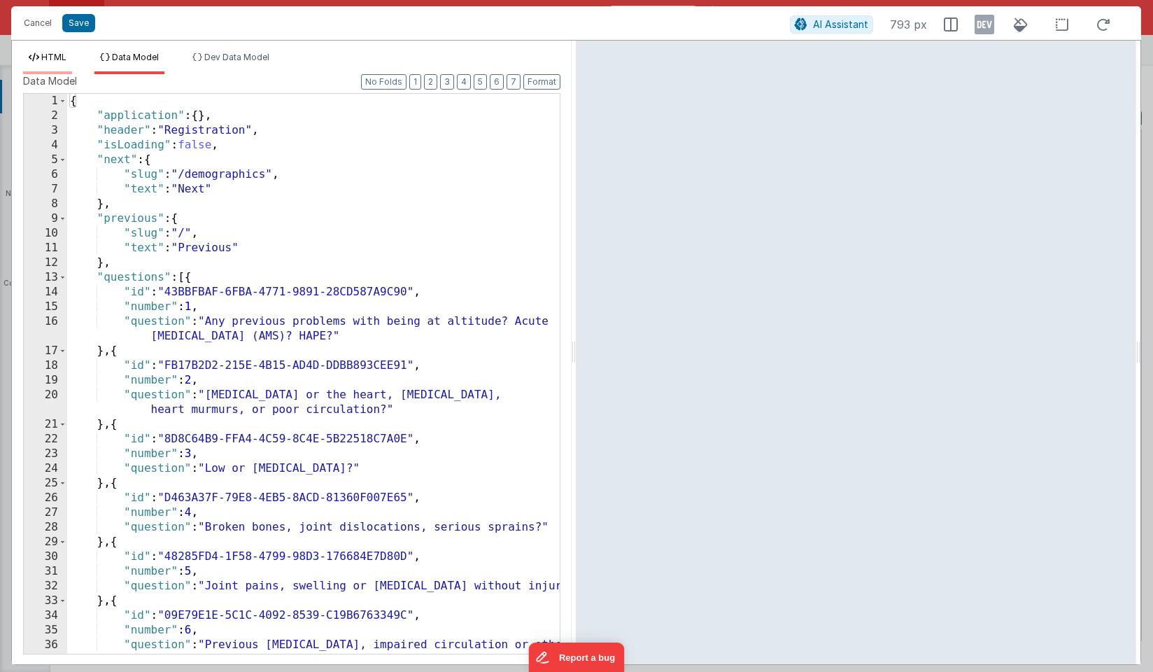
click at [51, 55] on span "HTML" at bounding box center [53, 57] width 25 height 10
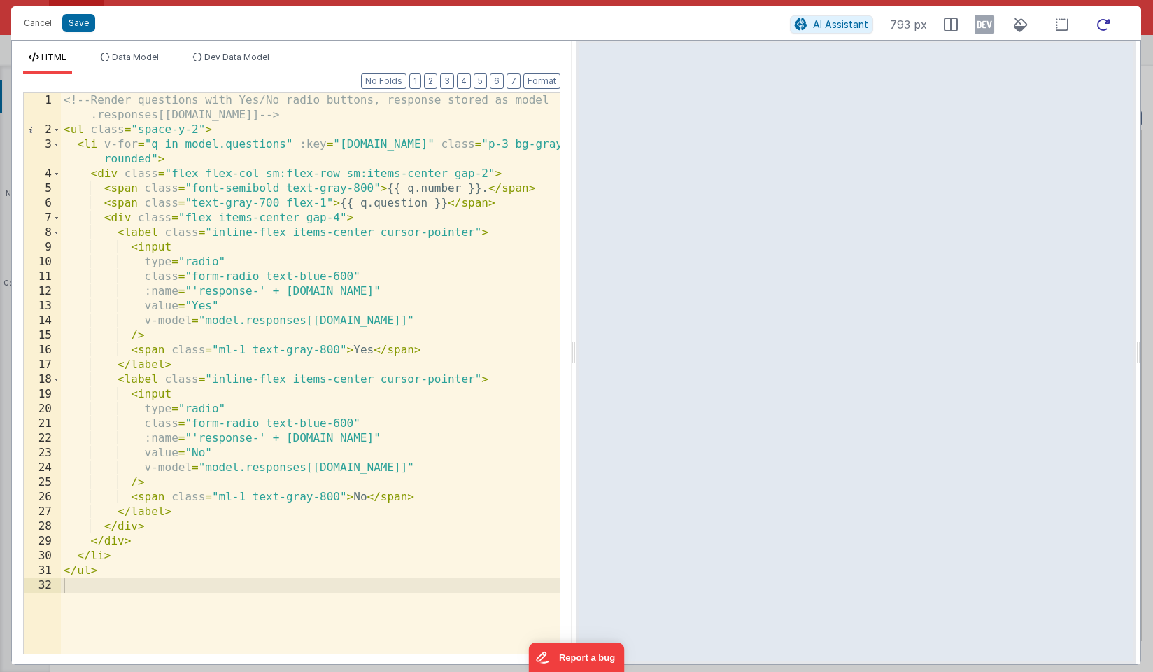
click at [1098, 25] on icon at bounding box center [1103, 24] width 31 height 17
click at [1098, 24] on icon at bounding box center [1103, 24] width 31 height 17
click at [848, 22] on span "AI Assistant" at bounding box center [840, 24] width 55 height 12
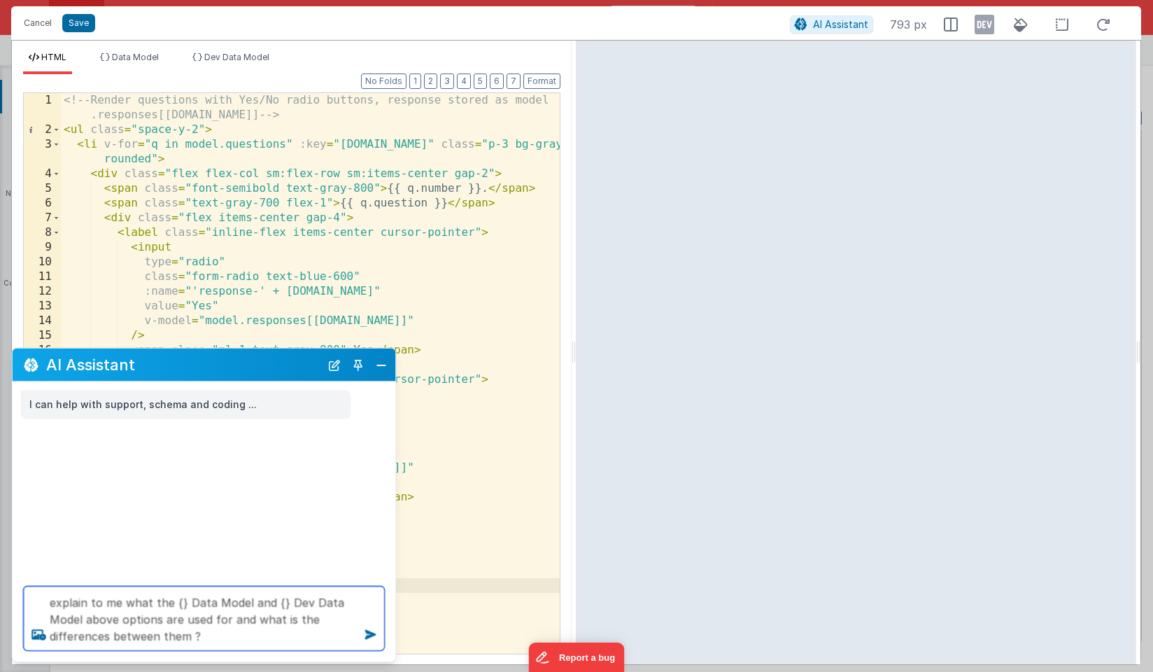
type textarea "explain to me what the {} Data Model and {} Dev Data Model above options are us…"
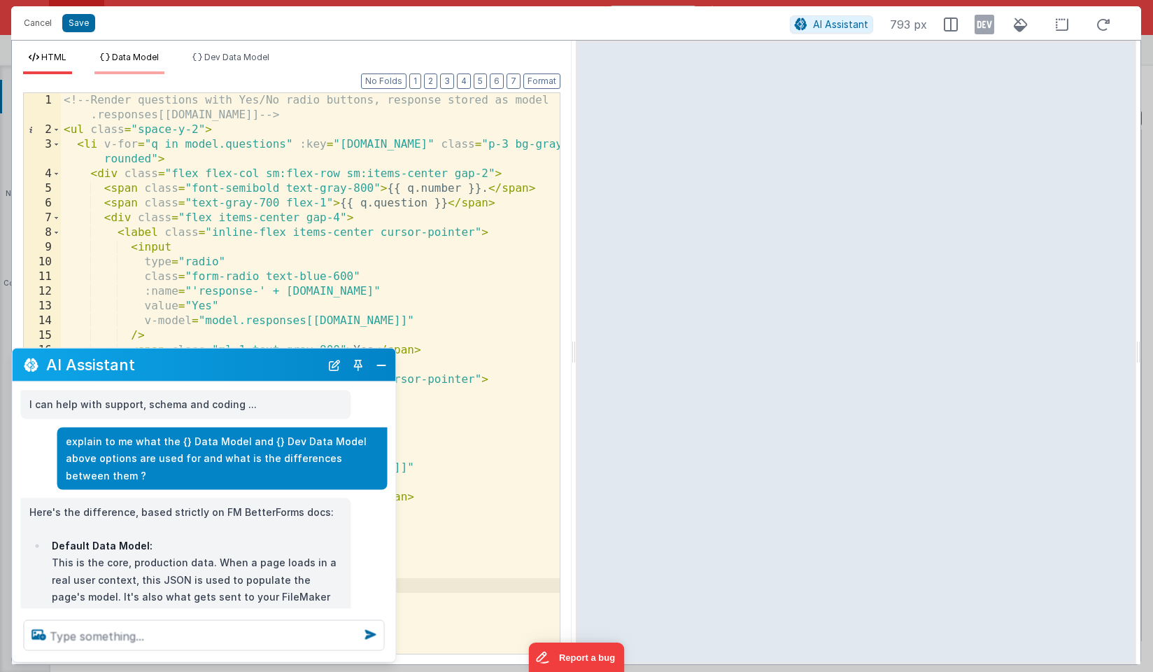
click at [141, 57] on span "Data Model" at bounding box center [135, 57] width 47 height 10
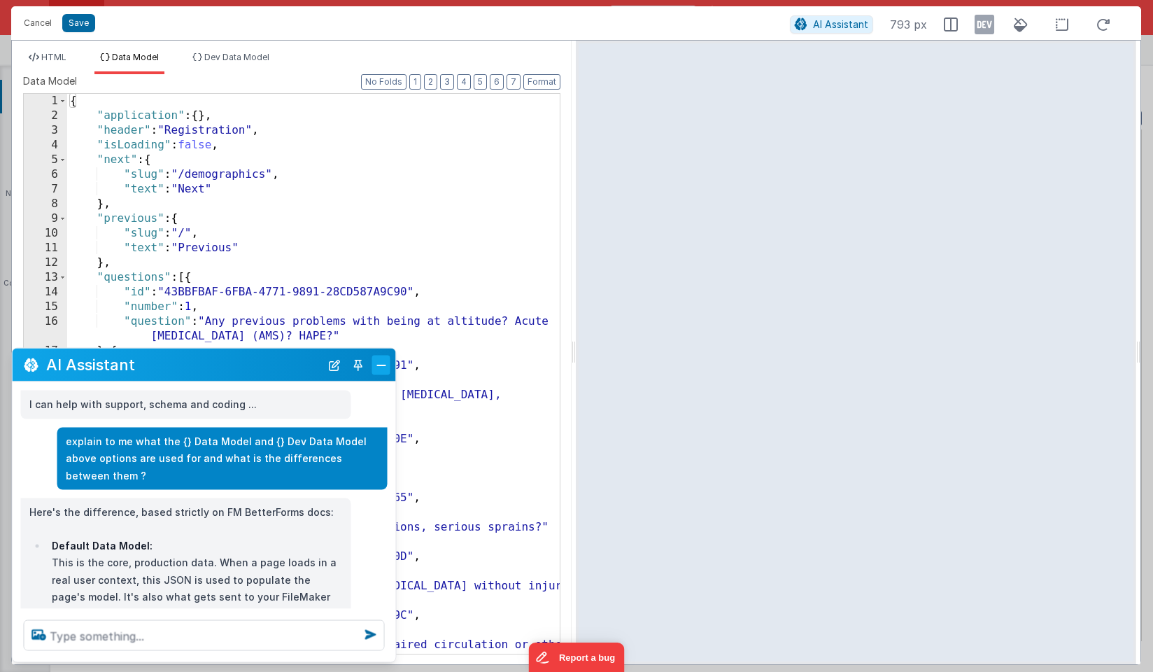
click at [385, 364] on button "Close" at bounding box center [381, 365] width 18 height 20
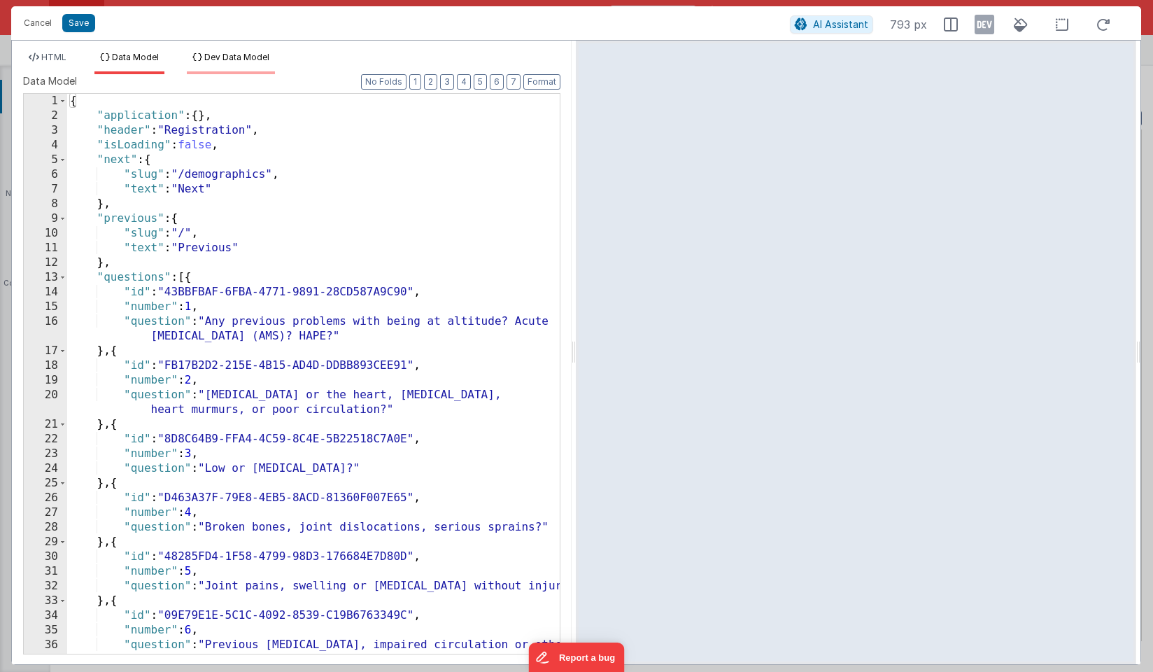
click at [248, 57] on span "Dev Data Model" at bounding box center [236, 57] width 65 height 10
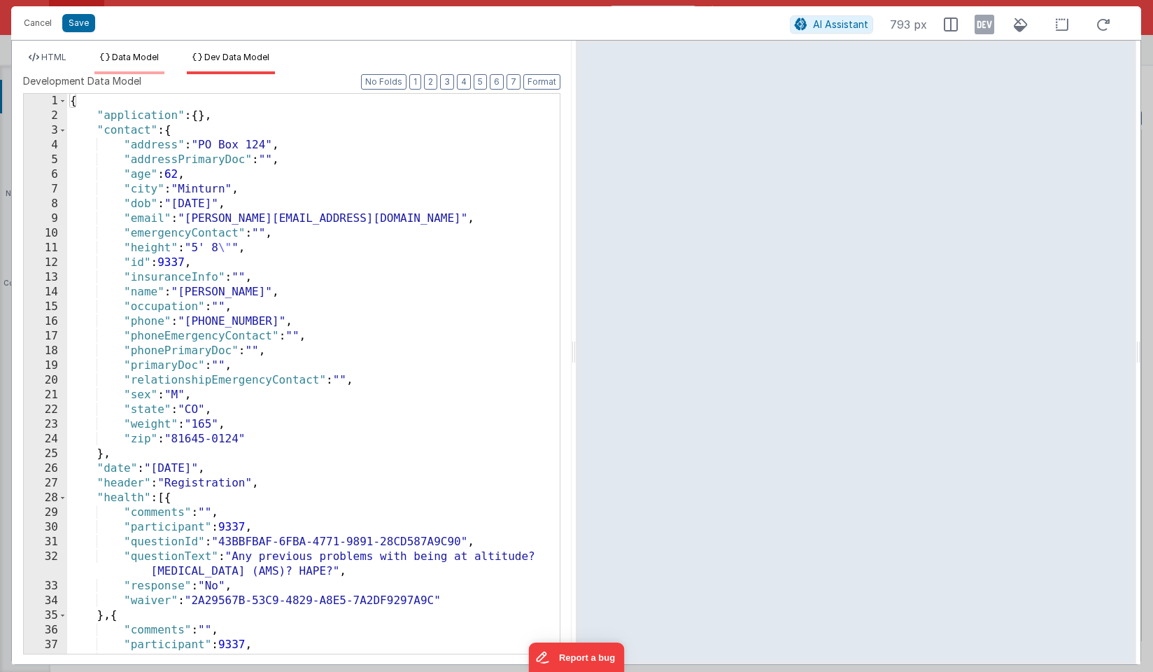
click at [151, 55] on span "Data Model" at bounding box center [135, 57] width 47 height 10
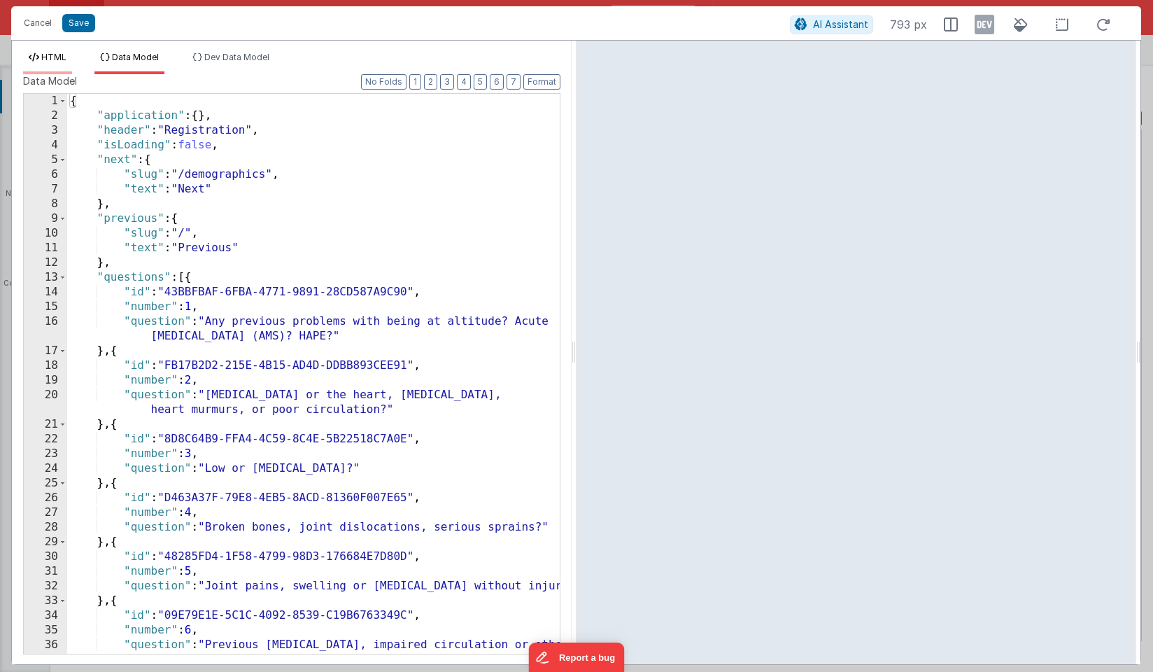
click at [50, 57] on span "HTML" at bounding box center [53, 57] width 25 height 10
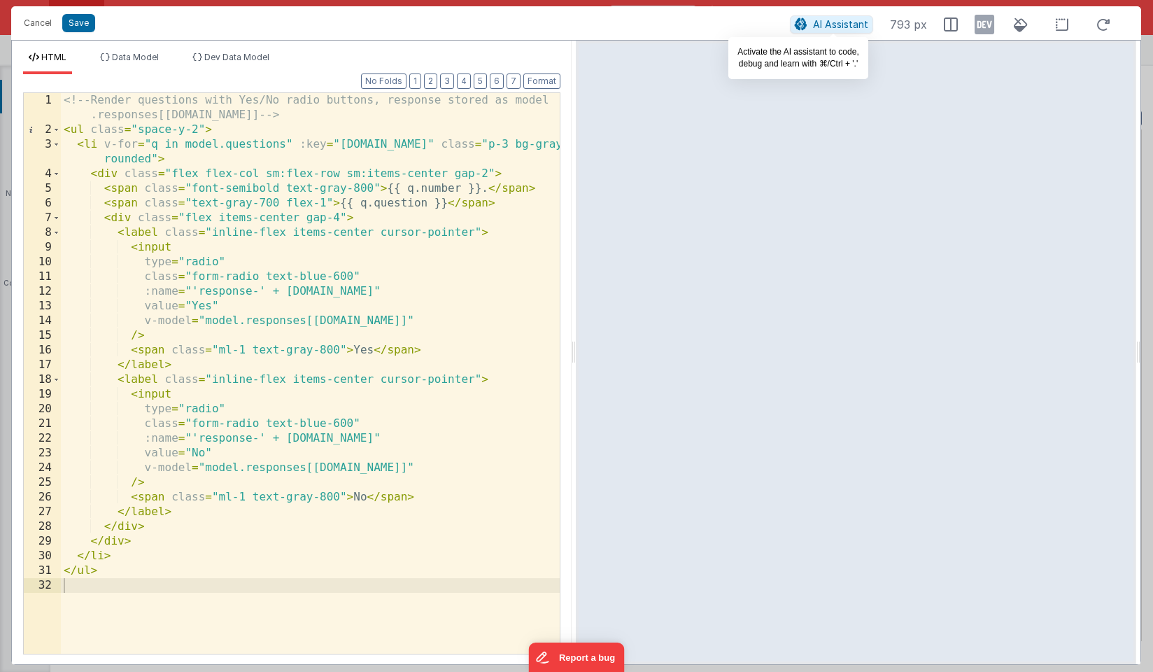
click at [828, 25] on span "AI Assistant" at bounding box center [840, 24] width 55 height 12
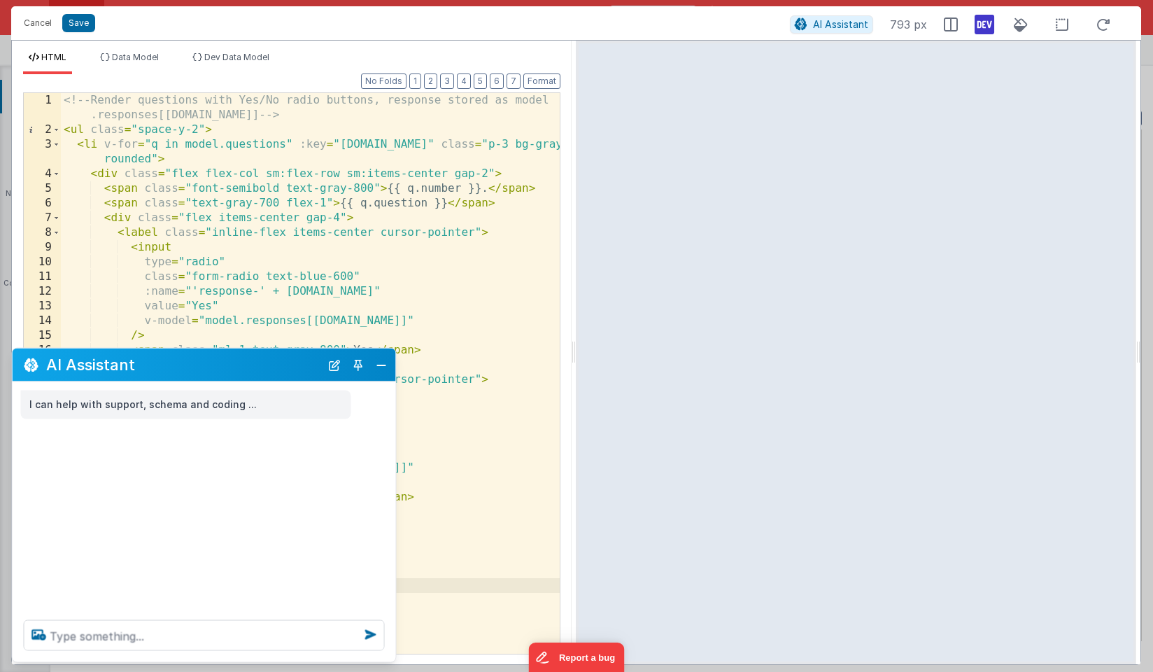
click at [977, 29] on icon at bounding box center [984, 24] width 20 height 22
click at [174, 624] on textarea at bounding box center [204, 635] width 361 height 31
click at [376, 368] on button "Close" at bounding box center [381, 365] width 18 height 20
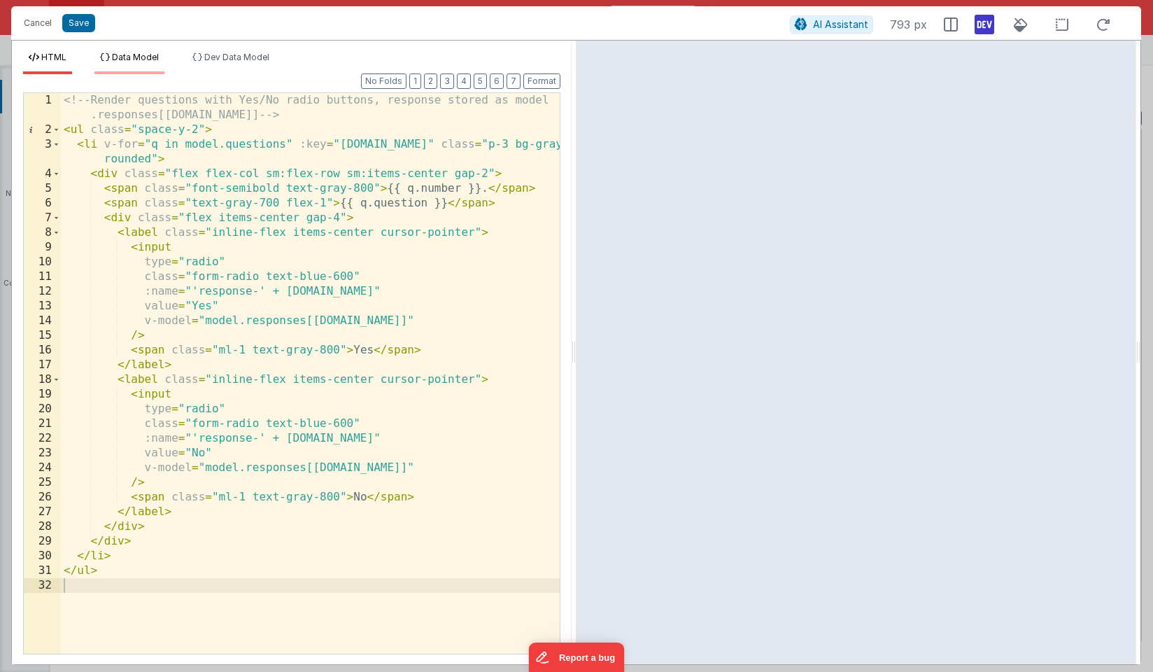
click at [138, 56] on span "Data Model" at bounding box center [135, 57] width 47 height 10
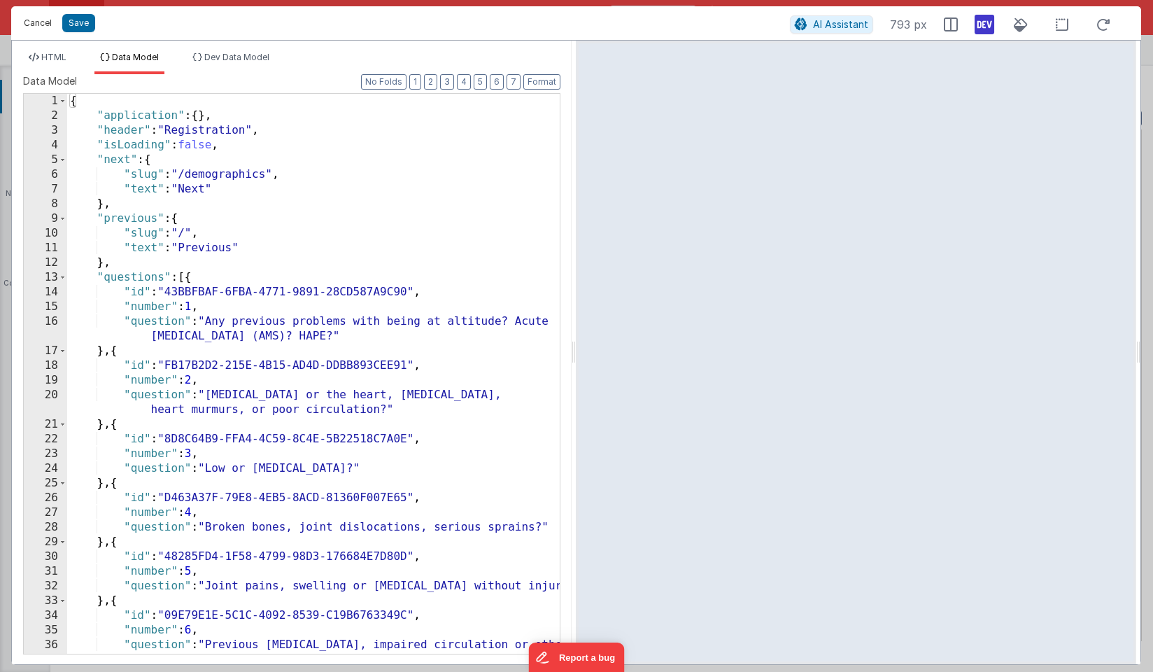
click at [43, 22] on button "Cancel" at bounding box center [38, 23] width 42 height 20
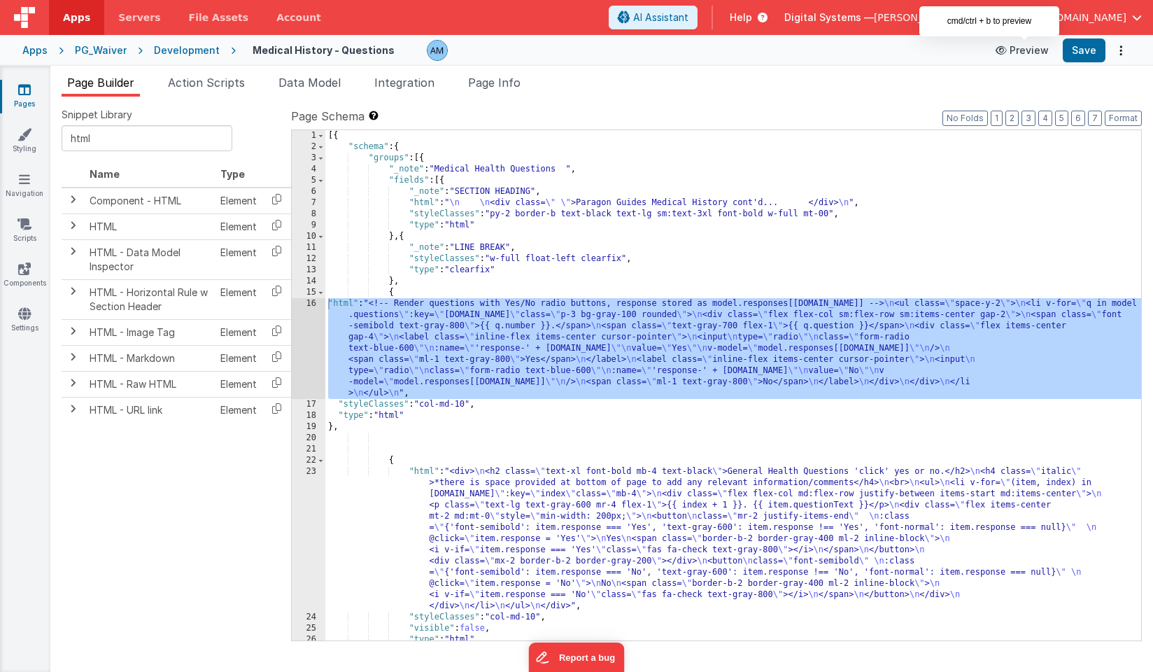
click at [1034, 48] on button "Preview" at bounding box center [1022, 50] width 70 height 22
click at [446, 376] on div "[{ "schema" : { "groups" : [{ "_note" : "Medical Health Questions " , "fields" …" at bounding box center [733, 396] width 816 height 532
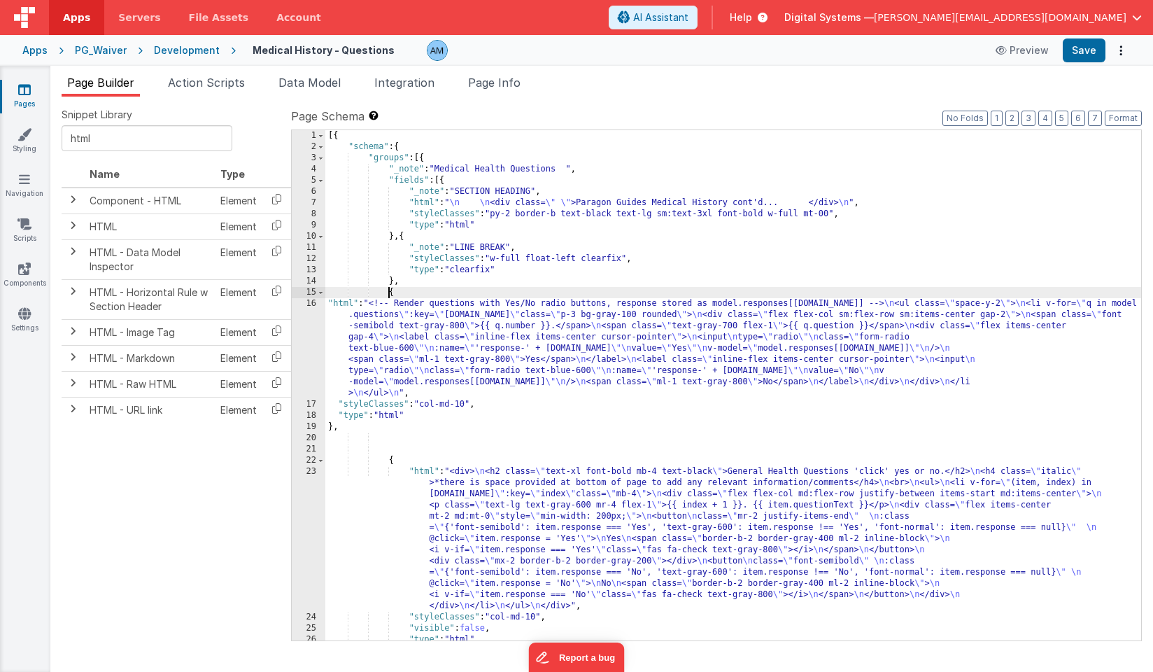
click at [390, 293] on div "[{ "schema" : { "groups" : [{ "_note" : "Medical Health Questions " , "fields" …" at bounding box center [733, 396] width 816 height 532
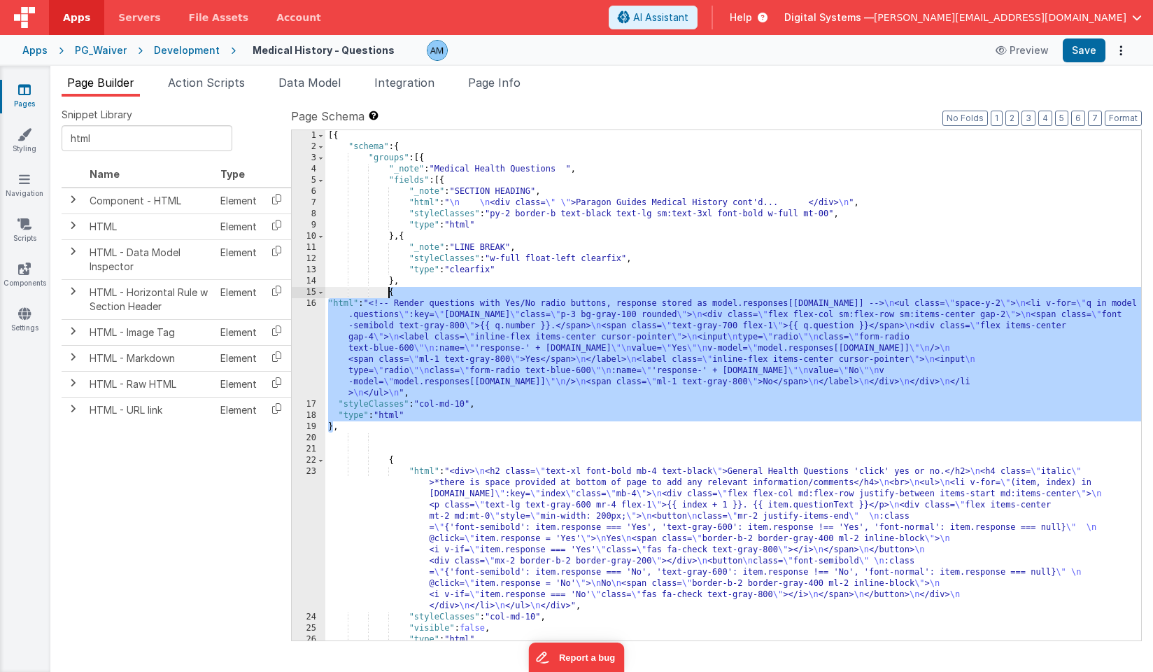
click at [390, 293] on div "[{ "schema" : { "groups" : [{ "_note" : "Medical Health Questions " , "fields" …" at bounding box center [733, 396] width 816 height 532
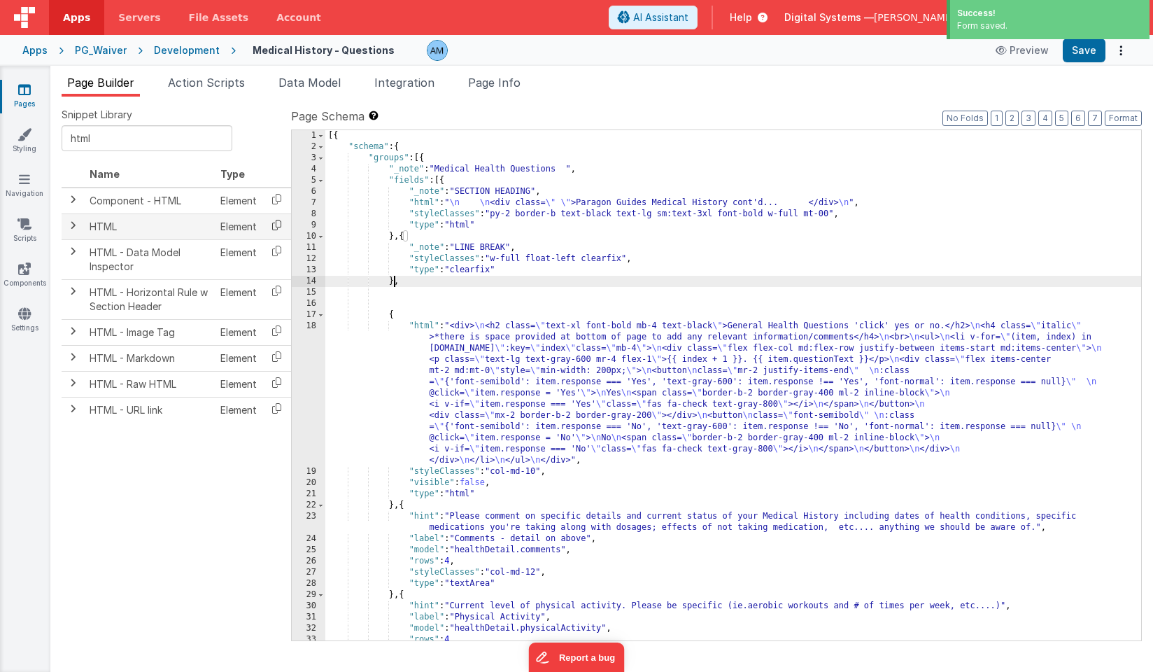
click at [276, 224] on icon at bounding box center [276, 225] width 29 height 22
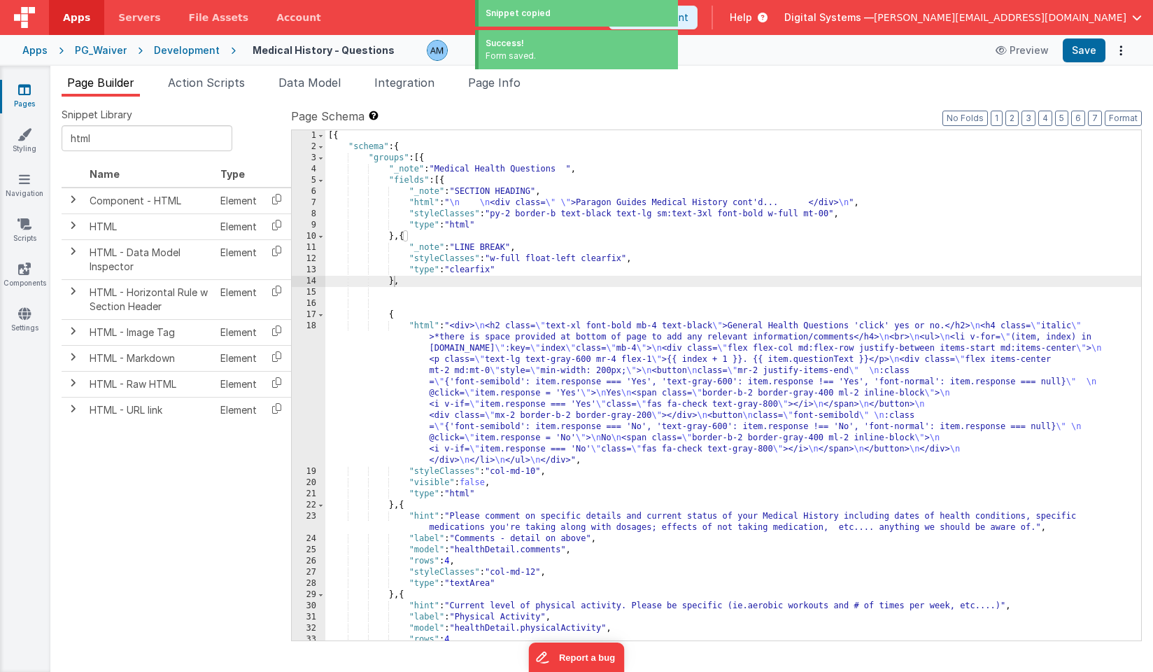
click at [393, 281] on div "[{ "schema" : { "groups" : [{ "_note" : "Medical Health Questions " , "fields" …" at bounding box center [733, 396] width 816 height 532
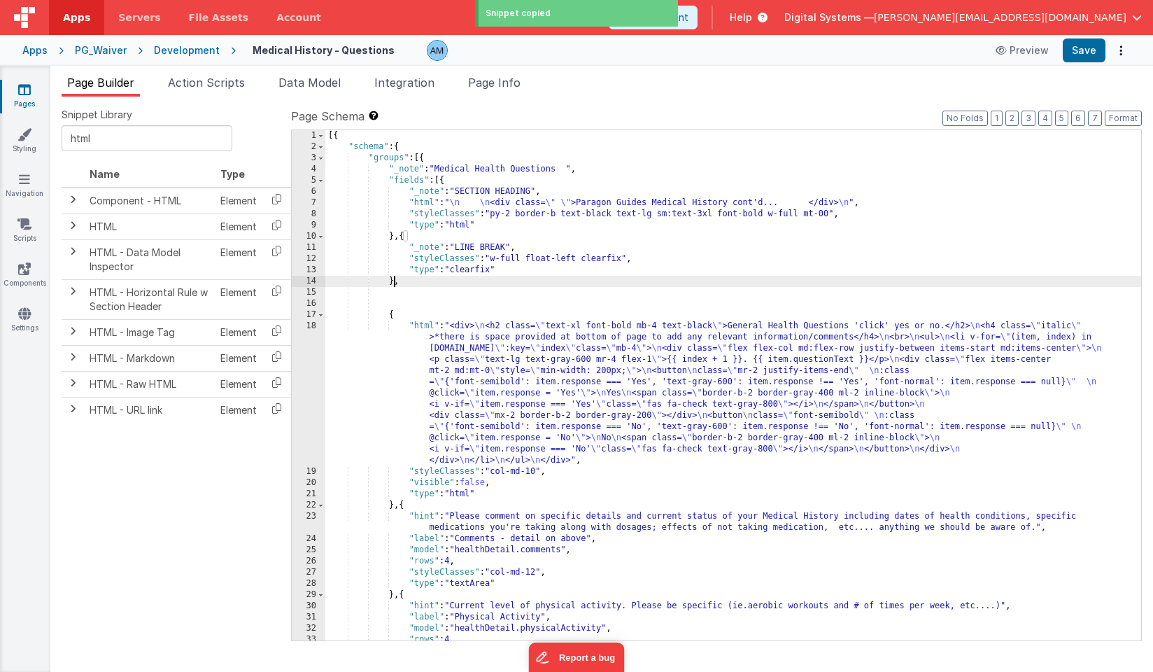
click at [408, 292] on div "[{ "schema" : { "groups" : [{ "_note" : "Medical Health Questions " , "fields" …" at bounding box center [733, 396] width 816 height 532
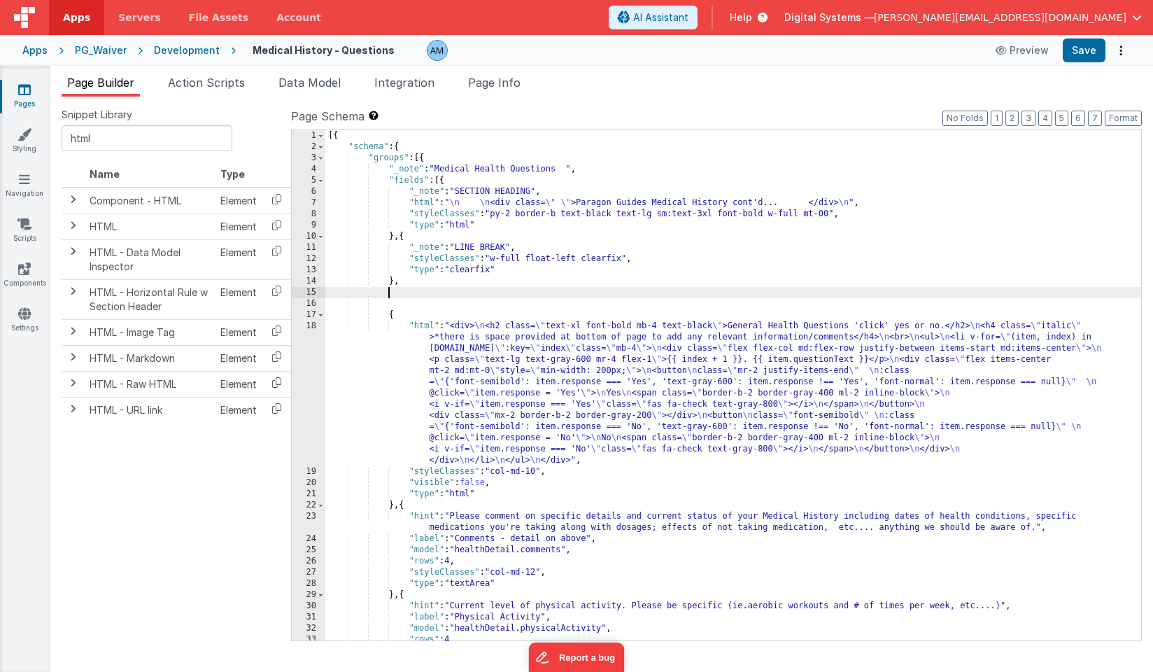
paste textarea
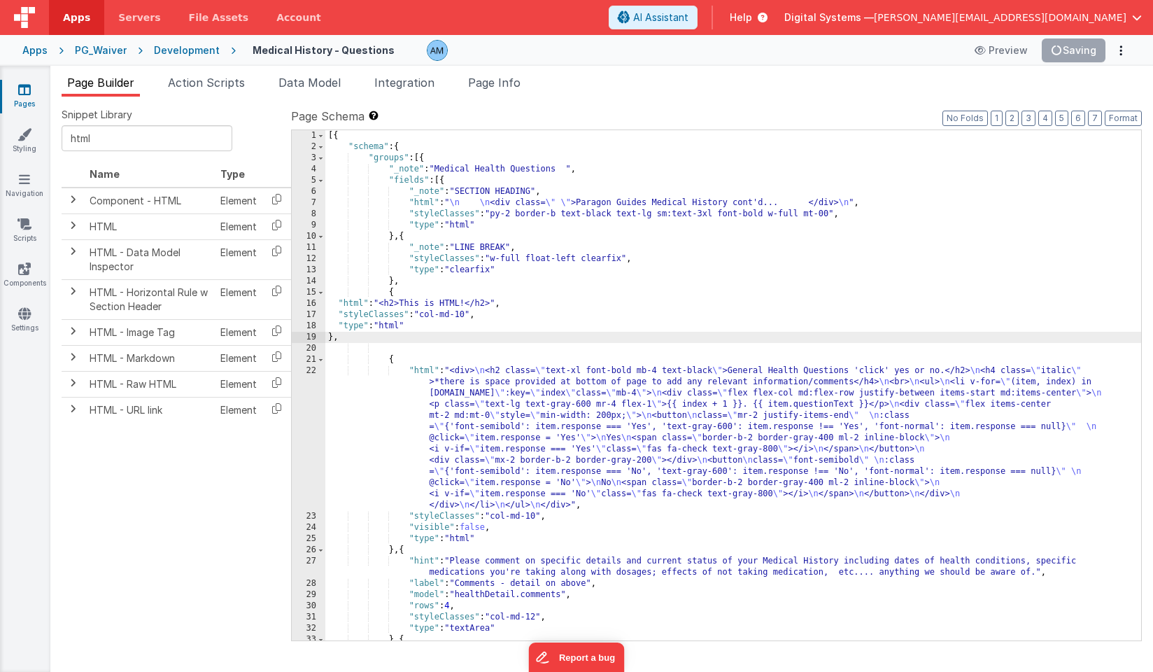
click at [306, 304] on div "16" at bounding box center [309, 303] width 34 height 11
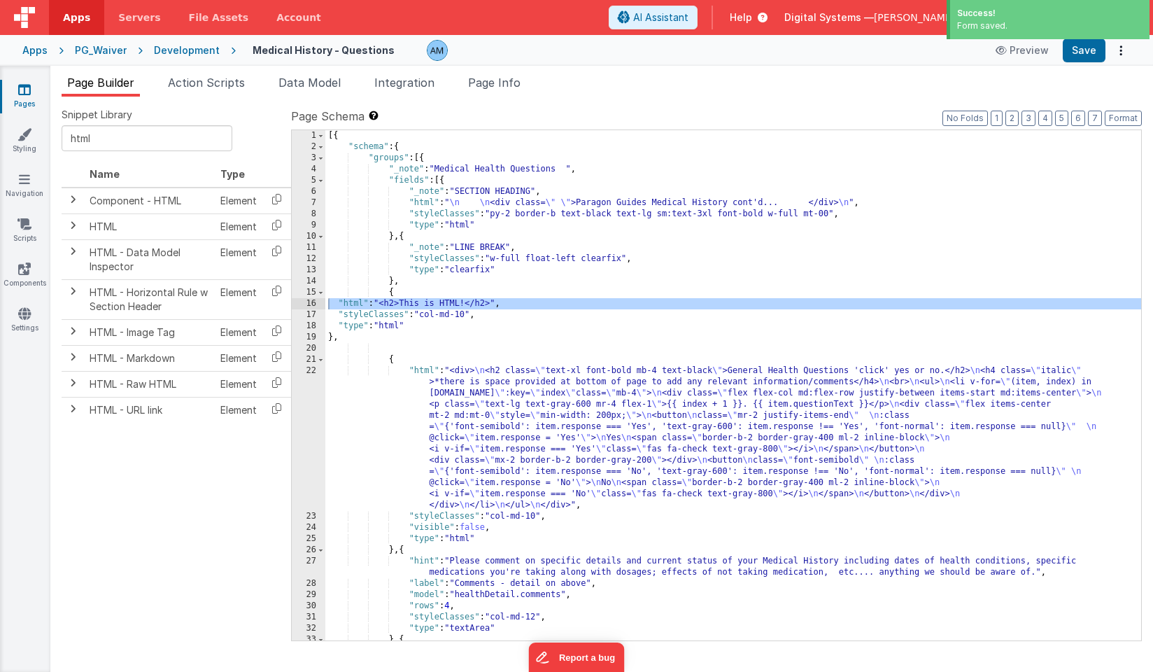
click at [304, 301] on div "16" at bounding box center [309, 303] width 34 height 11
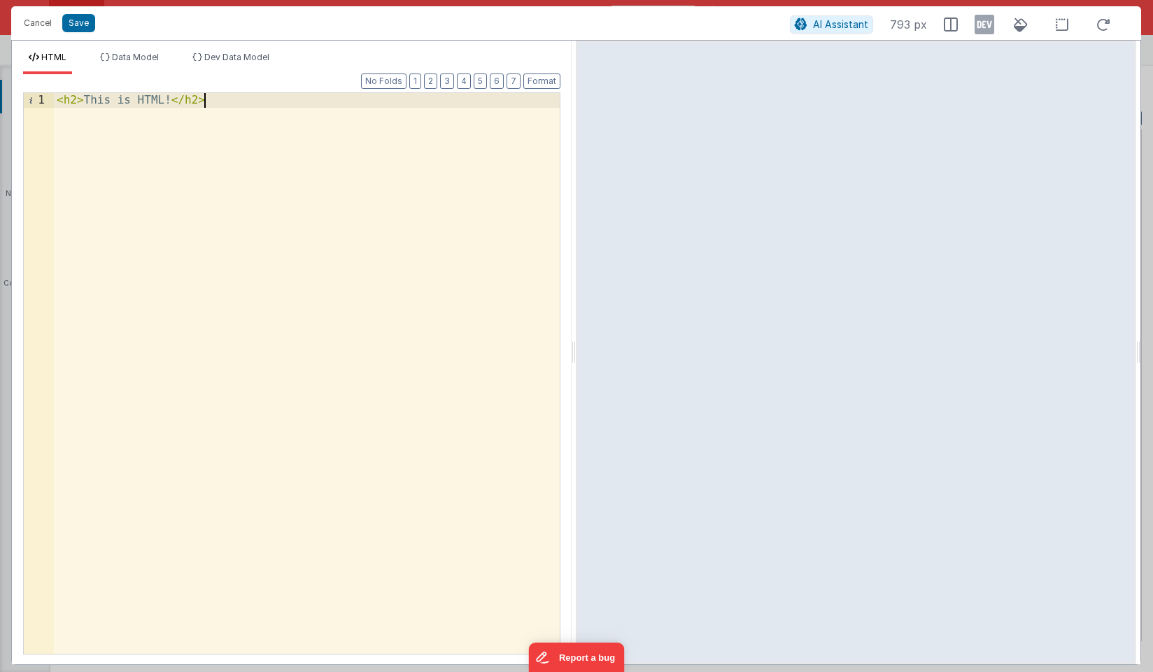
drag, startPoint x: 230, startPoint y: 106, endPoint x: 0, endPoint y: 75, distance: 232.3
click at [0, 75] on div "Cancel Save AI Assistant 793 px HTML Data Model Dev Data Model Format 7 6 5 4 3…" at bounding box center [576, 336] width 1153 height 672
click at [865, 27] on span "AI Assistant" at bounding box center [840, 24] width 55 height 12
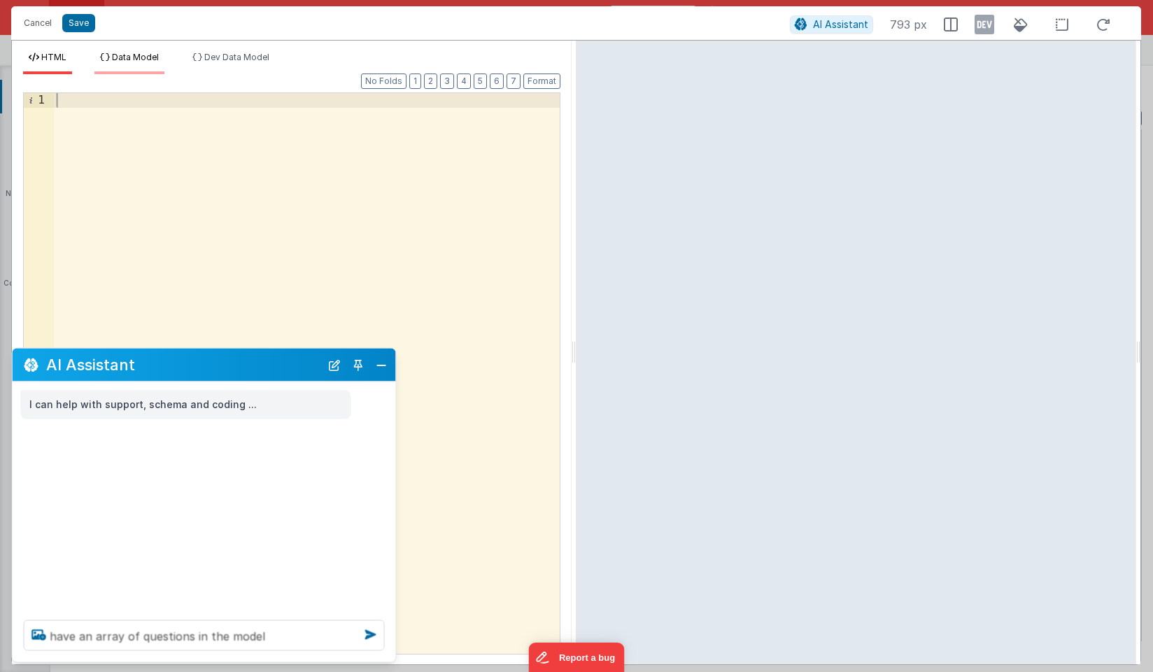
click at [131, 58] on span "Data Model" at bounding box center [135, 57] width 47 height 10
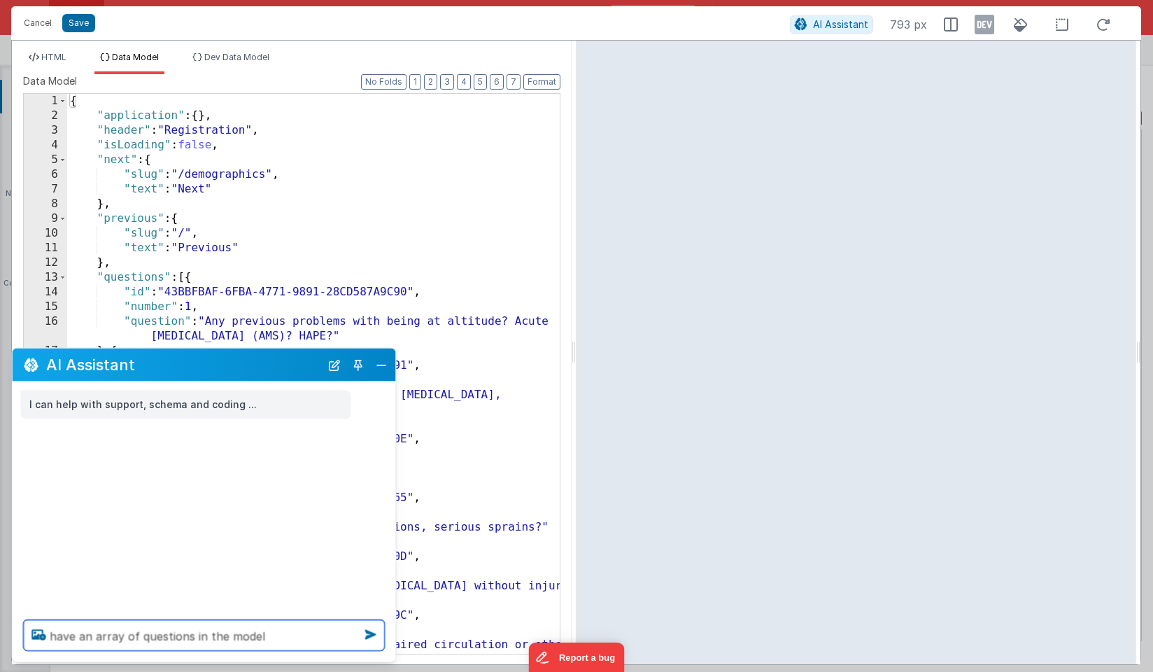
click at [265, 637] on textarea "have an array of questions in the model" at bounding box center [204, 635] width 361 height 31
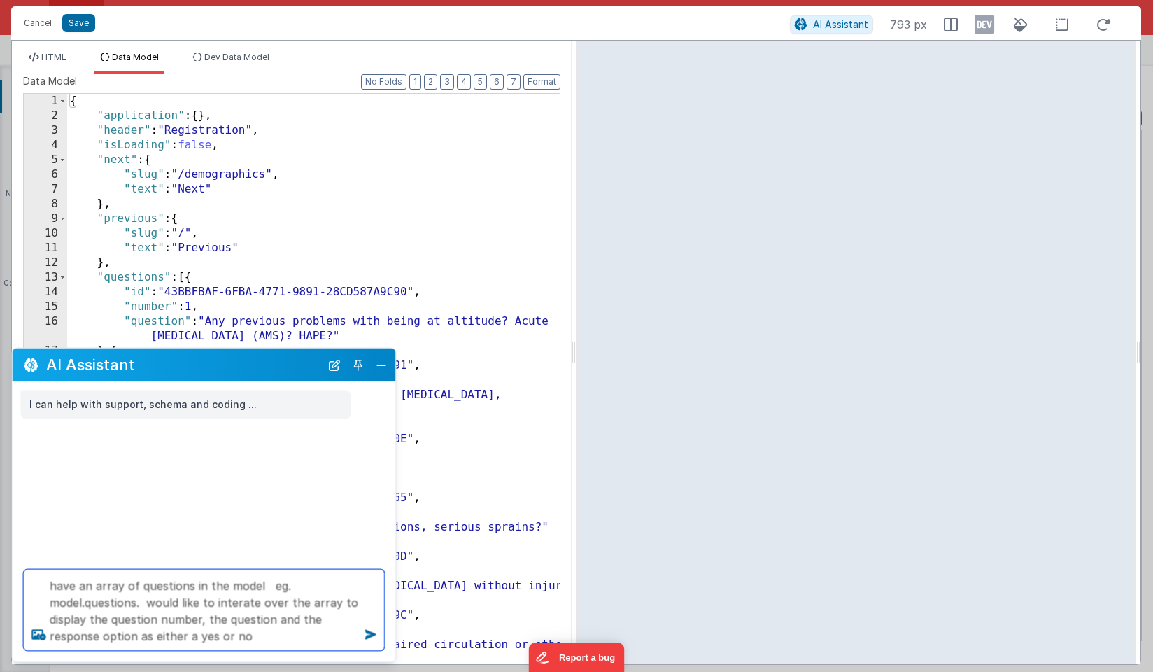
type textarea "have an array of questions in the model eg. model.questions. would like to inte…"
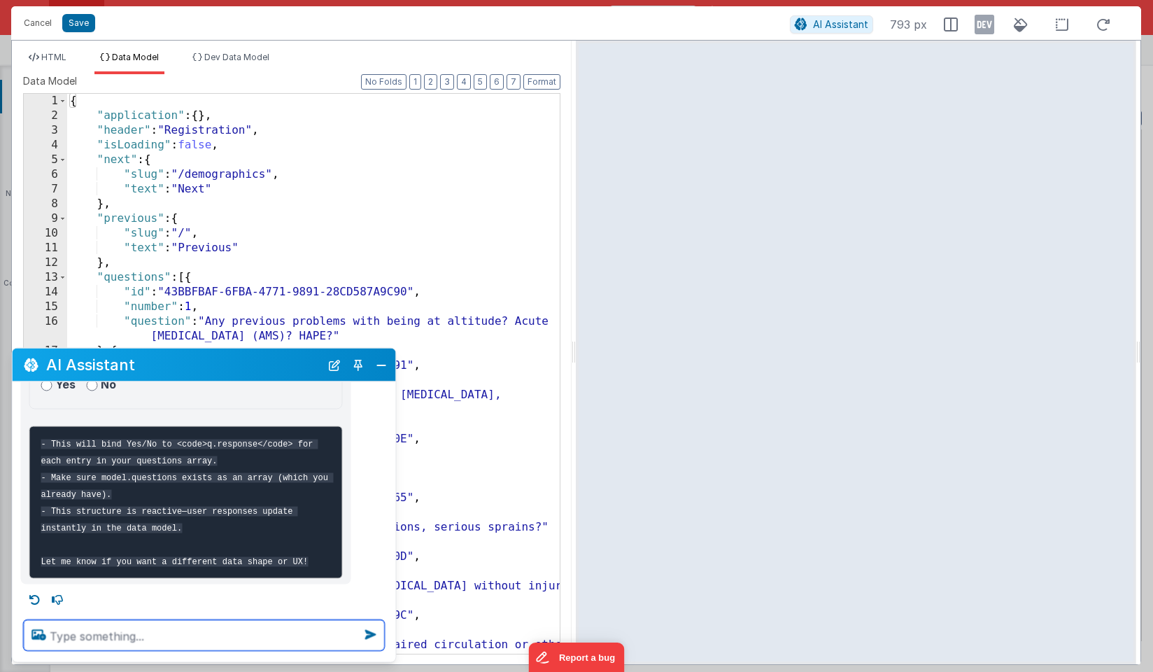
scroll to position [375, 0]
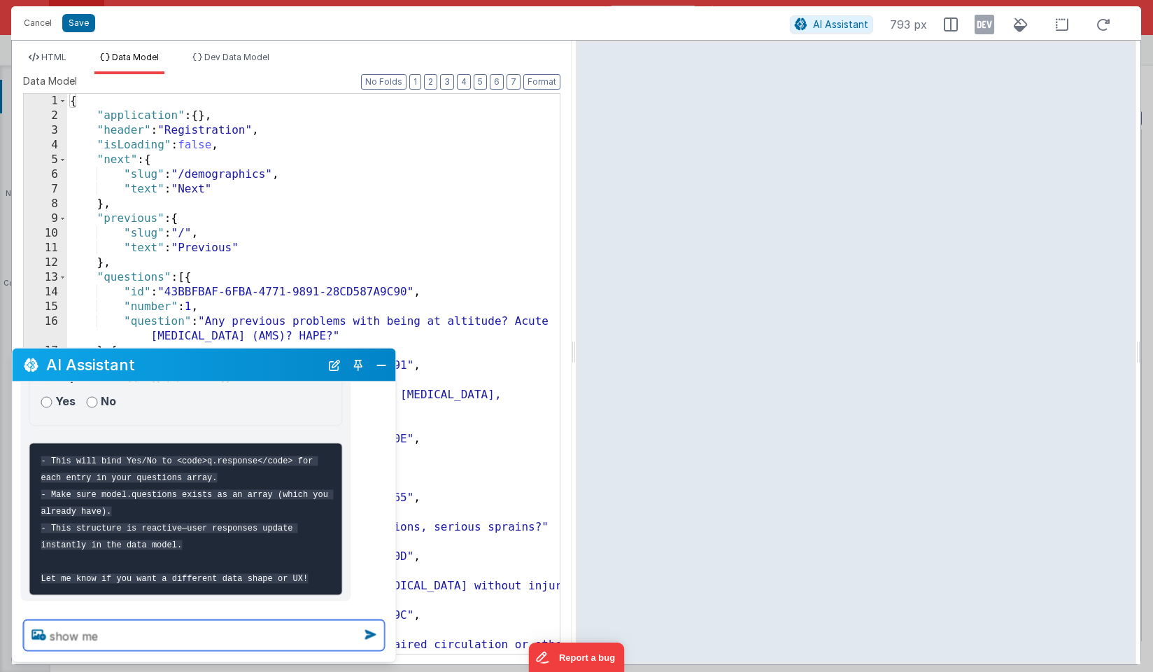
type textarea "show me"
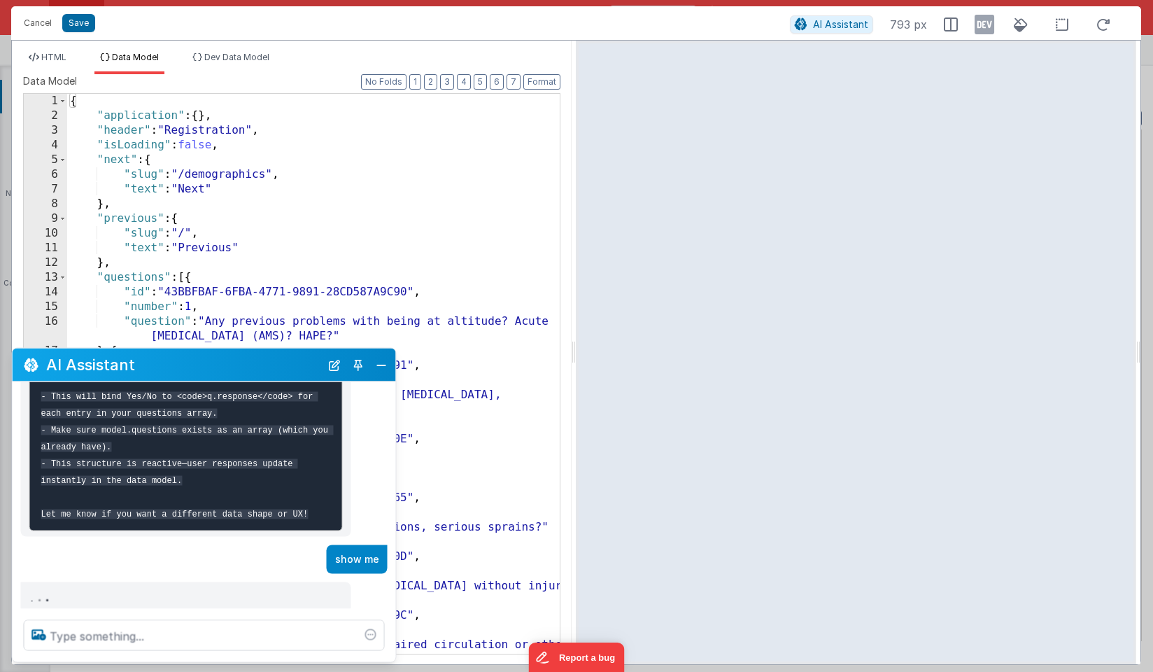
scroll to position [439, 0]
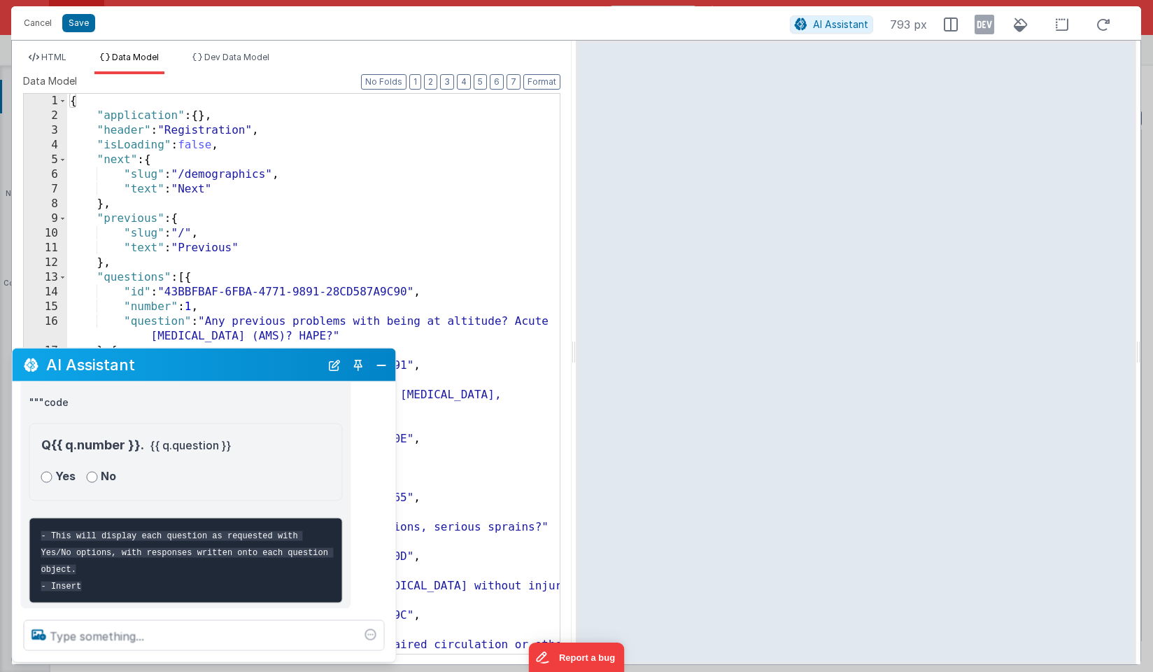
click at [56, 45] on div "HTML Data Model Dev Data Model Format 7 6 5 4 3 2 1 No Folds 1 XXXXXXXXXXXXXXXX…" at bounding box center [292, 352] width 560 height 623
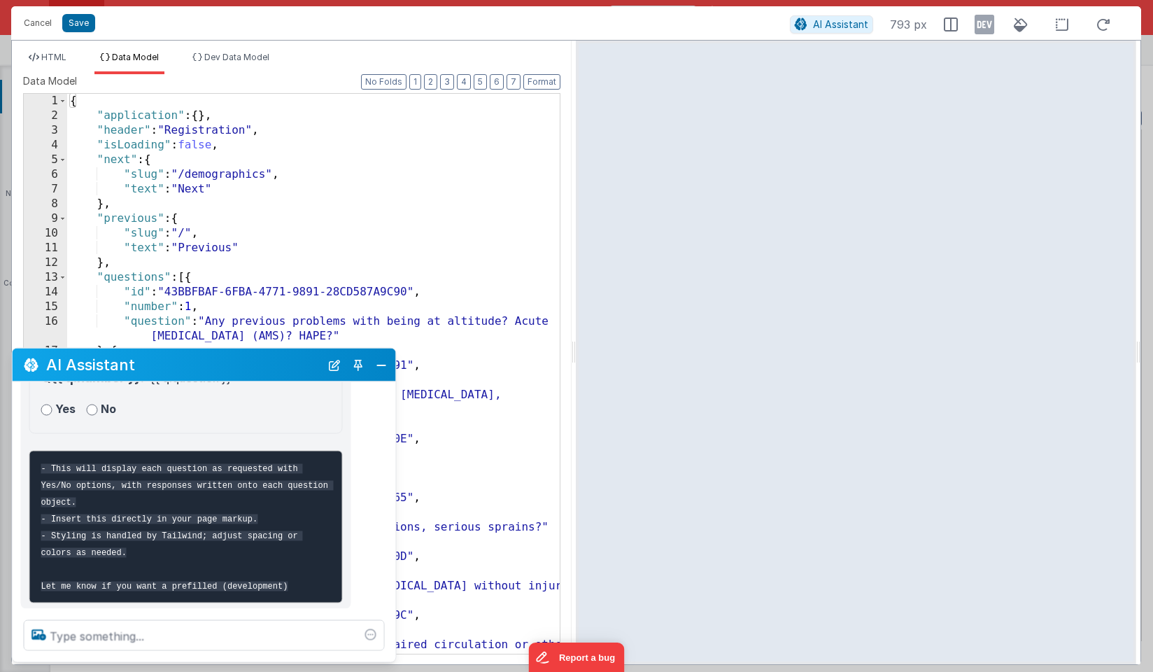
click at [56, 51] on div "HTML Data Model Dev Data Model Format 7 6 5 4 3 2 1 No Folds 1 XXXXXXXXXXXXXXXX…" at bounding box center [292, 352] width 560 height 623
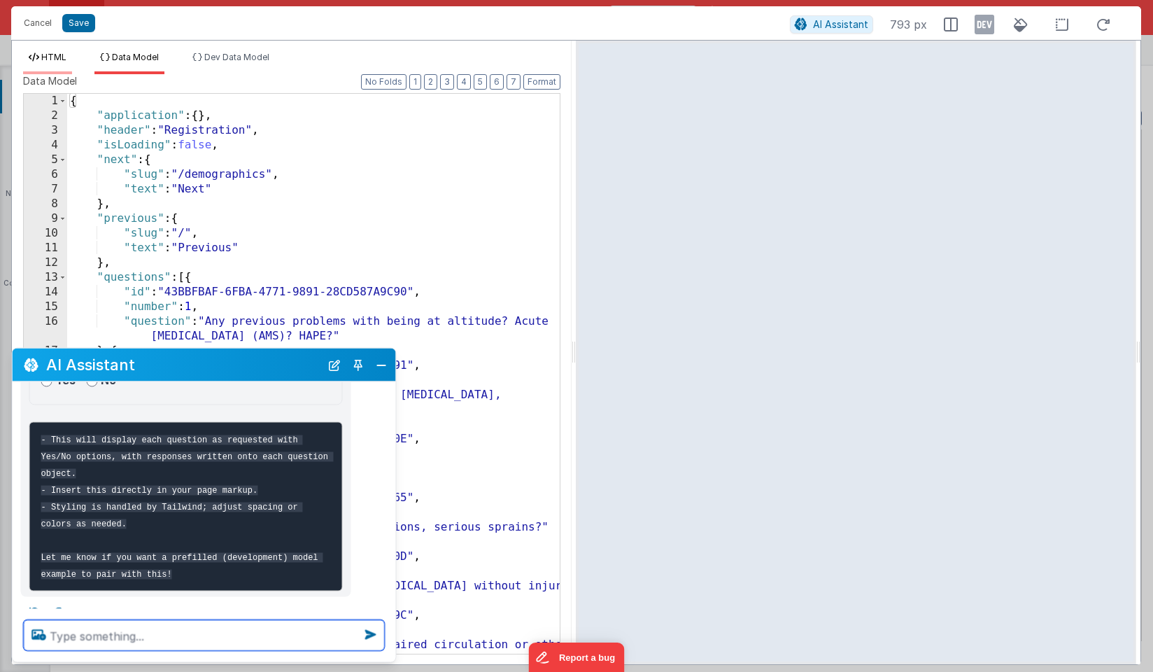
scroll to position [802, 0]
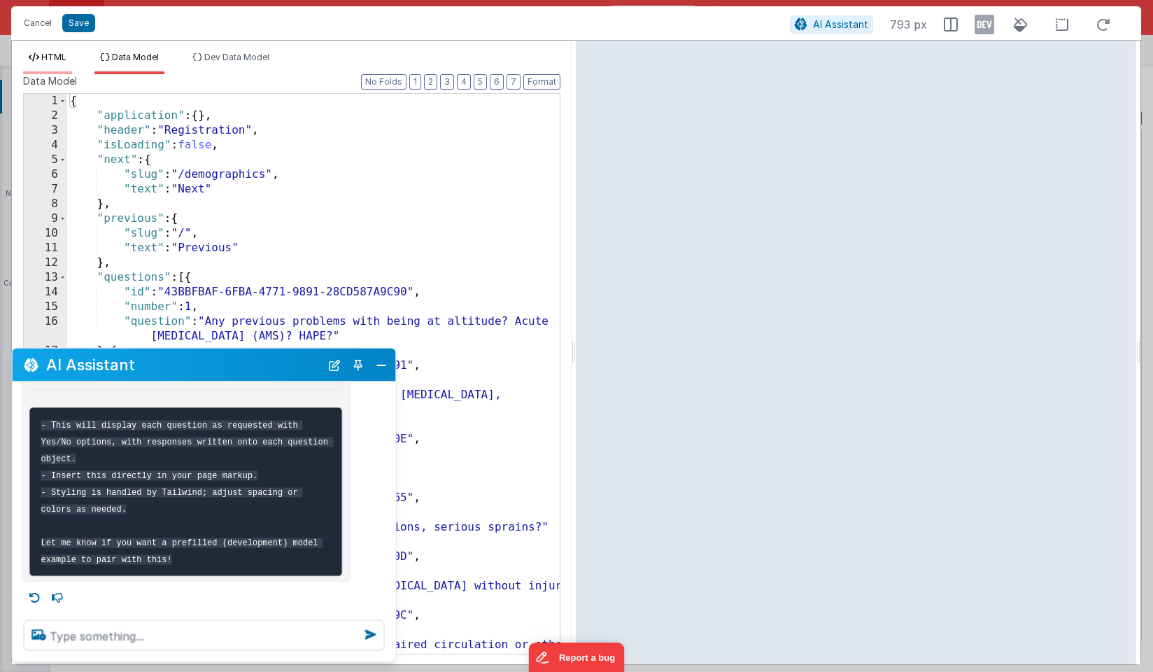
click at [56, 58] on span "HTML" at bounding box center [53, 57] width 25 height 10
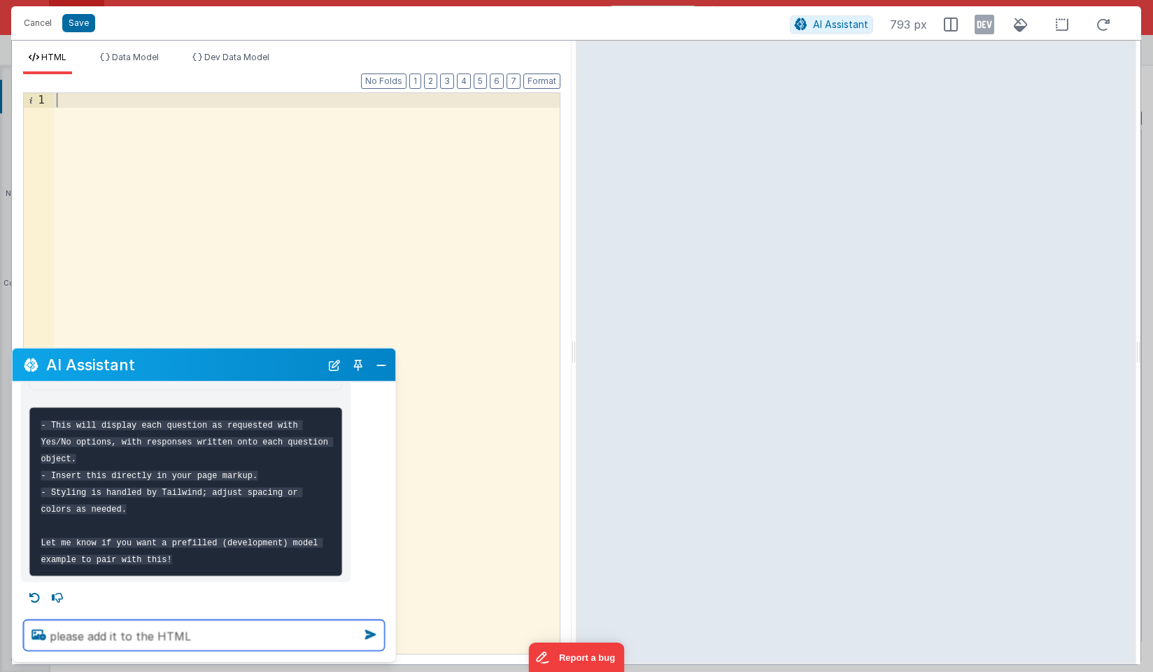
type textarea "please add it to the HTML"
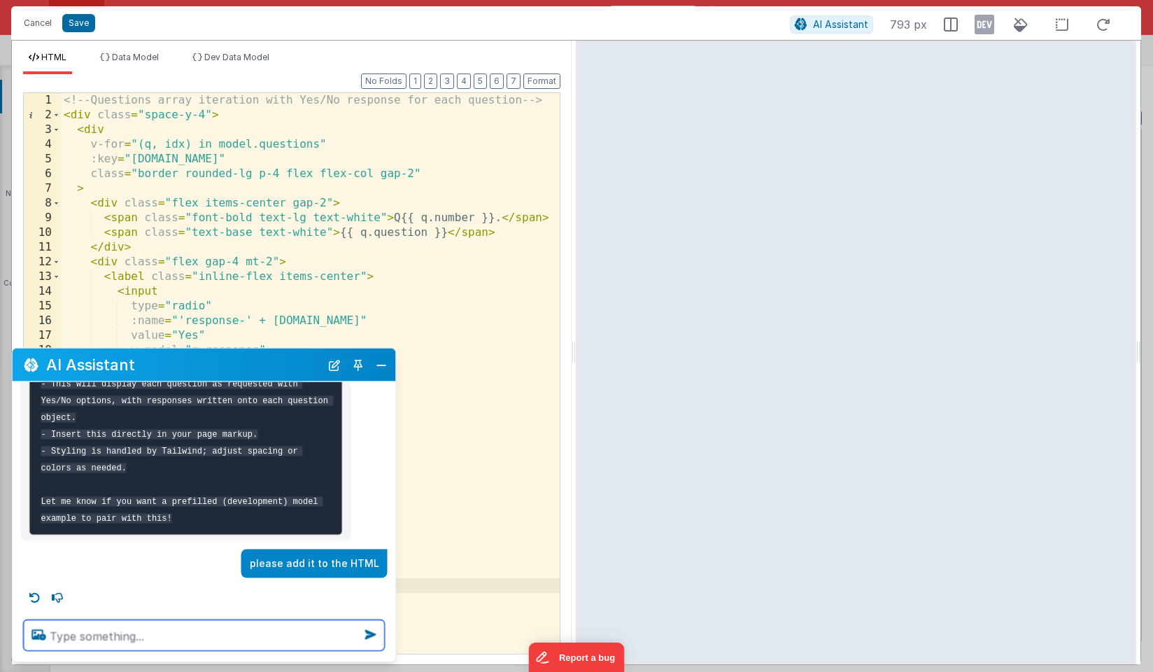
scroll to position [842, 0]
type textarea "not seeing the text of the questions"
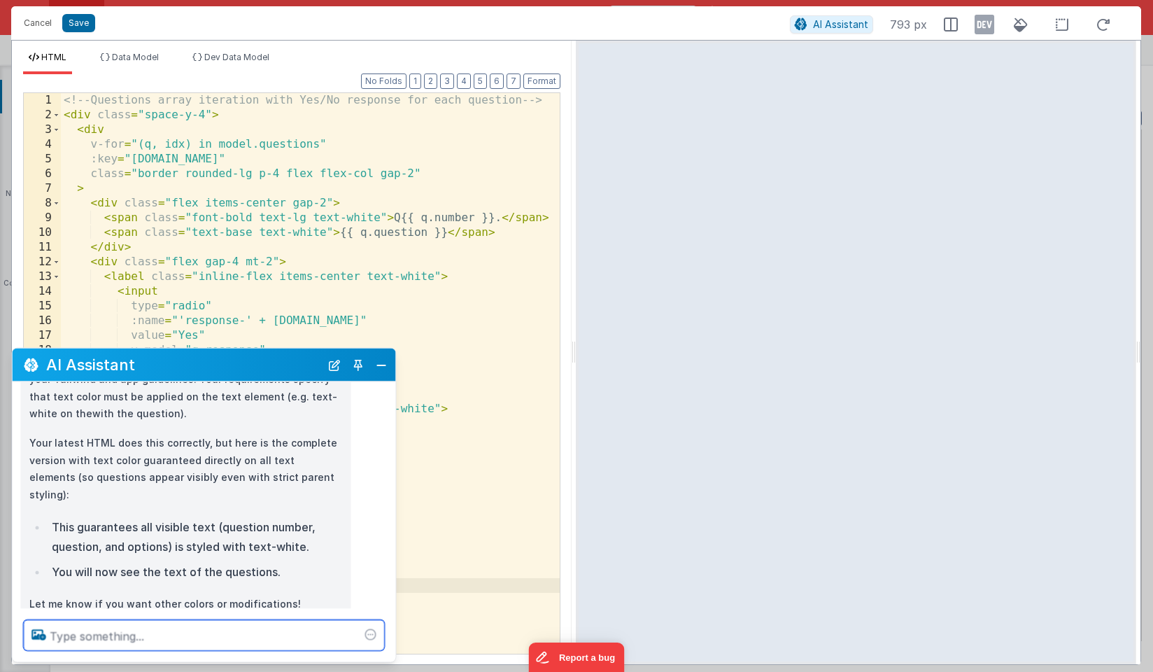
scroll to position [1150, 0]
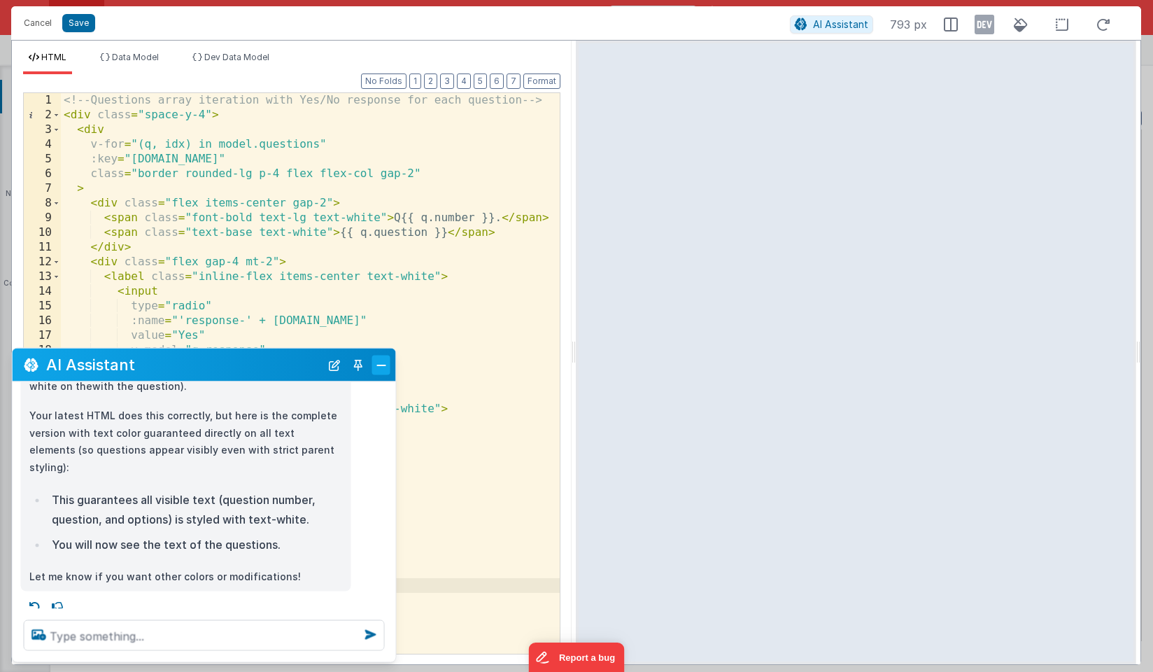
click at [381, 362] on button "Close" at bounding box center [381, 365] width 18 height 20
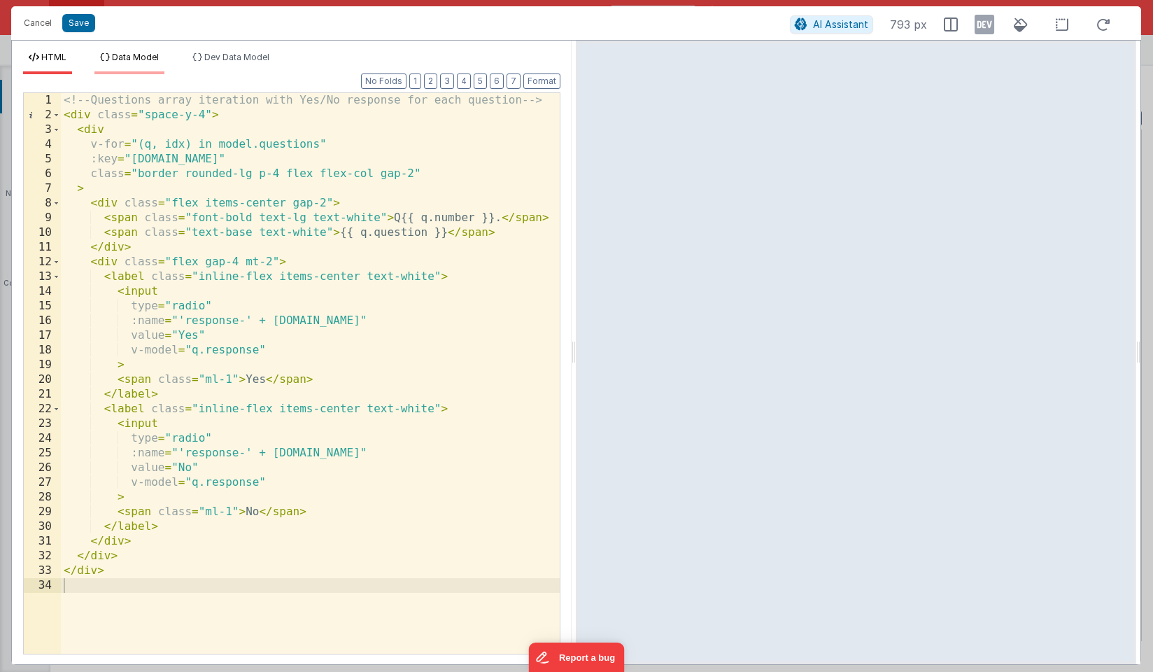
click at [137, 57] on span "Data Model" at bounding box center [135, 57] width 47 height 10
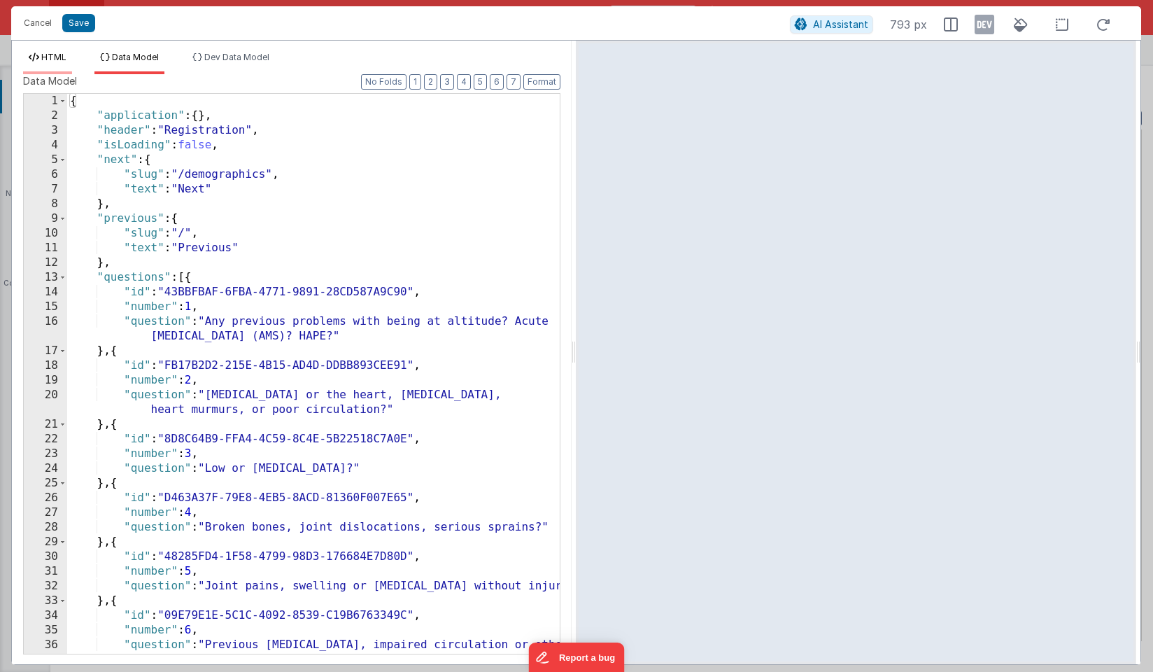
click at [52, 54] on span "HTML" at bounding box center [53, 57] width 25 height 10
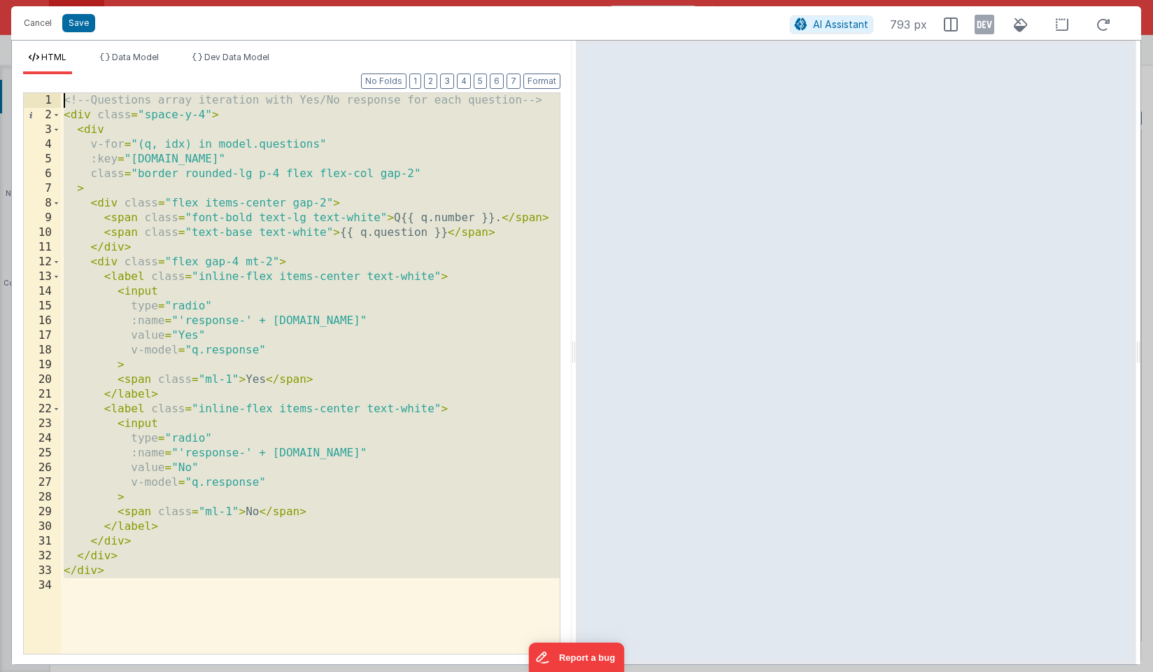
drag, startPoint x: 129, startPoint y: 593, endPoint x: 18, endPoint y: -12, distance: 615.2
click at [18, 0] on html "Cancel Save AI Assistant 793 px HTML Data Model Dev Data Model Format 7 6 5 4 3…" at bounding box center [576, 336] width 1153 height 672
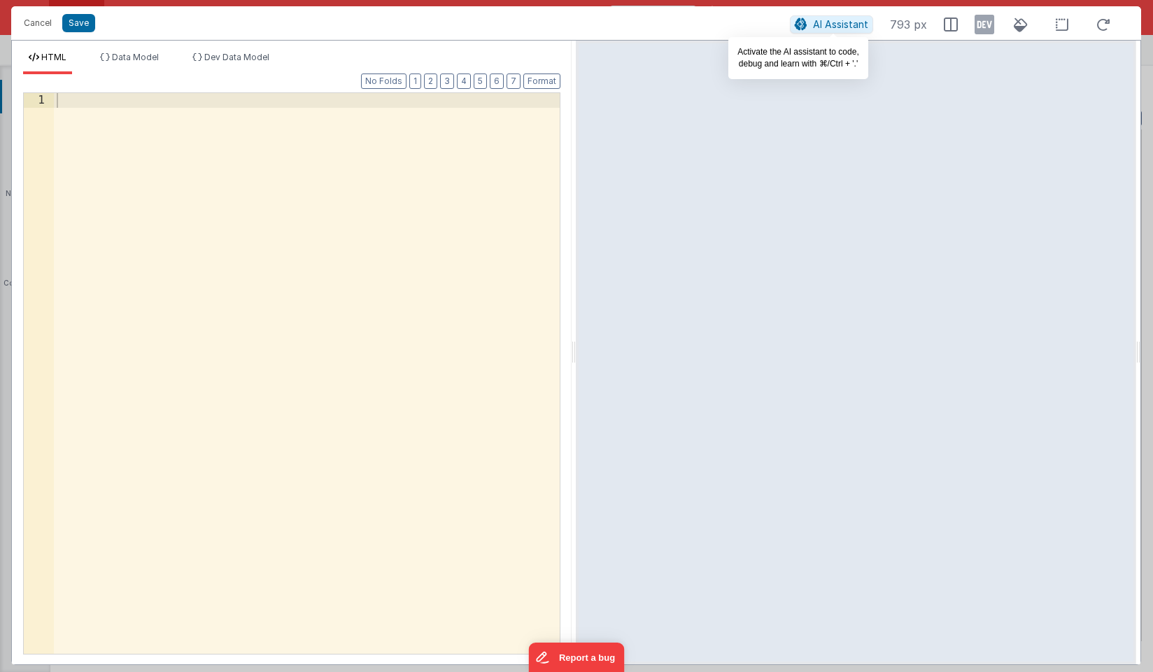
click at [851, 28] on span "AI Assistant" at bounding box center [840, 24] width 55 height 12
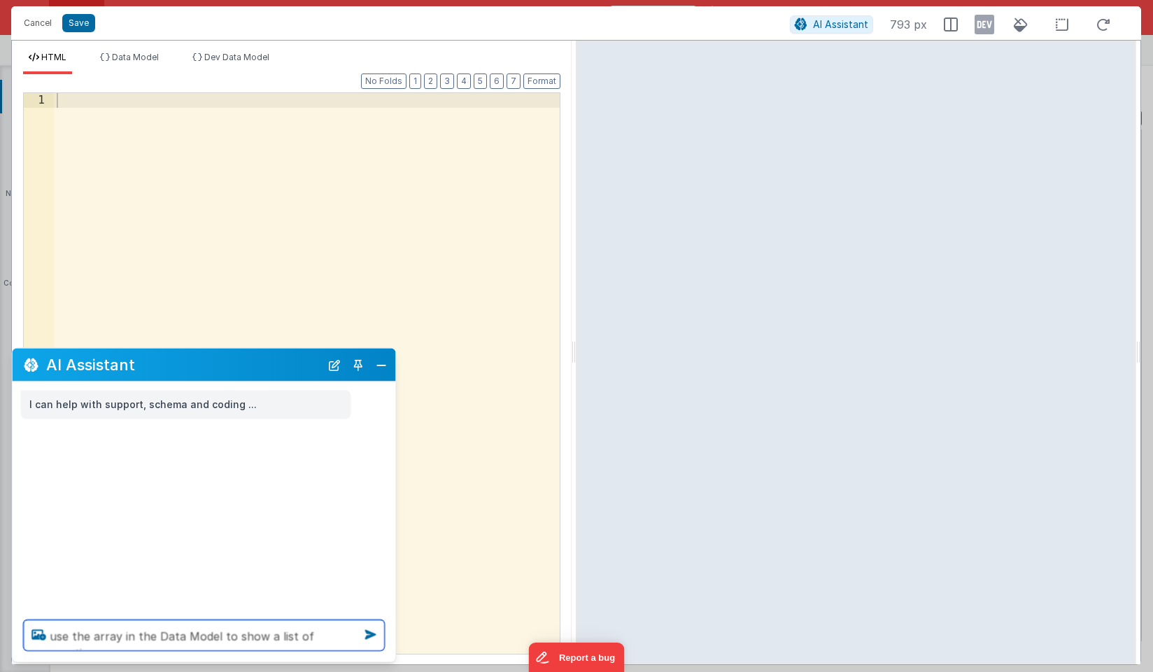
type textarea "use the array in the Data Model to show a list of questions"
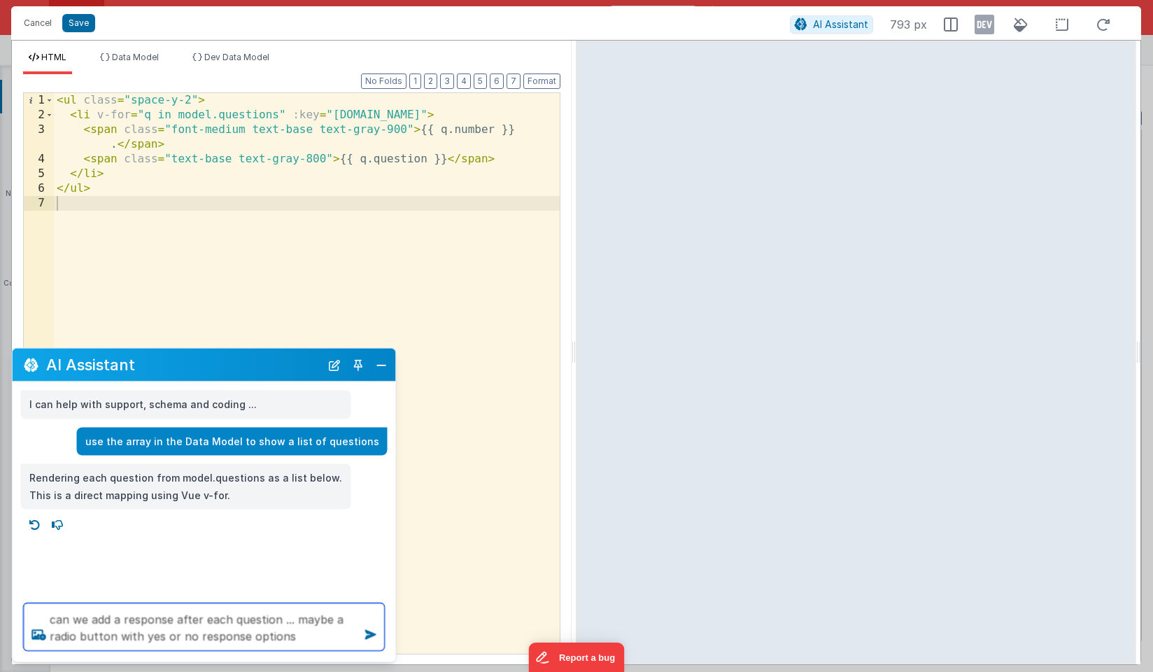
type textarea "can we add a response after each question ... maybe a radio button with yes or …"
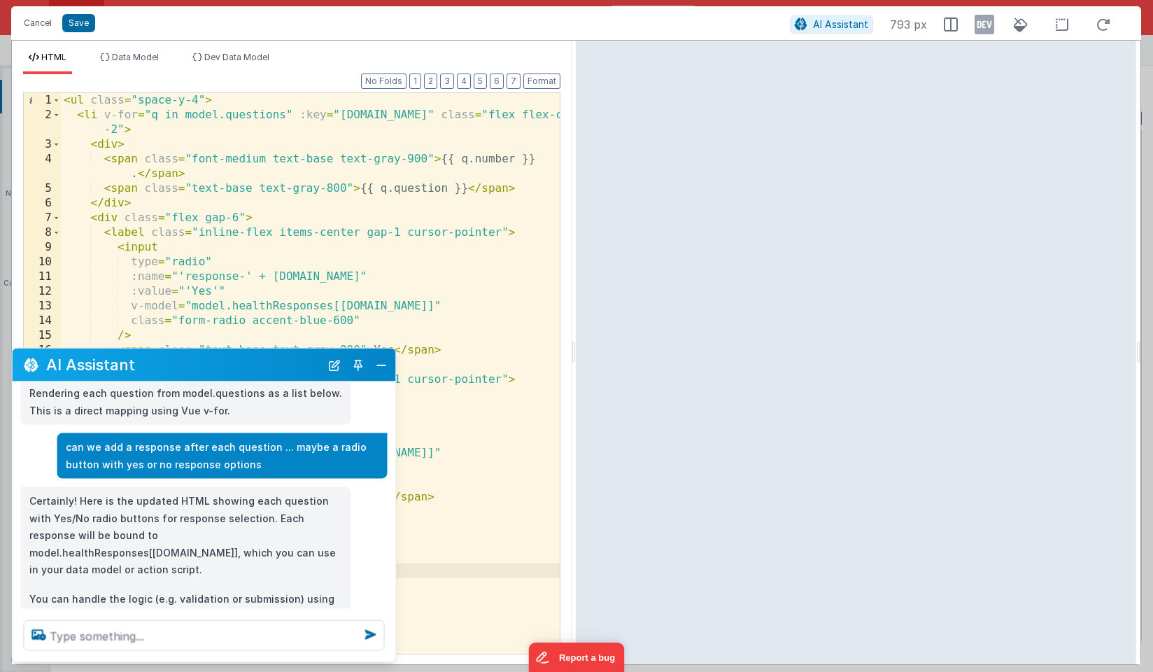
scroll to position [112, 0]
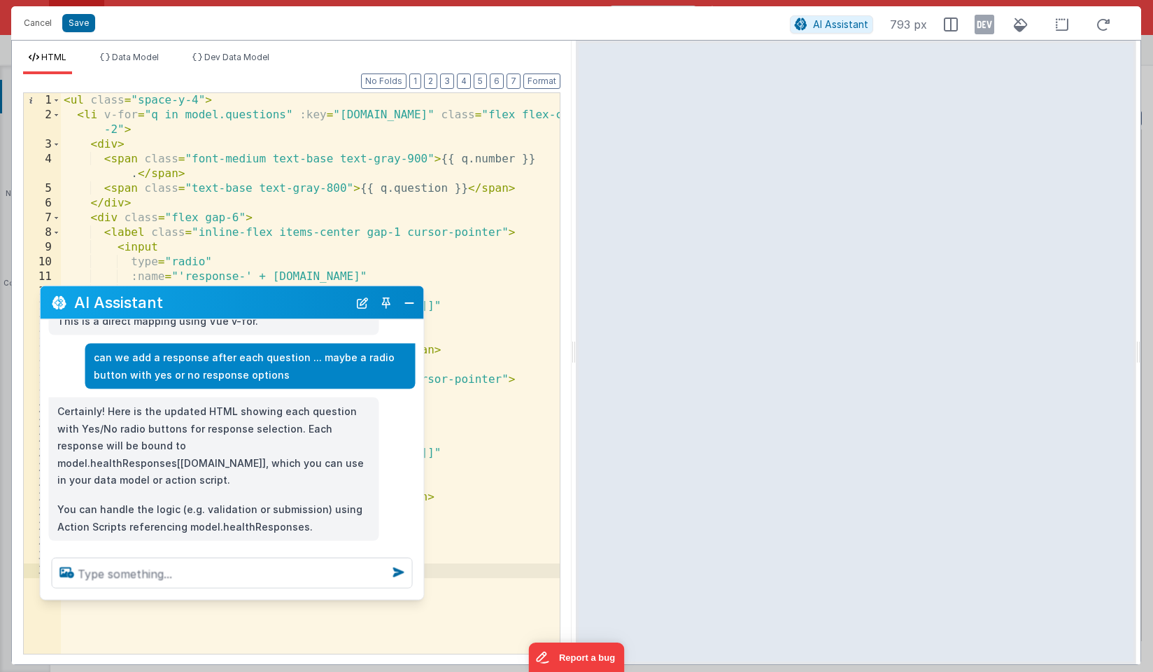
drag, startPoint x: 295, startPoint y: 364, endPoint x: 323, endPoint y: 301, distance: 68.3
click at [323, 301] on h2 "AI Assistant" at bounding box center [211, 302] width 274 height 17
click at [40, 17] on button "Cancel" at bounding box center [38, 23] width 42 height 20
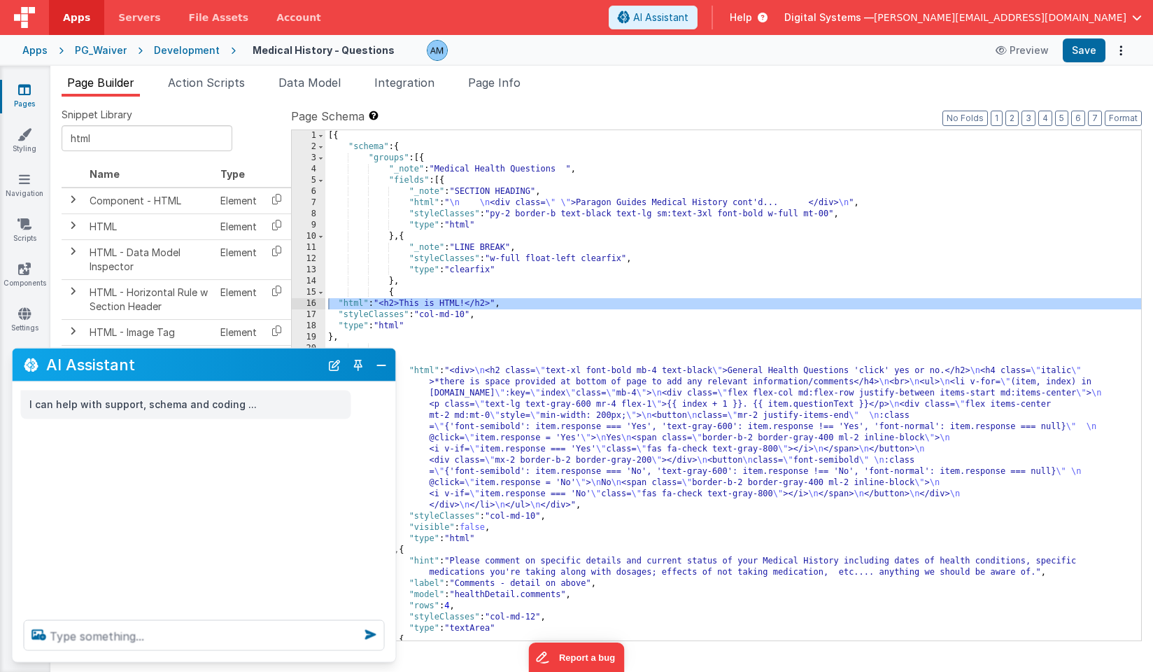
scroll to position [0, 0]
click at [375, 369] on button "Close" at bounding box center [381, 365] width 18 height 20
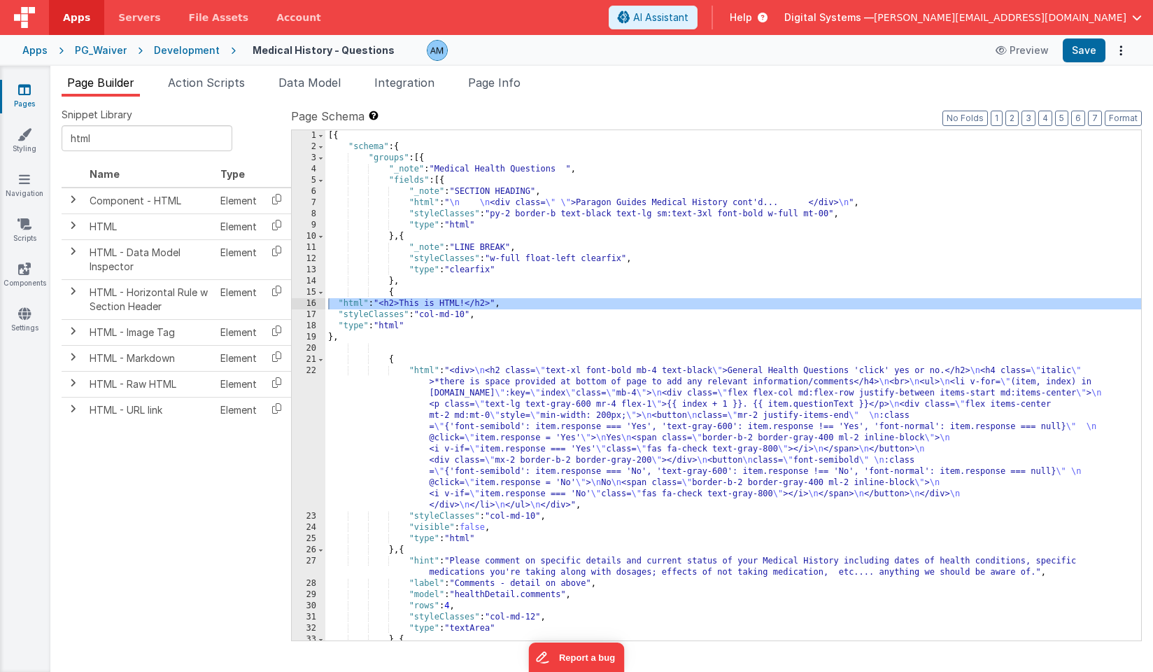
click at [188, 51] on div "Development" at bounding box center [187, 50] width 66 height 14
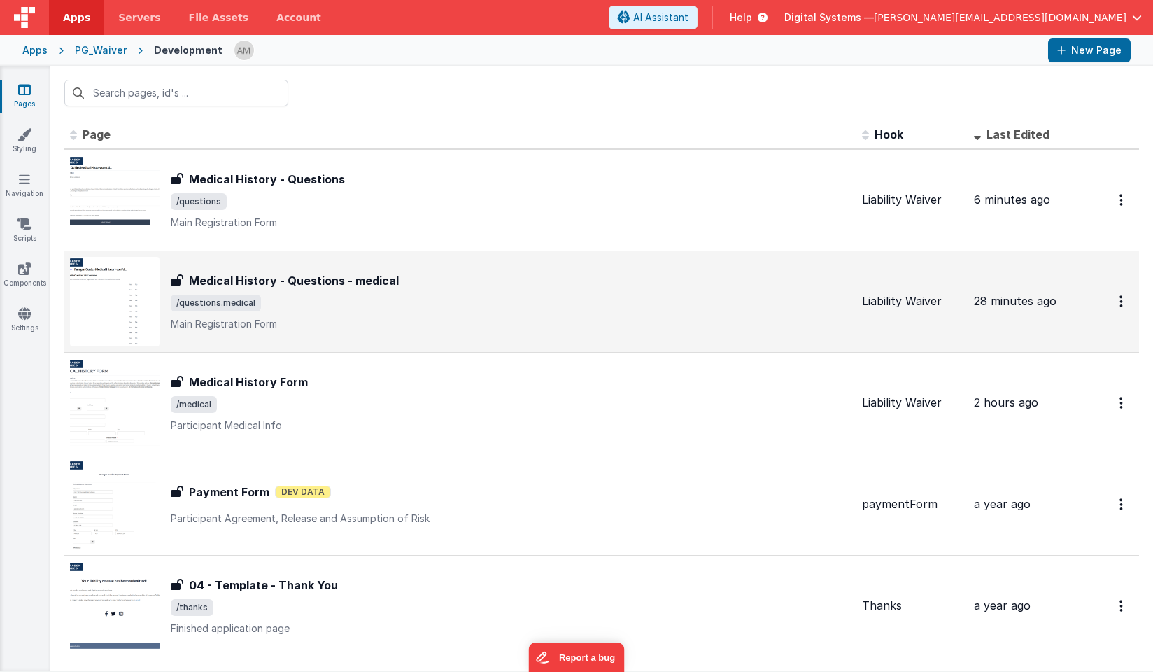
click at [308, 281] on h3 "Medical History - Questions - medical" at bounding box center [294, 280] width 210 height 17
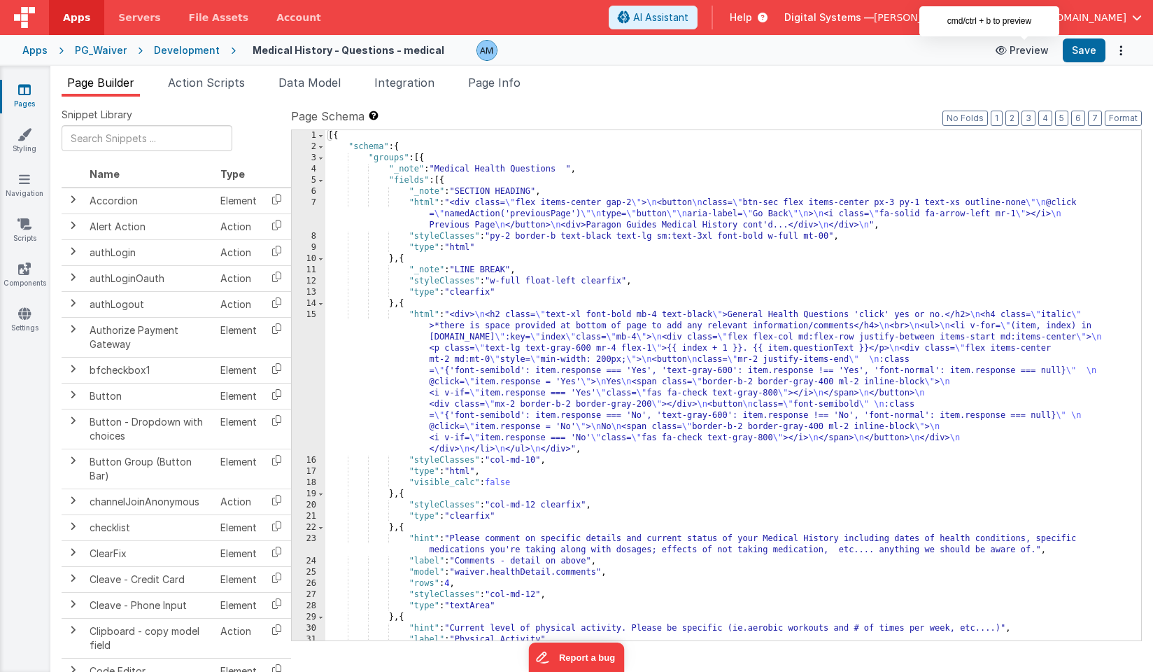
click at [1026, 54] on button "Preview" at bounding box center [1022, 50] width 70 height 22
click at [453, 353] on div "[{ "schema" : { "groups" : [{ "_note" : "Medical Health Questions " , "fields" …" at bounding box center [733, 396] width 816 height 532
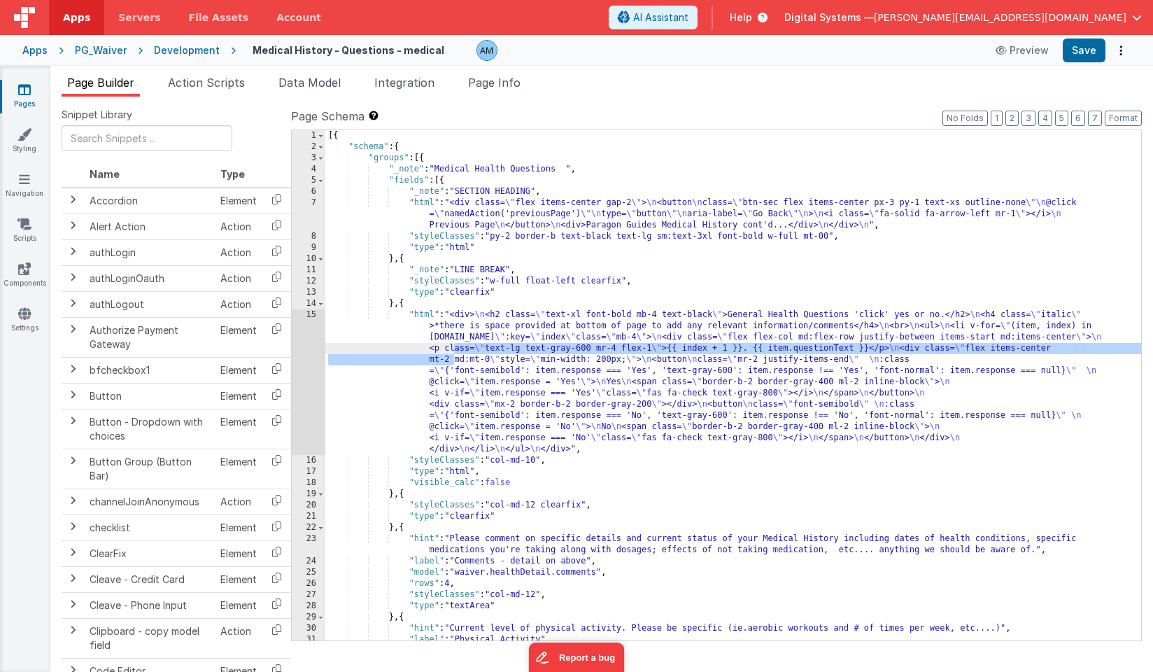
click at [299, 315] on div "15" at bounding box center [309, 382] width 34 height 146
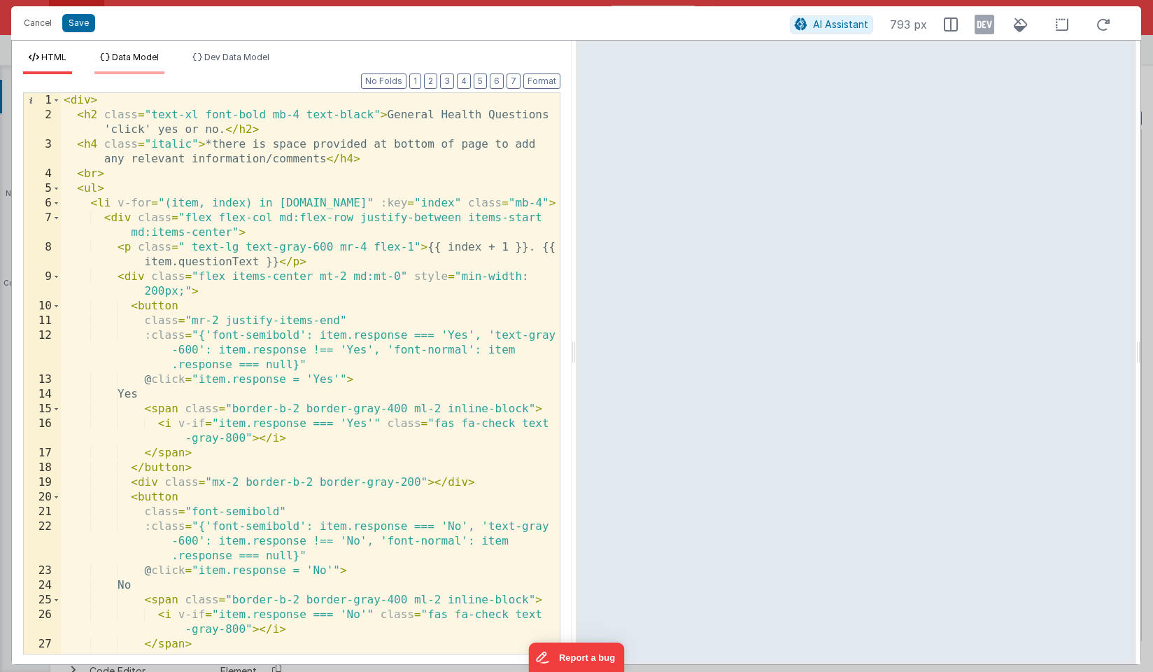
click at [150, 70] on li "Data Model" at bounding box center [129, 63] width 70 height 22
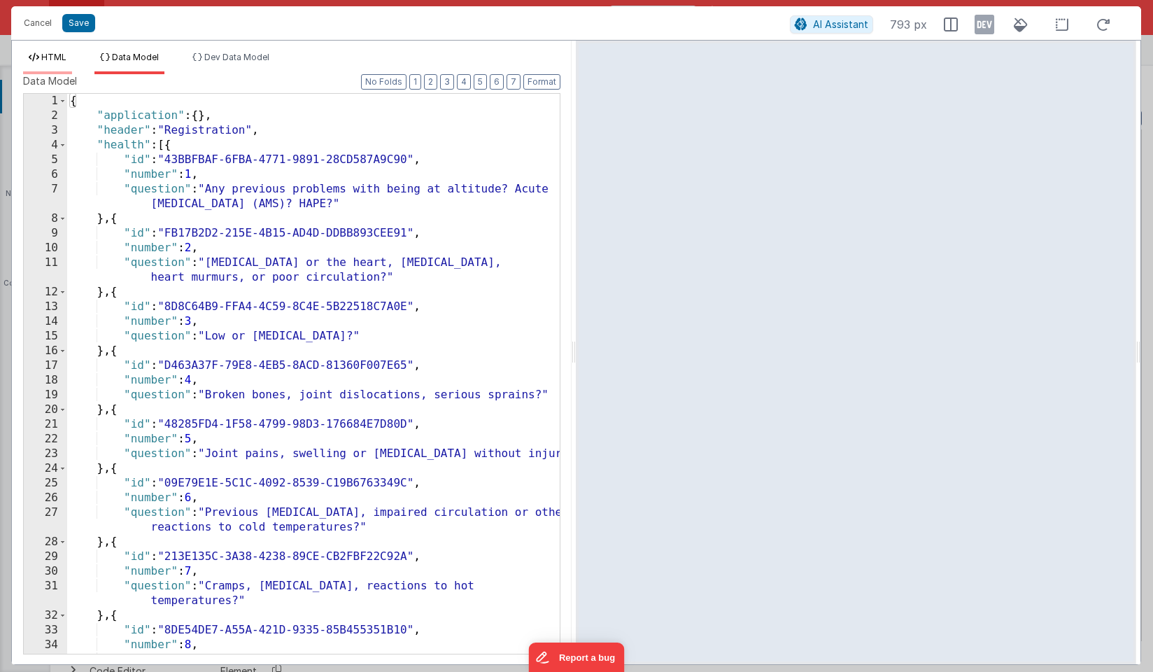
click at [56, 55] on span "HTML" at bounding box center [53, 57] width 25 height 10
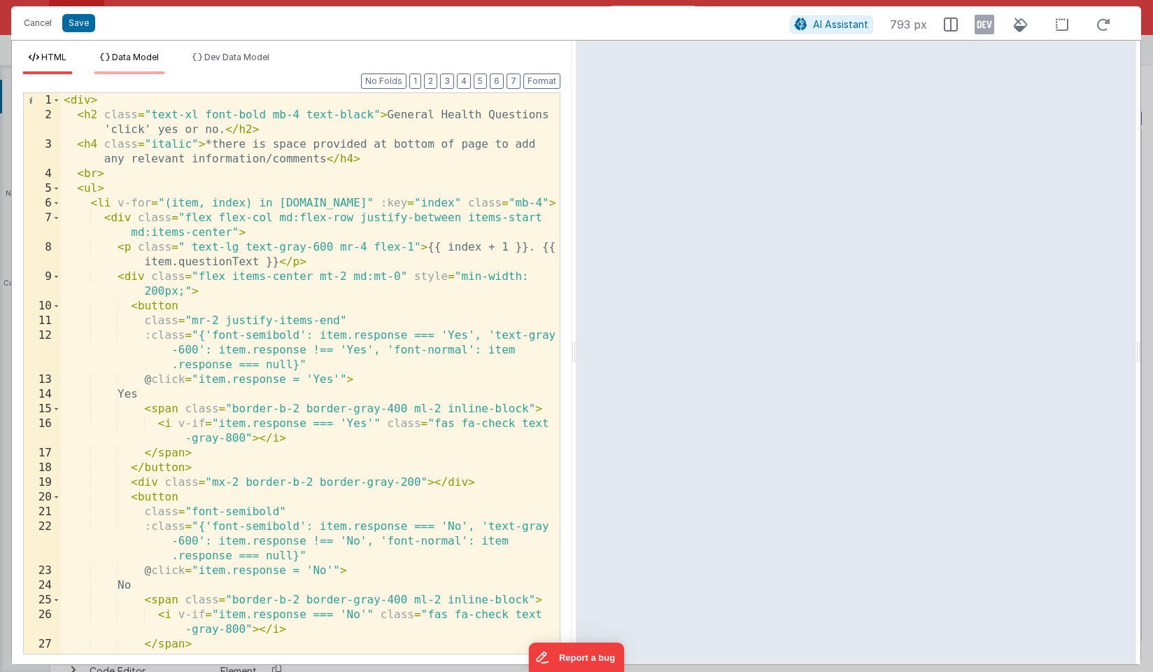
click at [142, 57] on span "Data Model" at bounding box center [135, 57] width 47 height 10
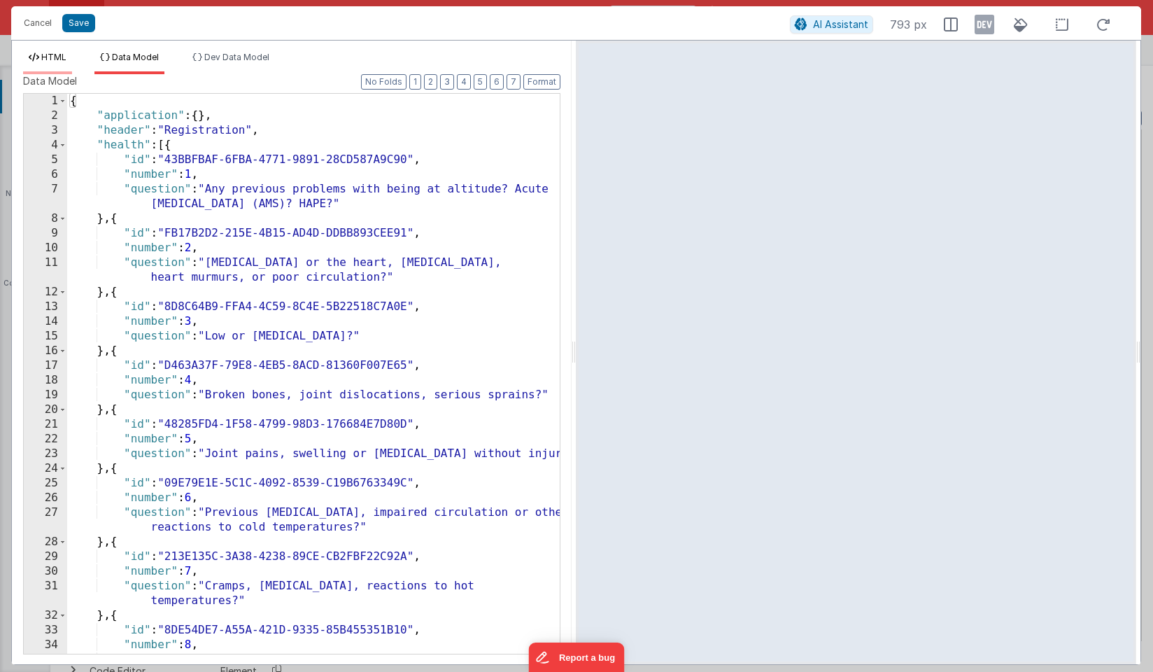
click at [52, 59] on span "HTML" at bounding box center [53, 57] width 25 height 10
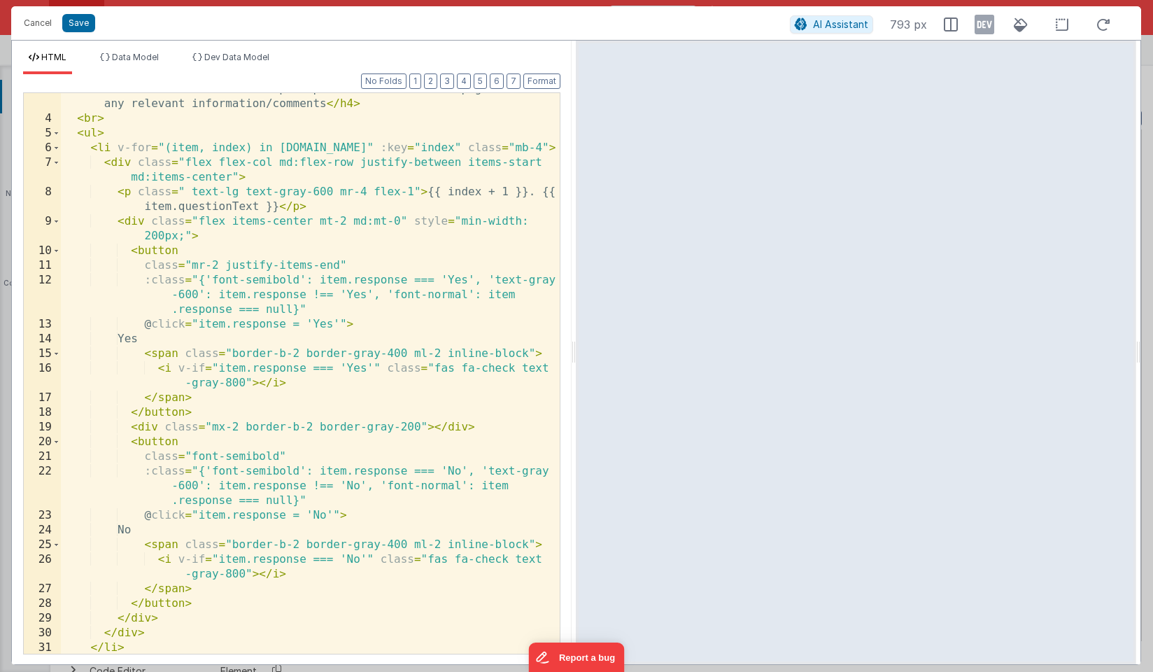
scroll to position [55, 0]
click at [181, 146] on div "< h4 class = "italic" > *there is space provided at bottom of page to add any r…" at bounding box center [310, 384] width 499 height 604
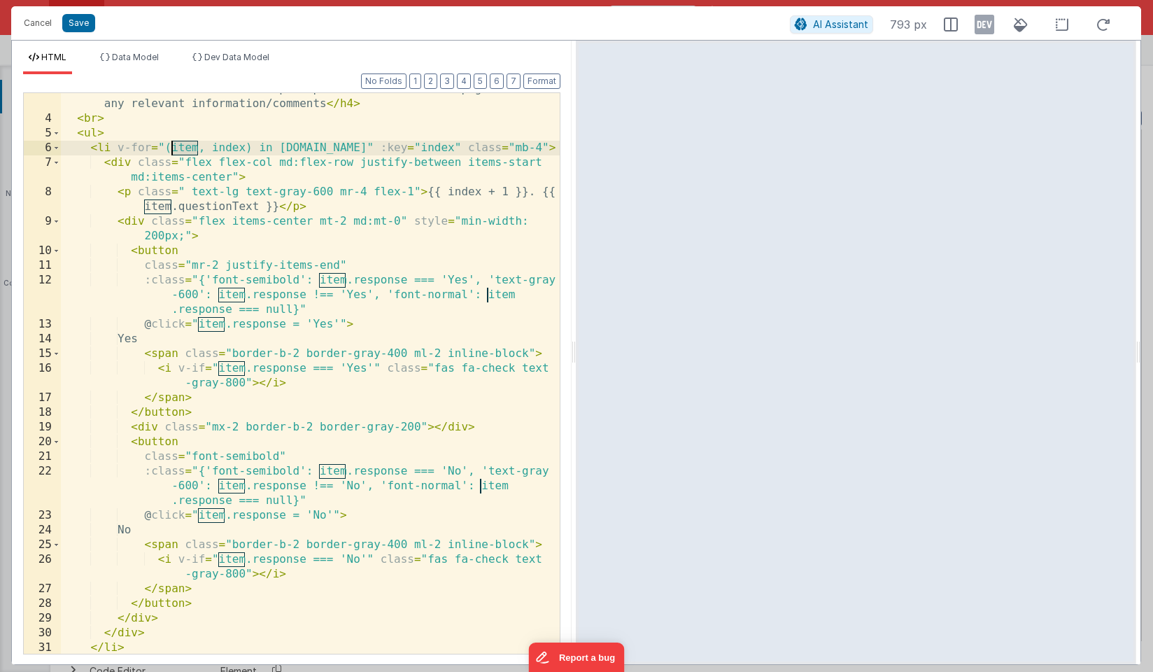
click at [181, 146] on div "< h4 class = "italic" > *there is space provided at bottom of page to add any r…" at bounding box center [310, 384] width 499 height 604
click at [132, 62] on span "Data Model" at bounding box center [135, 57] width 47 height 10
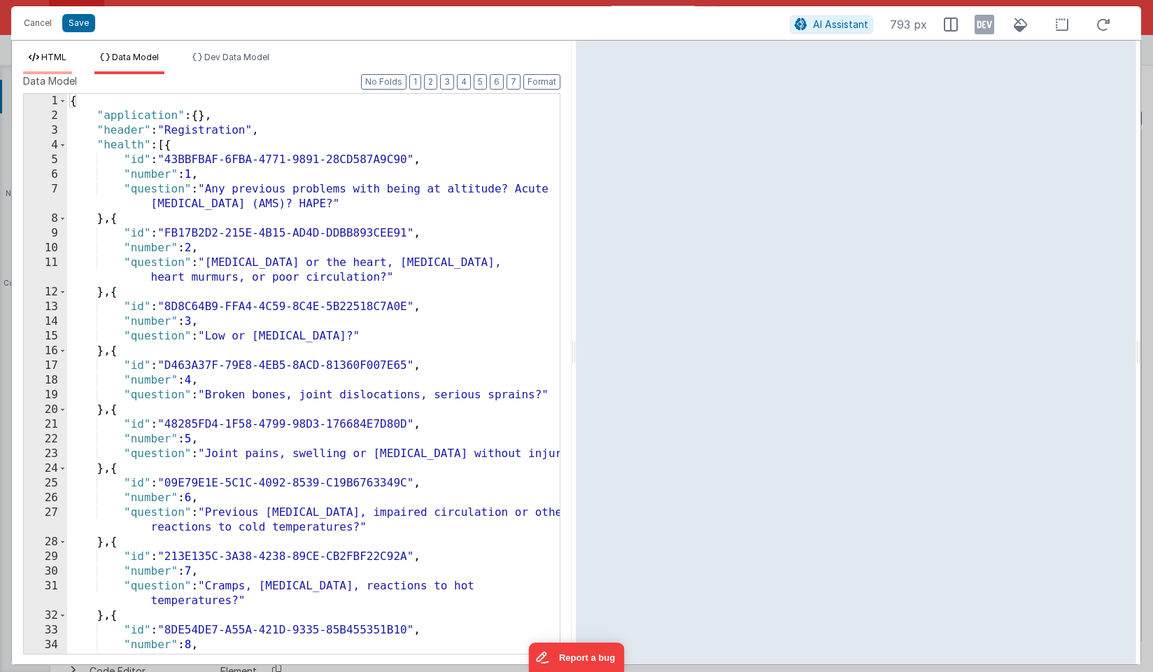
click at [60, 52] on span "HTML" at bounding box center [53, 57] width 25 height 10
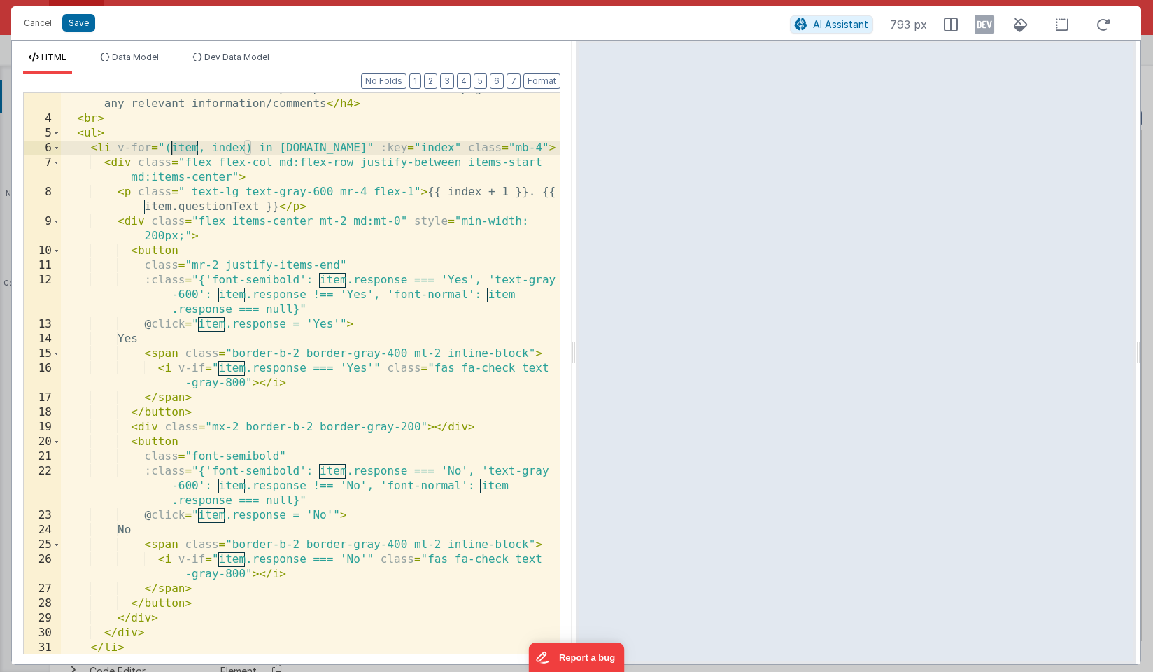
click at [258, 203] on div "< h4 class = "italic" > *there is space provided at bottom of page to add any r…" at bounding box center [310, 384] width 499 height 604
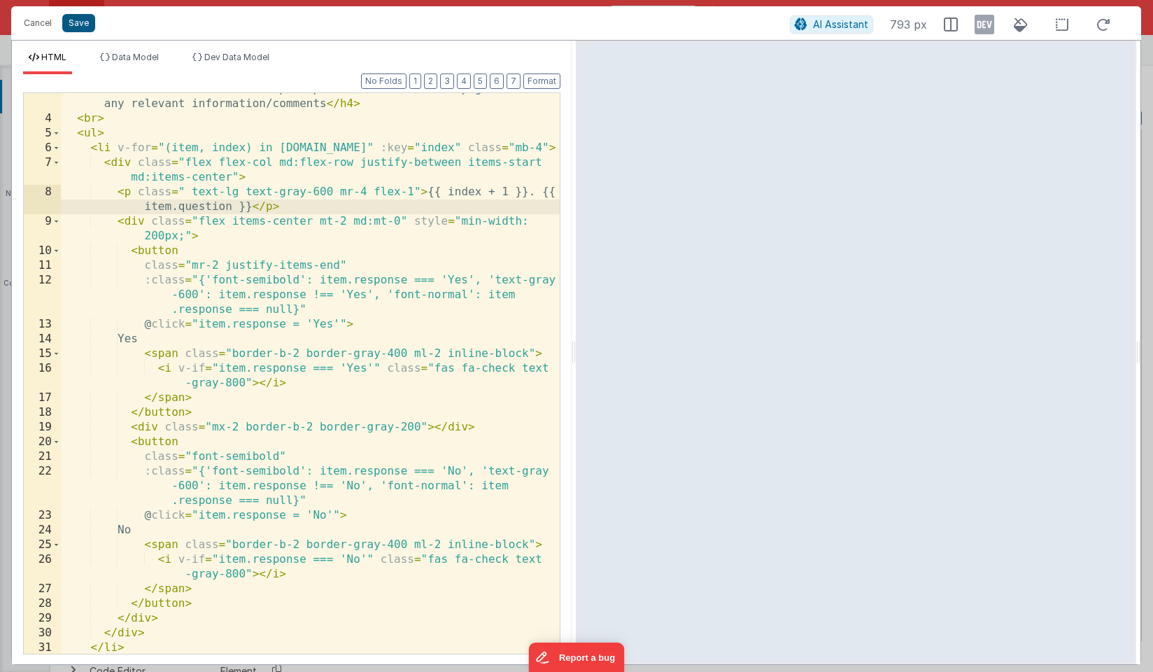
click at [81, 18] on button "Save" at bounding box center [78, 23] width 33 height 18
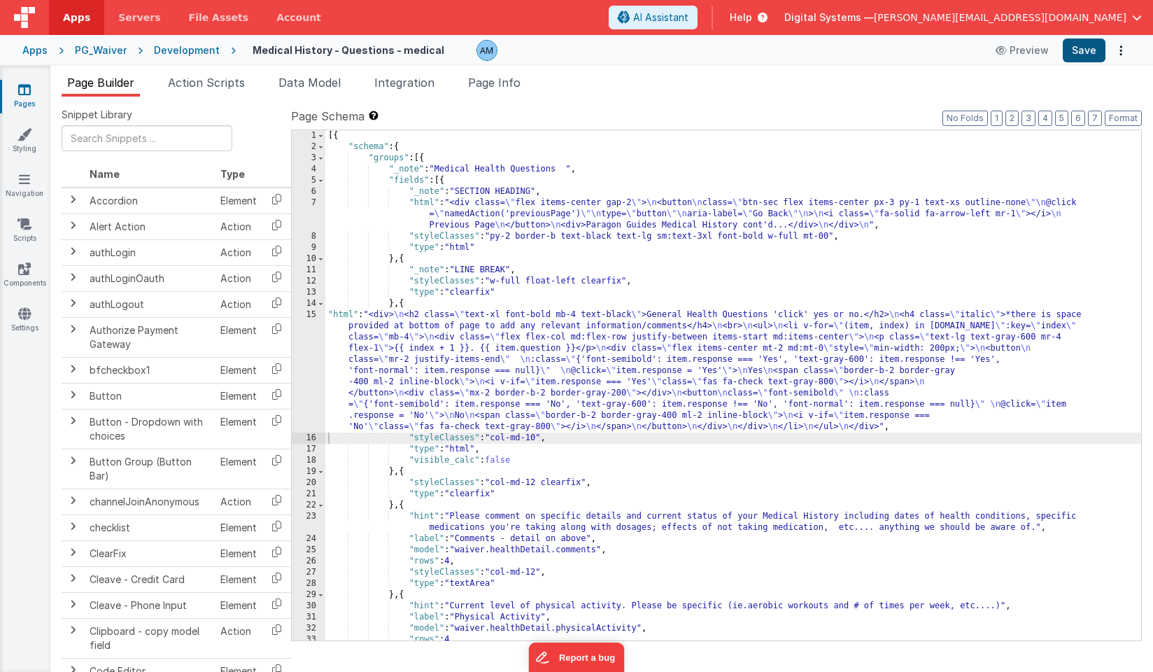
click at [1079, 51] on button "Save" at bounding box center [1084, 50] width 43 height 24
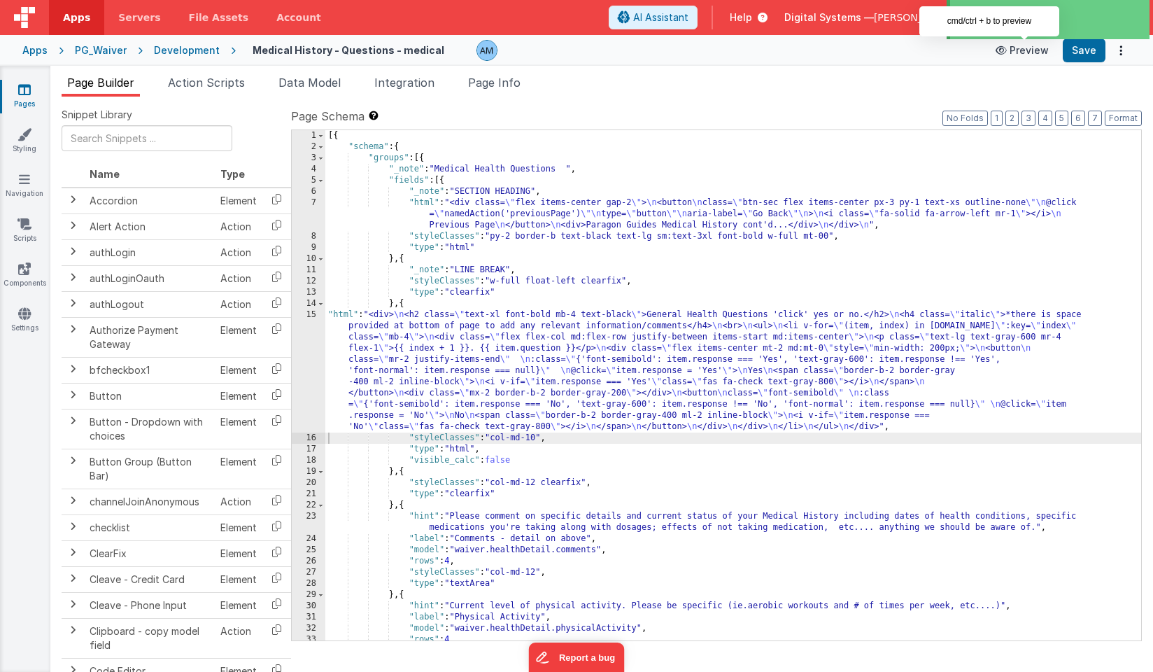
click at [1017, 53] on button "Preview" at bounding box center [1022, 50] width 70 height 22
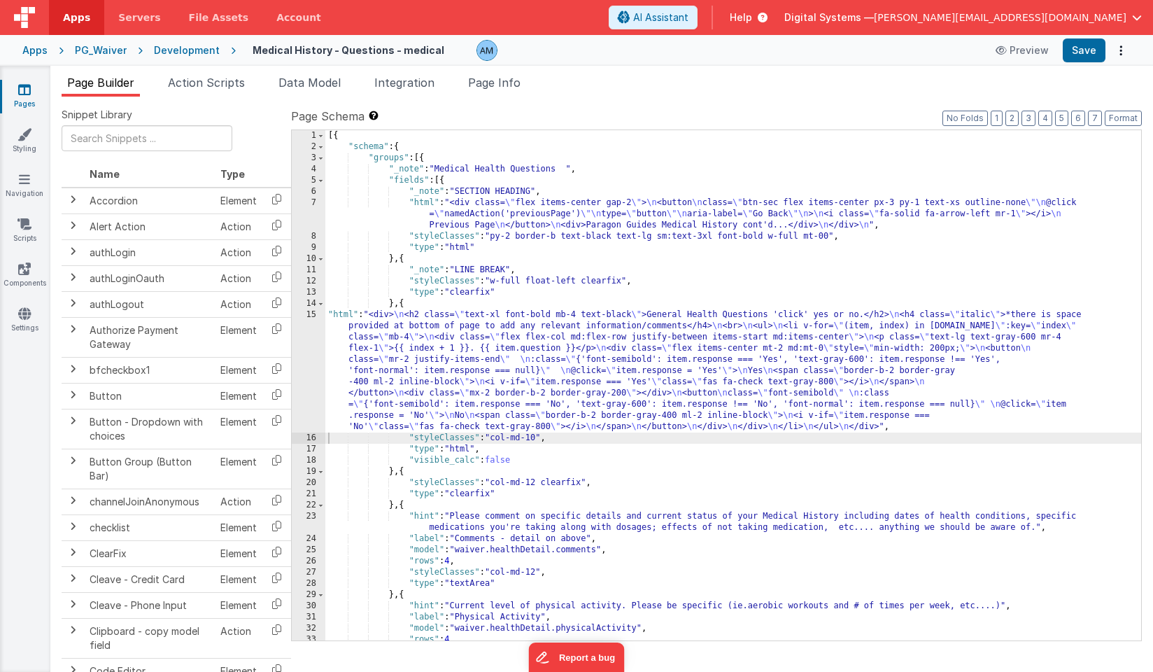
click at [386, 367] on div "[{ "schema" : { "groups" : [{ "_note" : "Medical Health Questions " , "fields" …" at bounding box center [733, 396] width 816 height 532
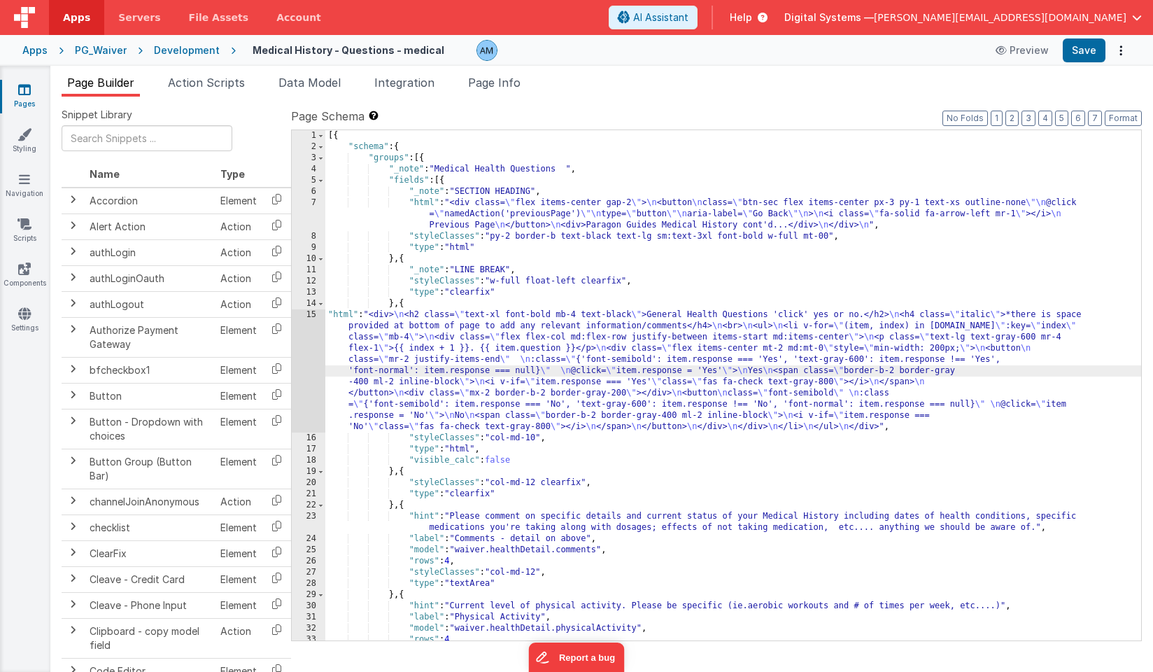
click at [303, 315] on div "15" at bounding box center [309, 370] width 34 height 123
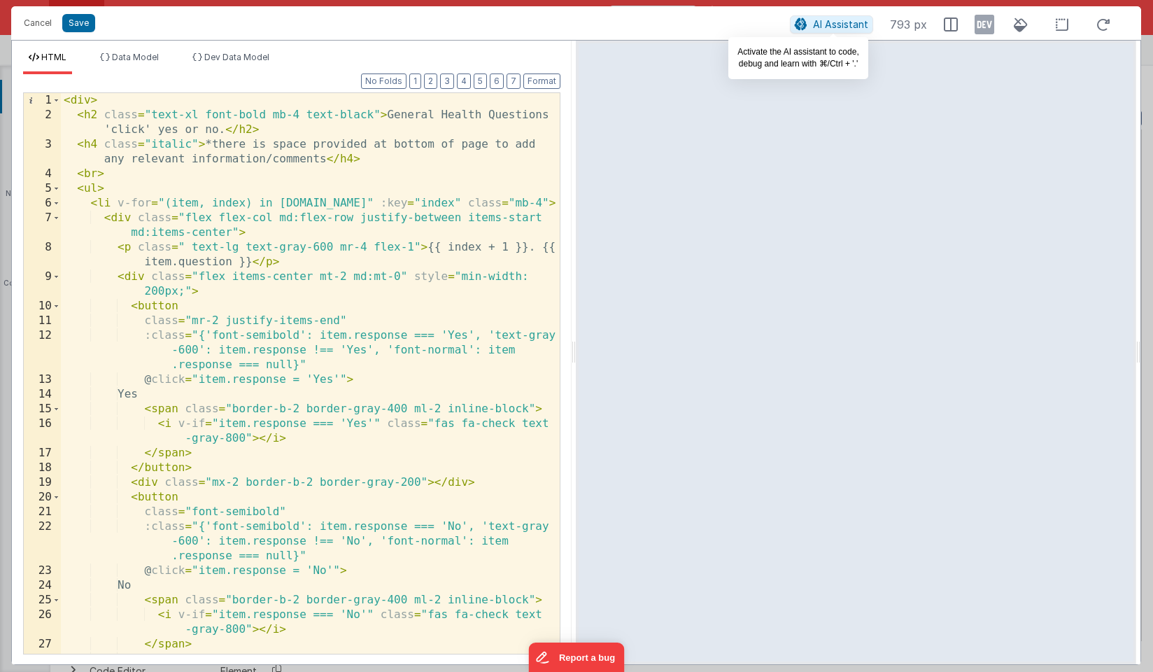
click at [806, 25] on icon at bounding box center [801, 24] width 13 height 1
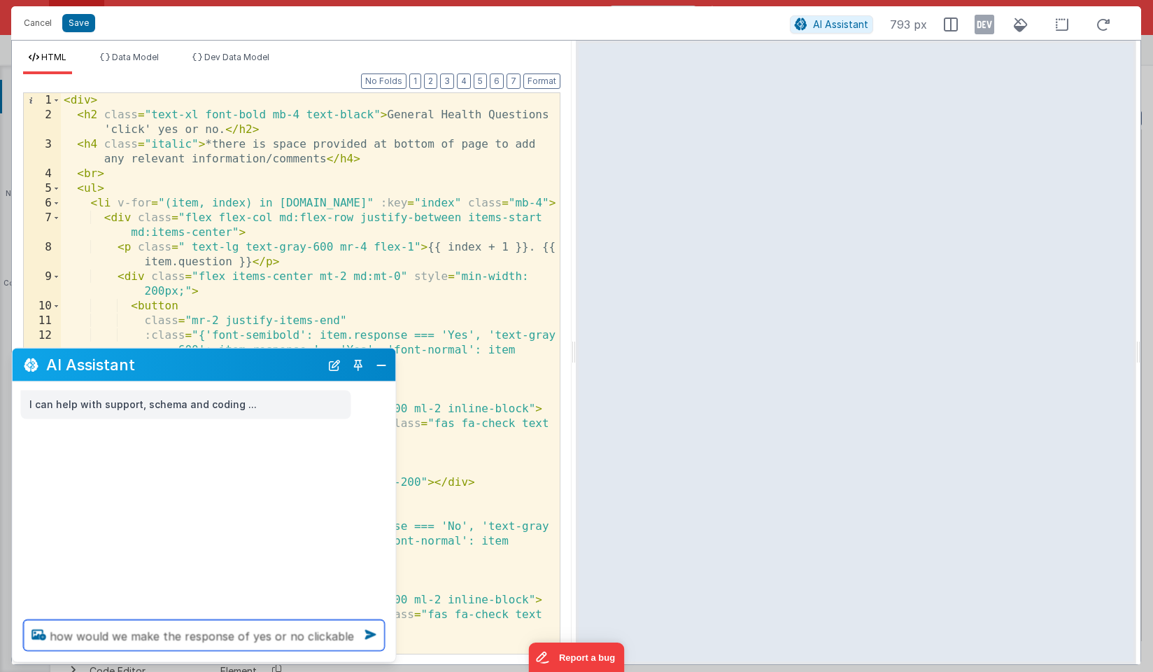
type textarea "how would we make the response of yes or no clickable"
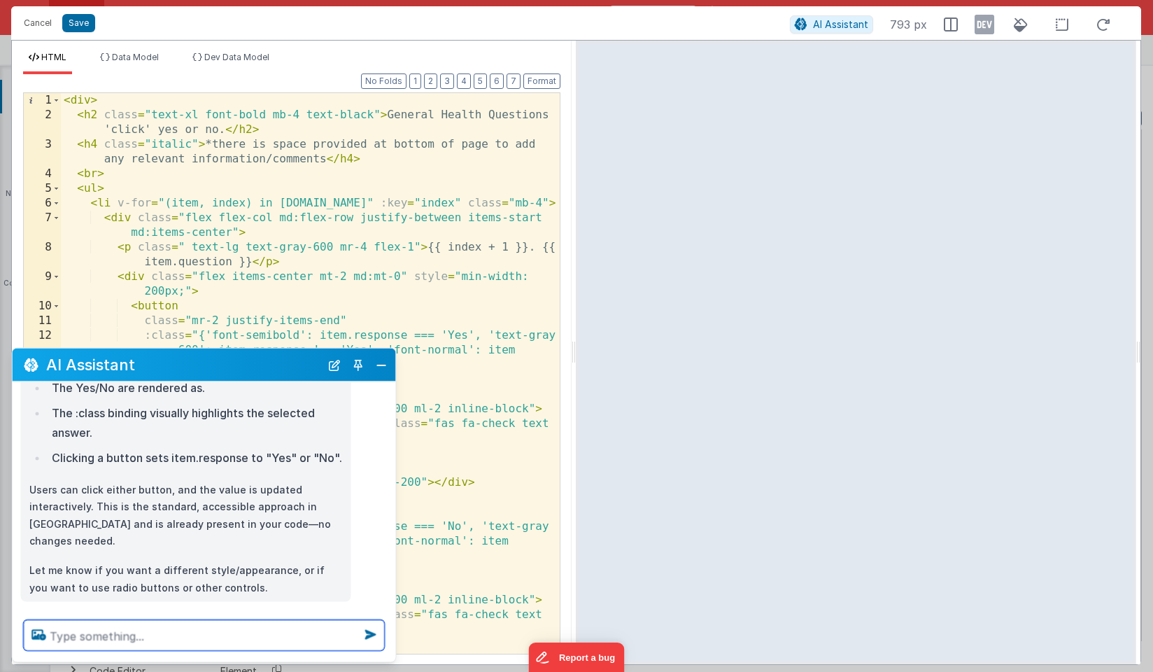
scroll to position [157, 0]
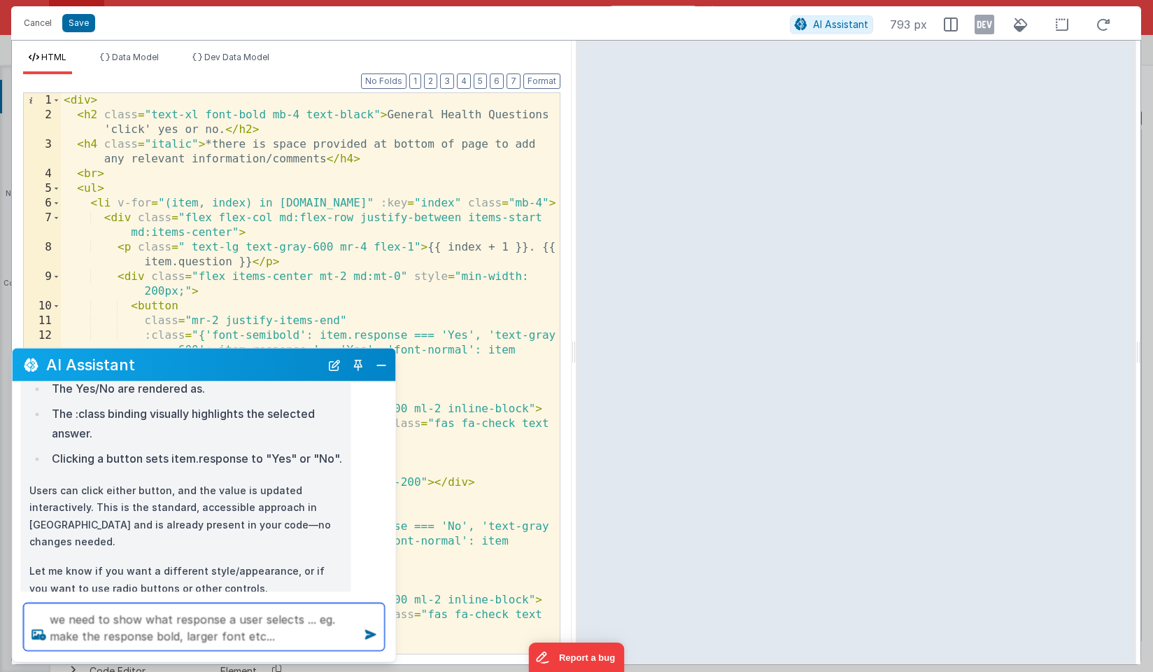
type textarea "we need to show what response a user selects ... eg. make the response bold, la…"
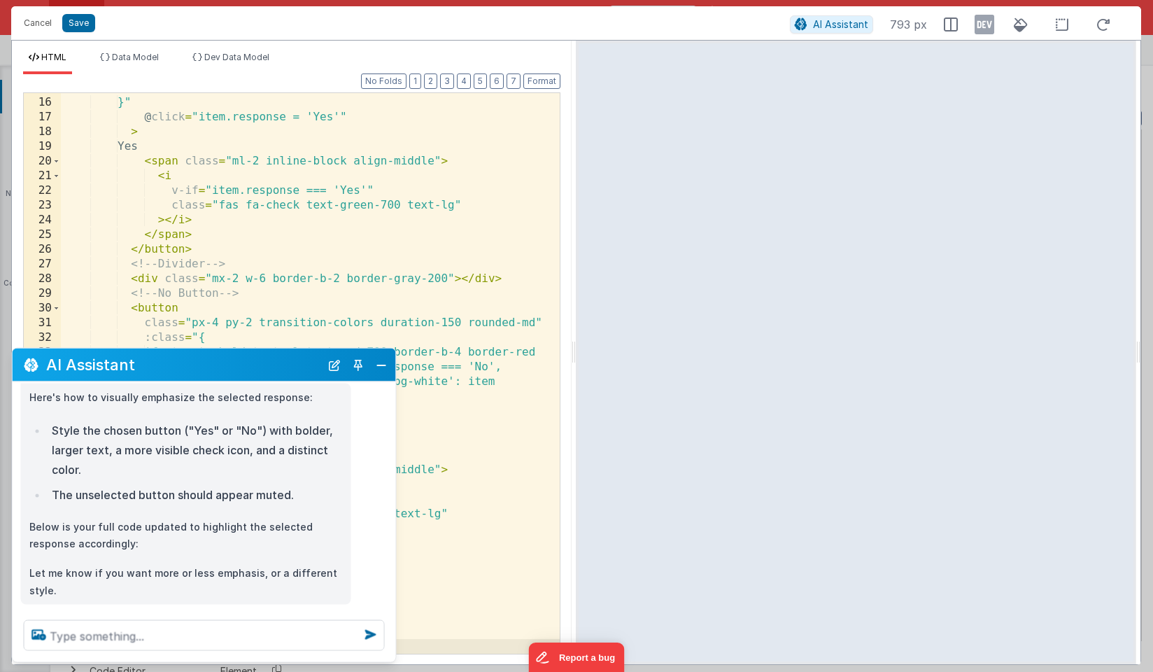
scroll to position [437, 0]
click at [79, 636] on textarea at bounding box center [204, 635] width 361 height 31
type textarea "let me see if this is working"
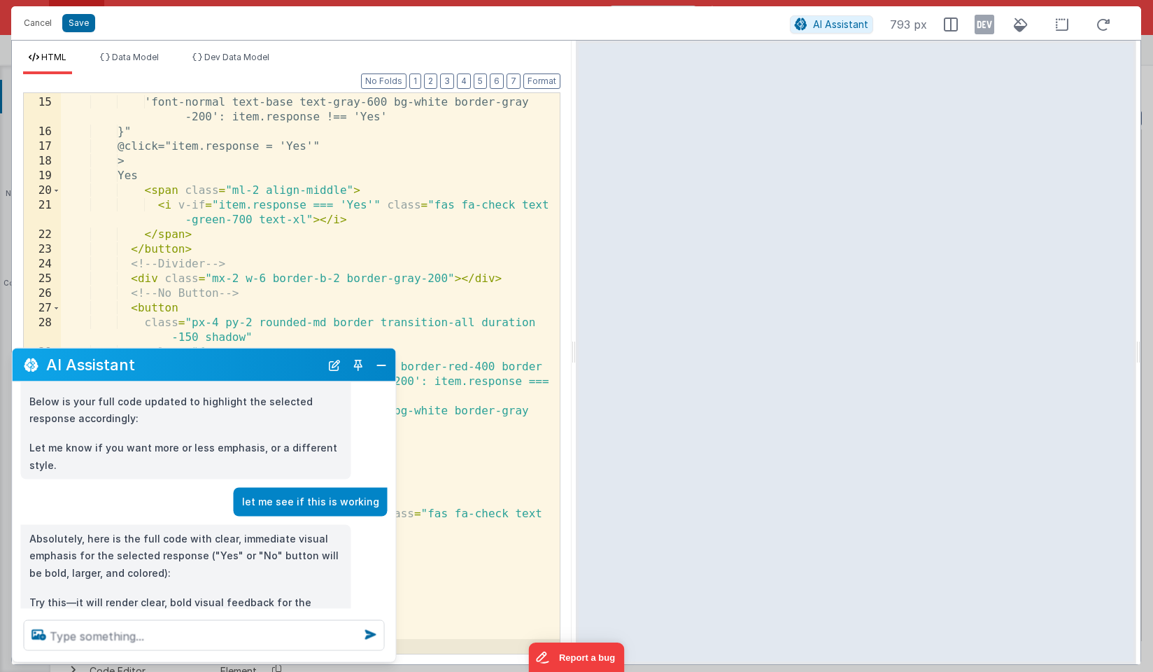
scroll to position [590, 0]
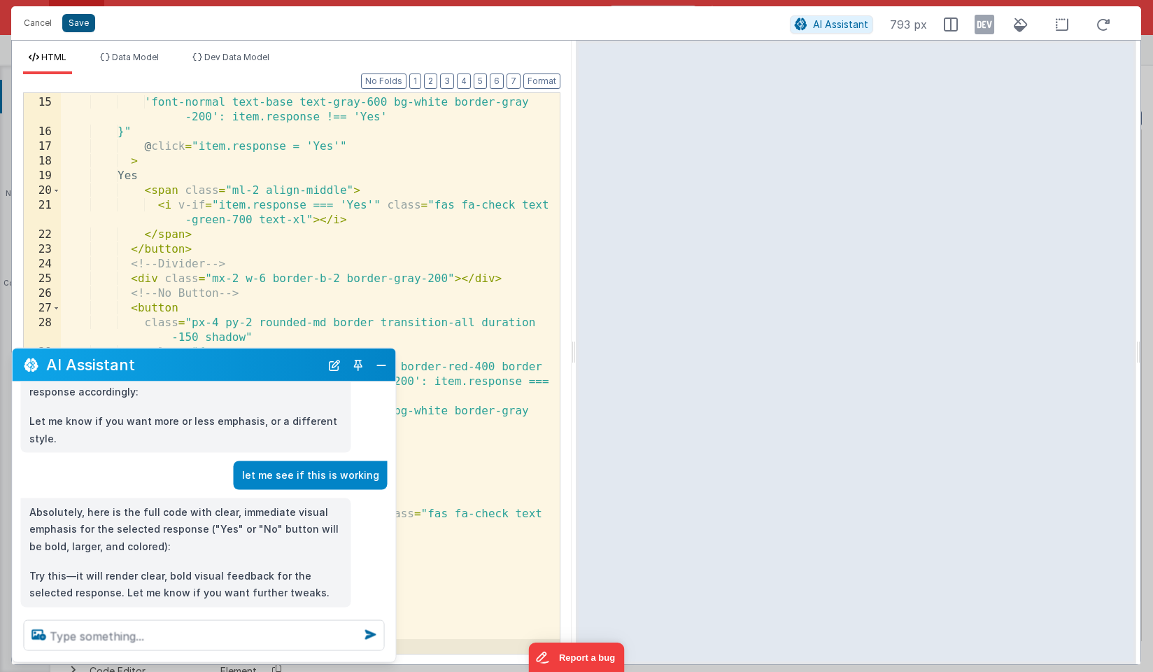
click at [78, 24] on button "Save" at bounding box center [78, 23] width 33 height 18
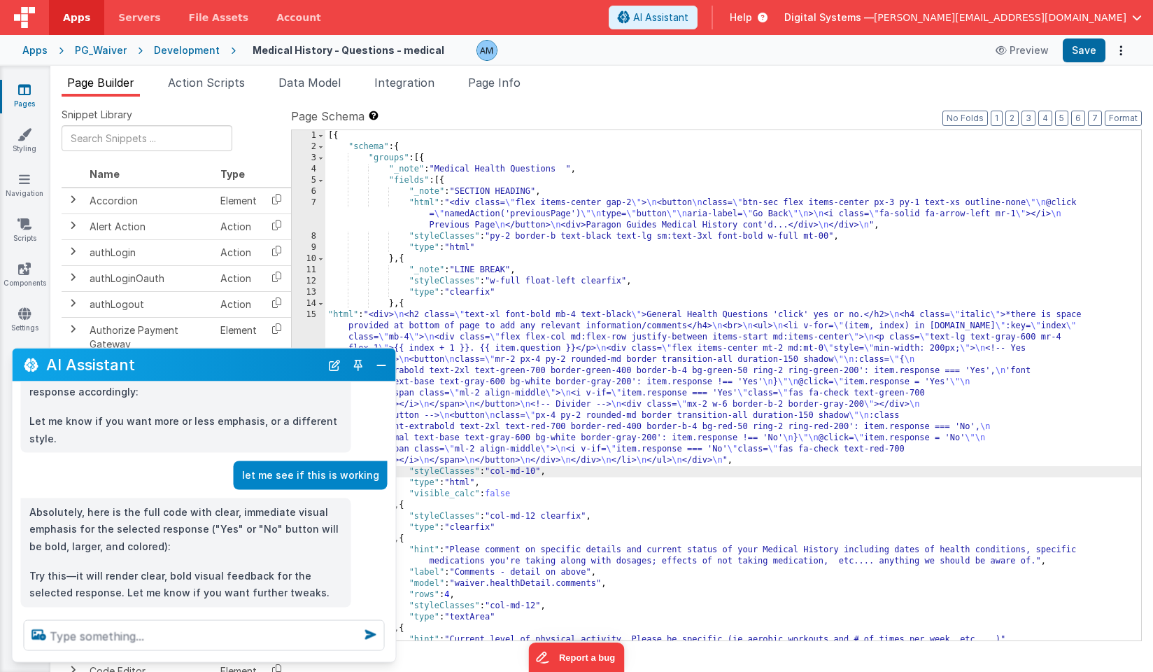
scroll to position [0, 0]
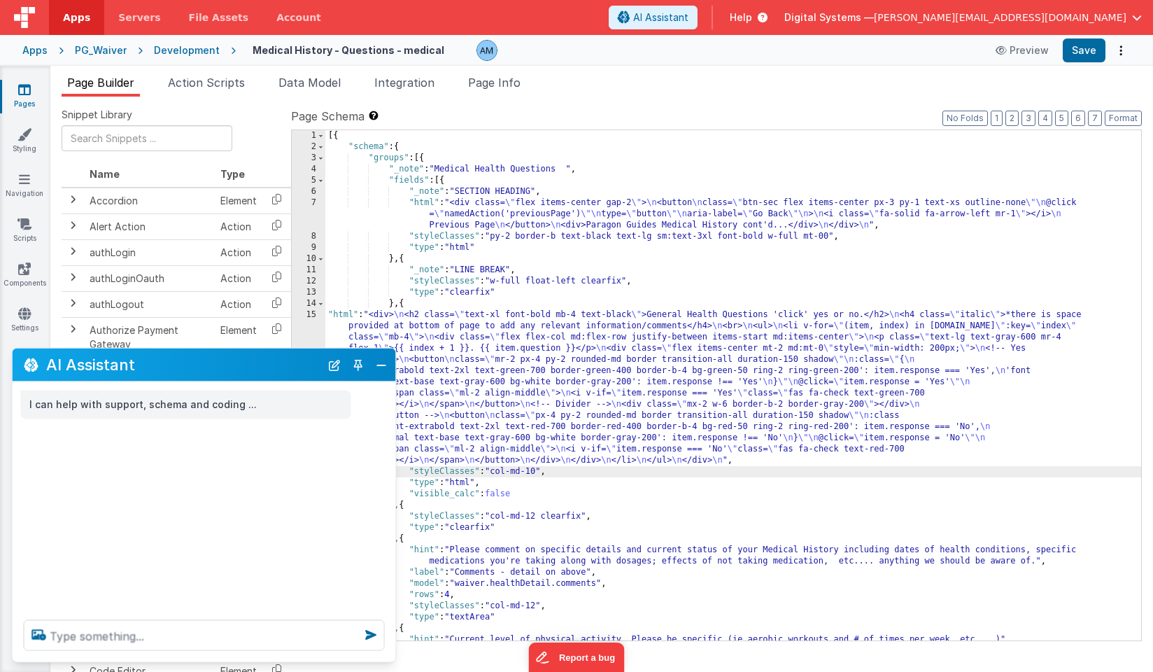
click at [481, 333] on div "[{ "schema" : { "groups" : [{ "_note" : "Medical Health Questions " , "fields" …" at bounding box center [733, 396] width 816 height 532
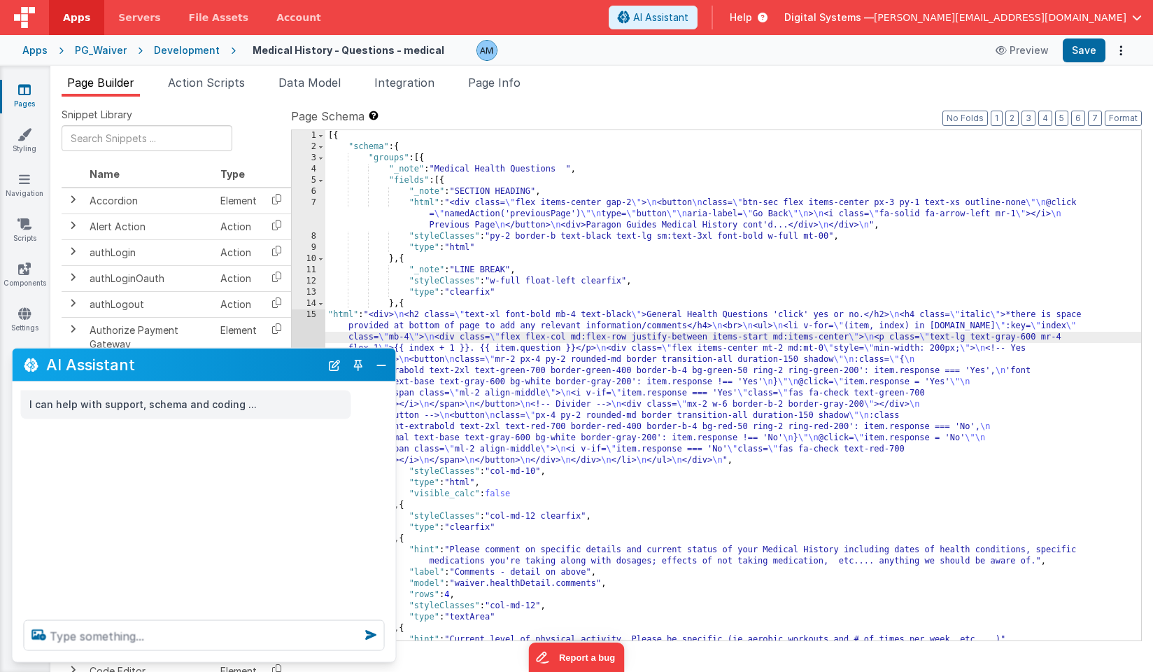
click at [306, 320] on div "15" at bounding box center [309, 387] width 34 height 157
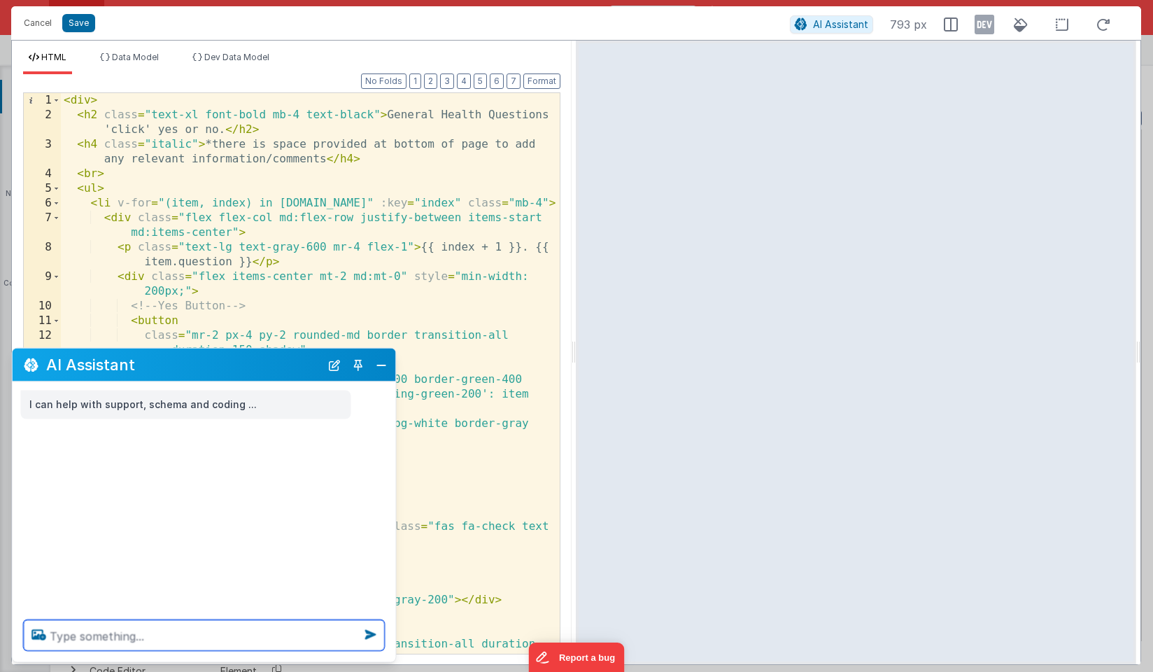
click at [173, 632] on textarea at bounding box center [204, 635] width 361 height 31
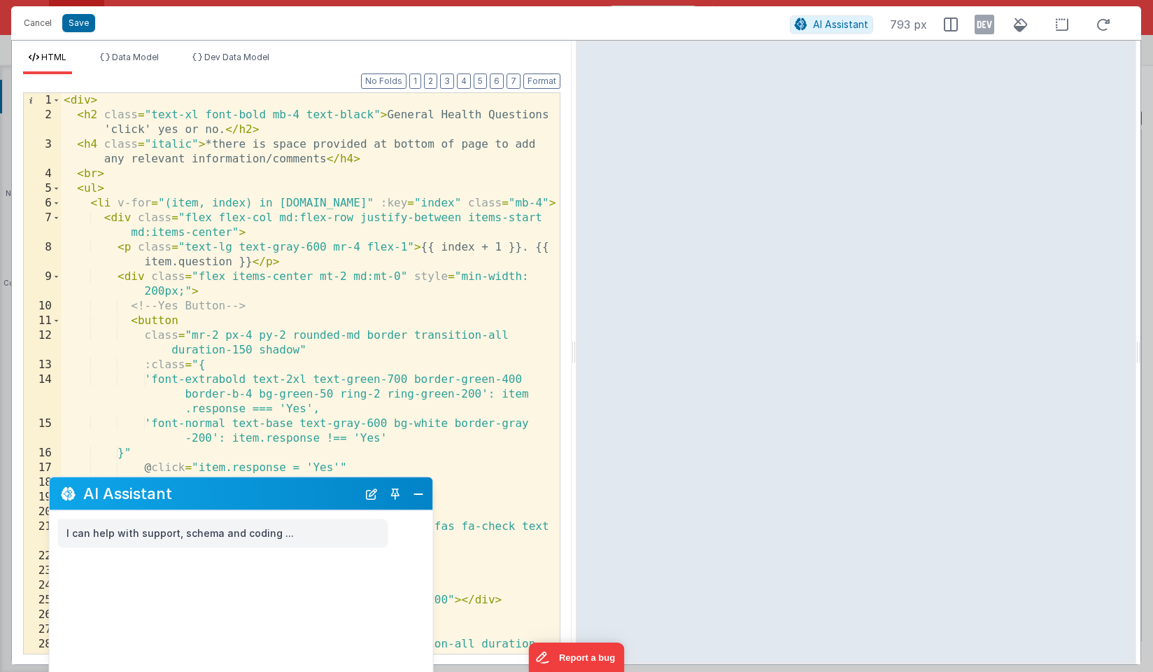
drag, startPoint x: 201, startPoint y: 364, endPoint x: 239, endPoint y: 492, distance: 133.3
click at [239, 492] on h2 "AI Assistant" at bounding box center [220, 493] width 274 height 17
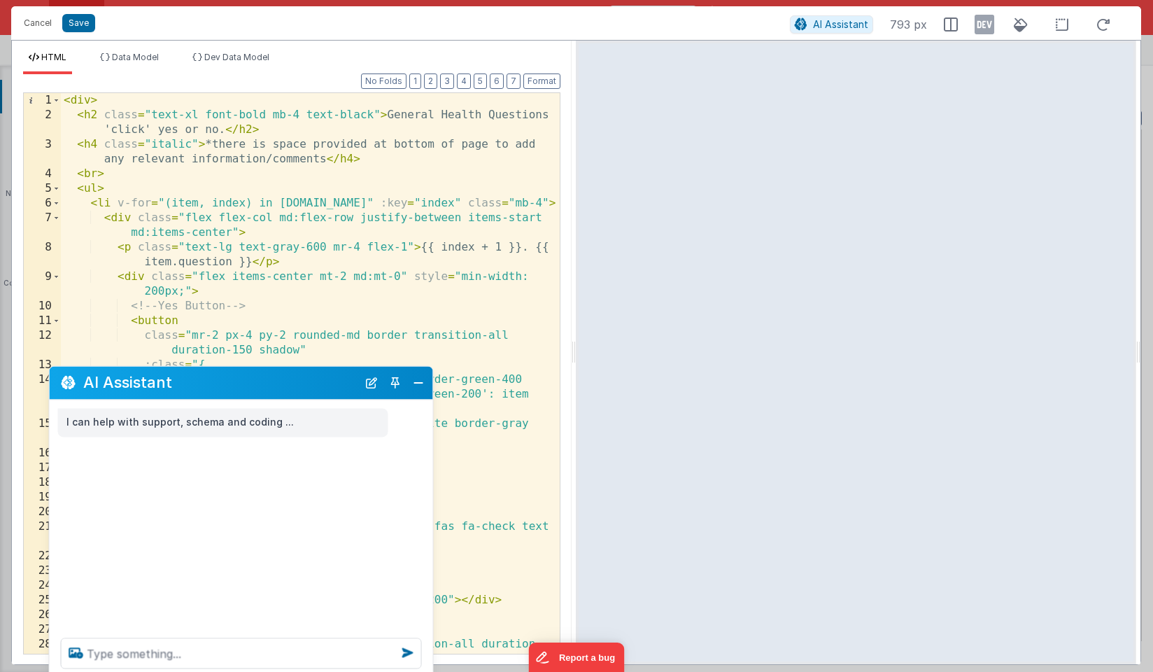
click at [239, 492] on div "I can help with support, schema and coding ..." at bounding box center [241, 512] width 383 height 227
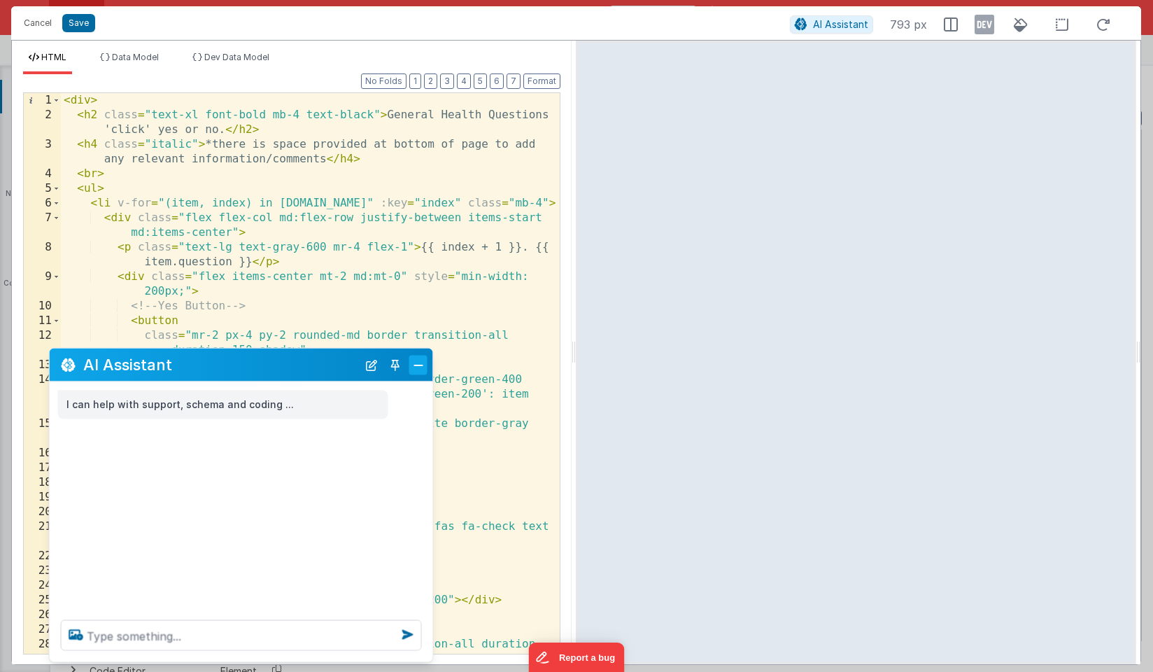
click at [414, 364] on button "Close" at bounding box center [418, 365] width 18 height 20
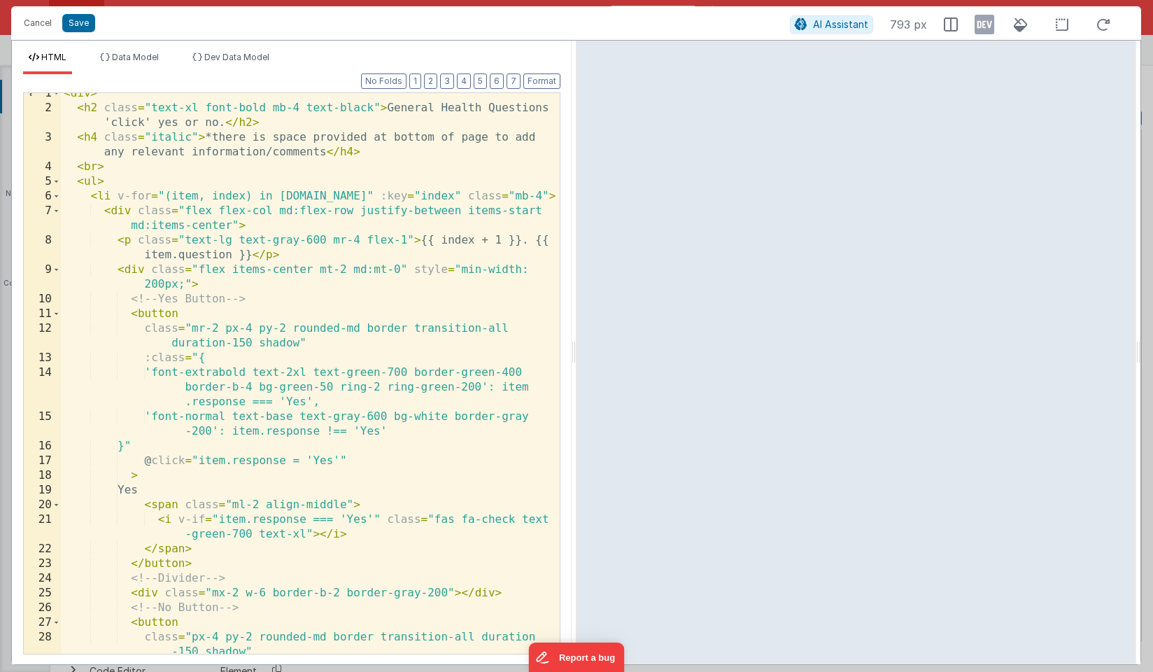
scroll to position [15, 0]
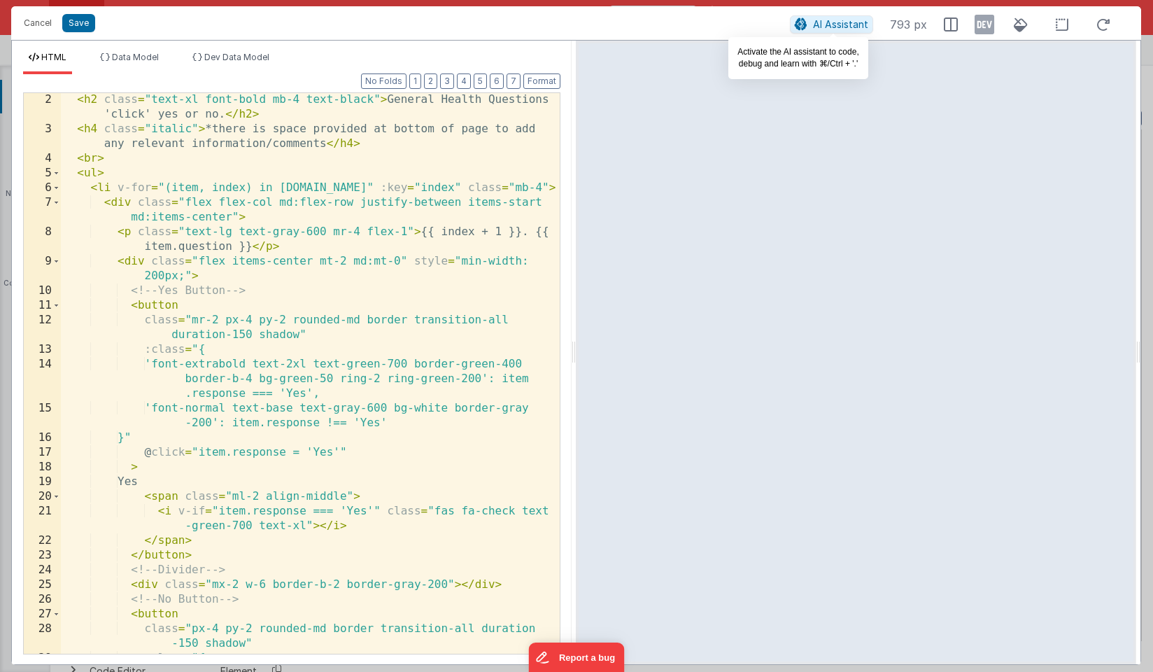
click at [838, 26] on span "AI Assistant" at bounding box center [840, 24] width 55 height 12
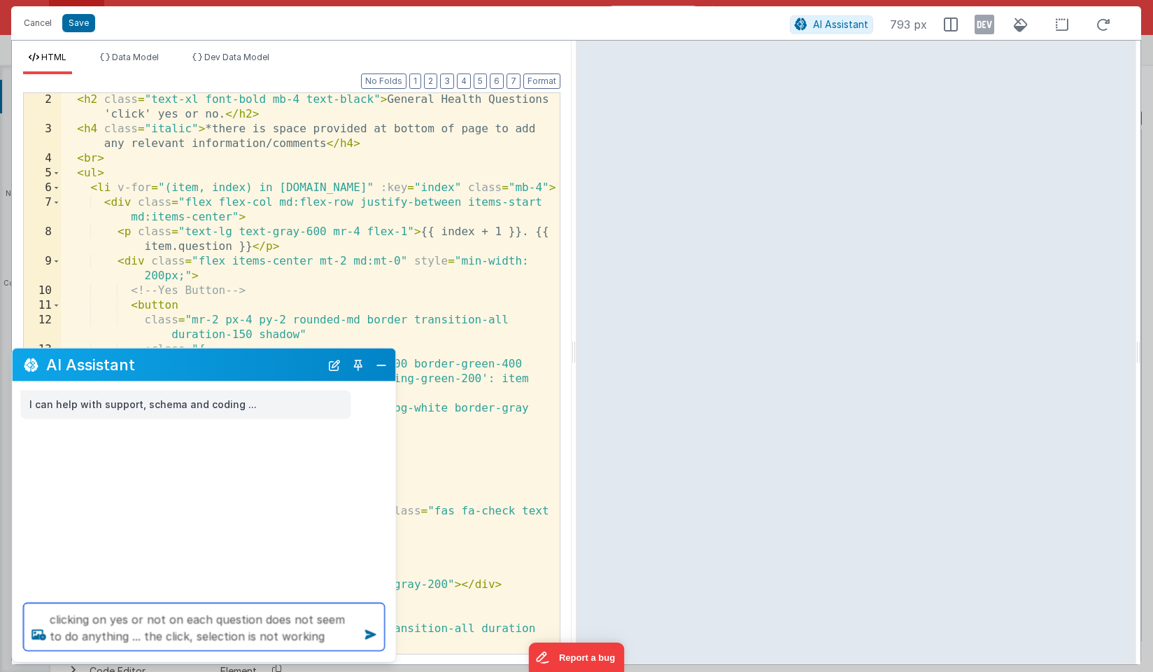
type textarea "clicking on yes or not on each question does not seem to do anything ... the cl…"
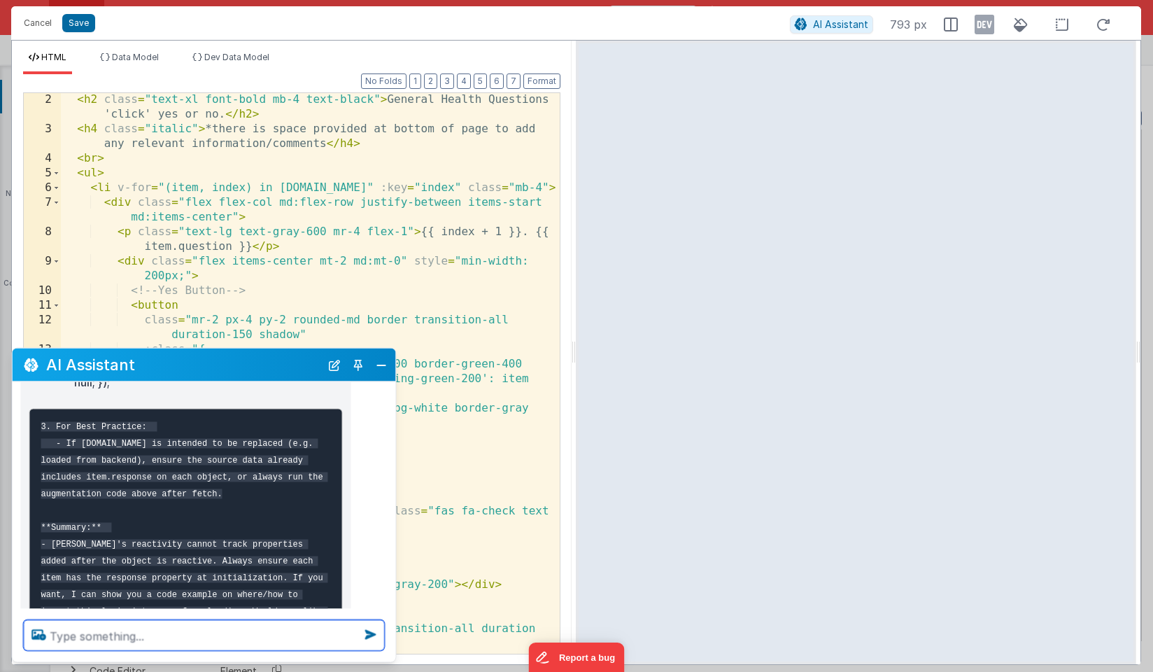
scroll to position [475, 0]
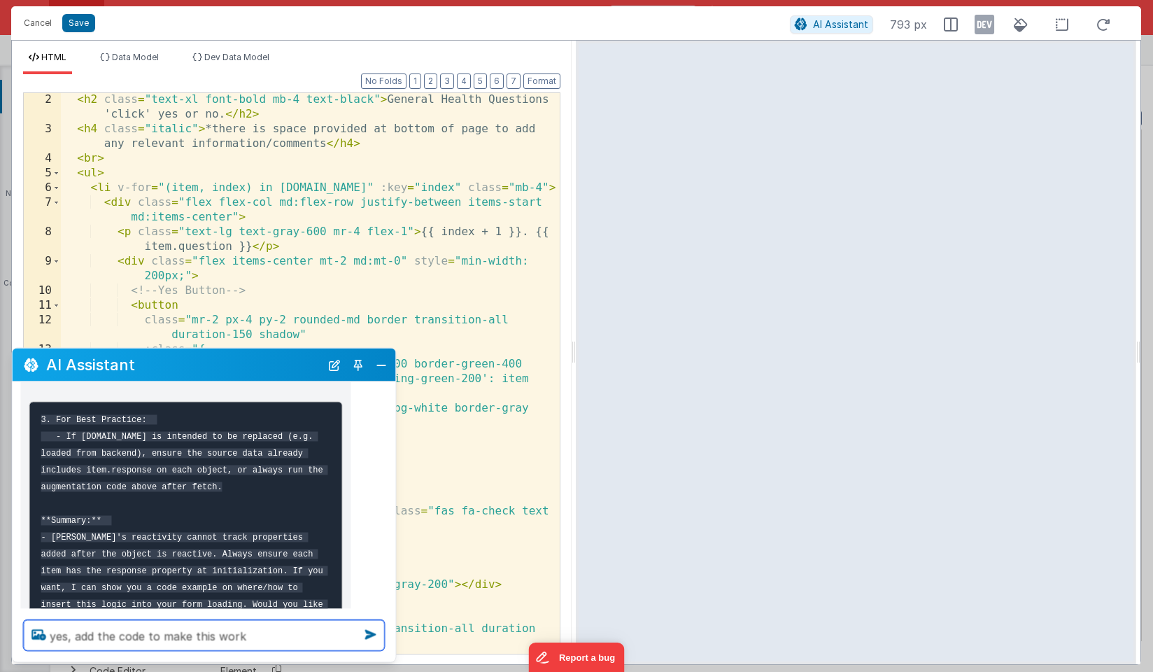
type textarea "yes, add the code to make this work"
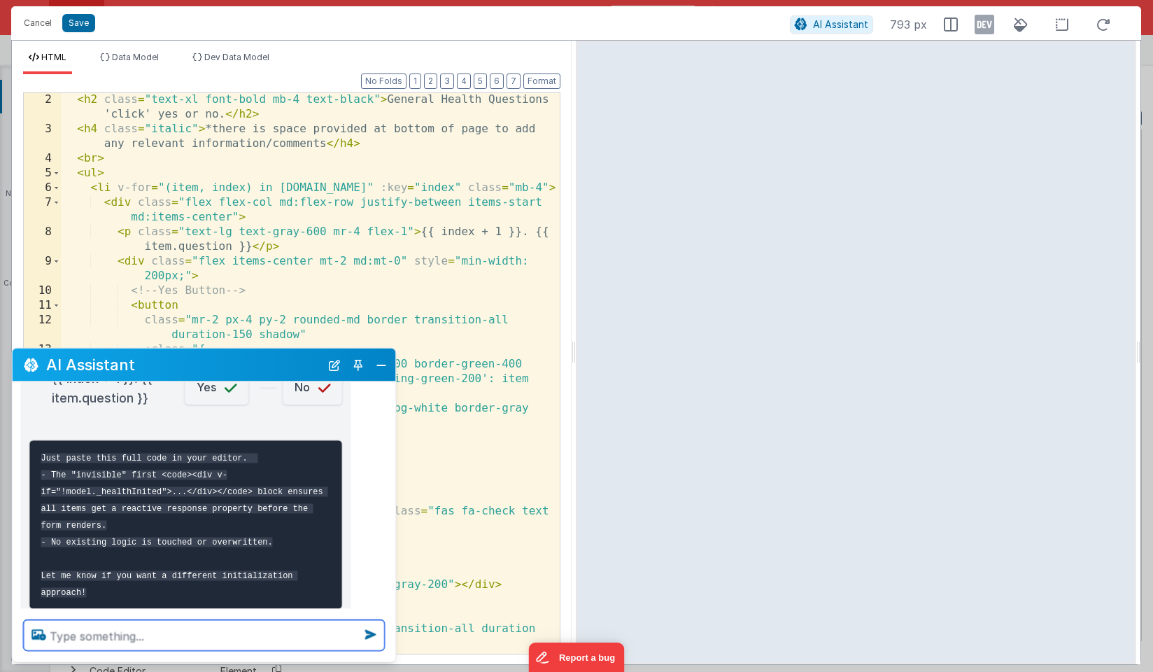
scroll to position [1090, 0]
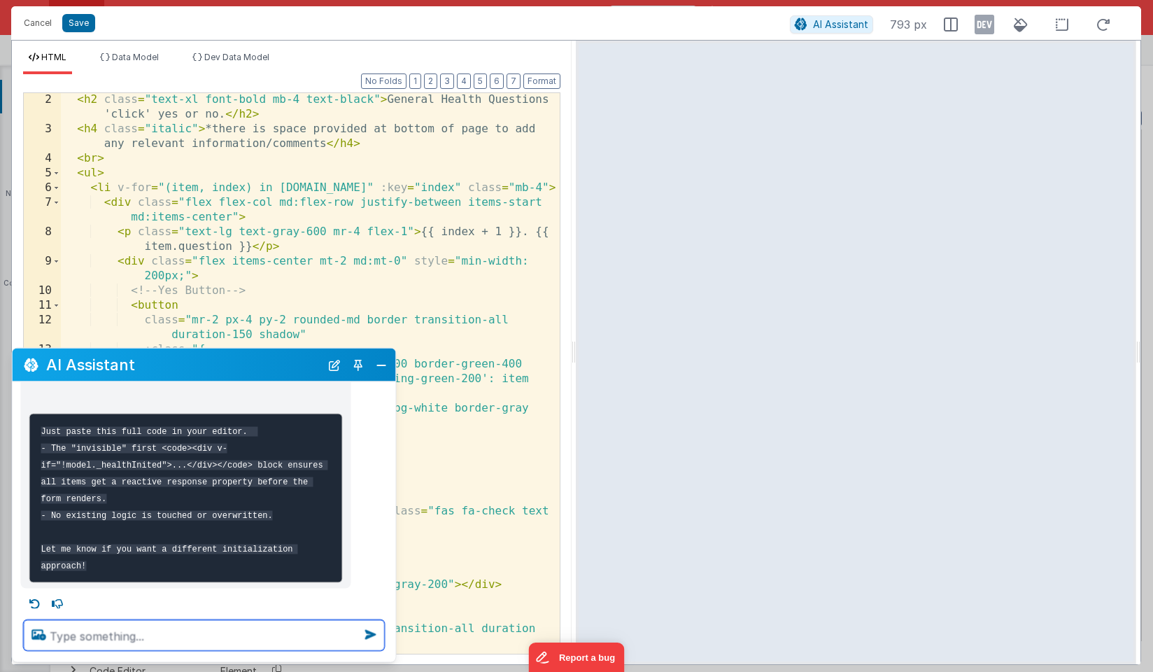
click at [141, 634] on textarea at bounding box center [204, 635] width 361 height 31
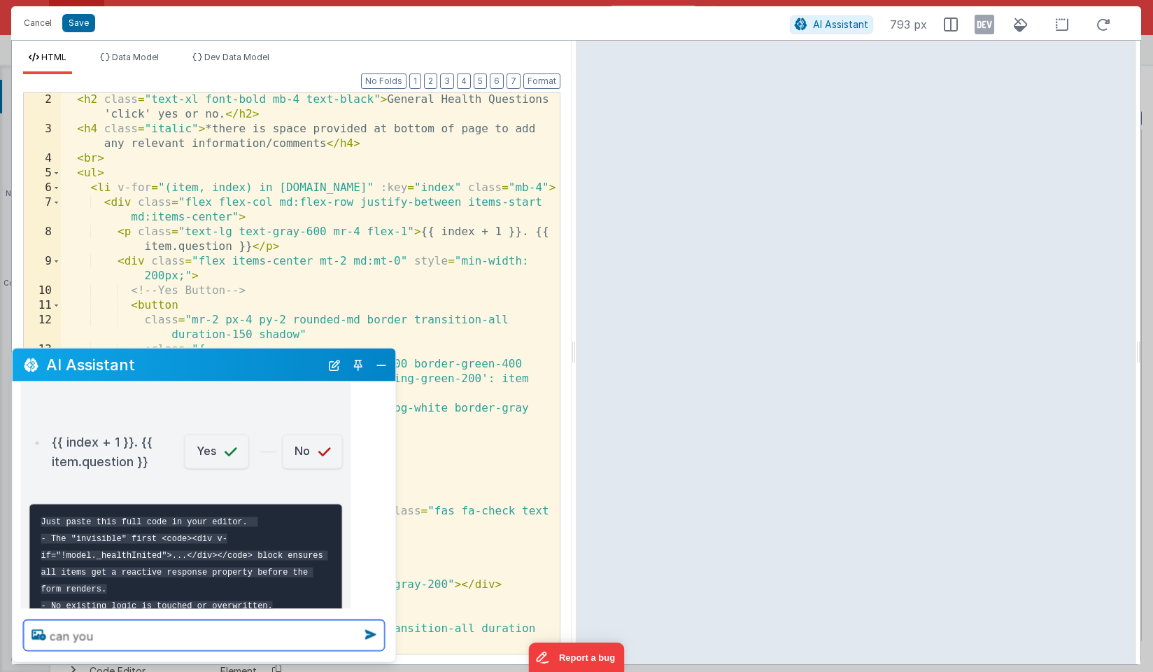
scroll to position [999, 0]
type textarea "can you apply"
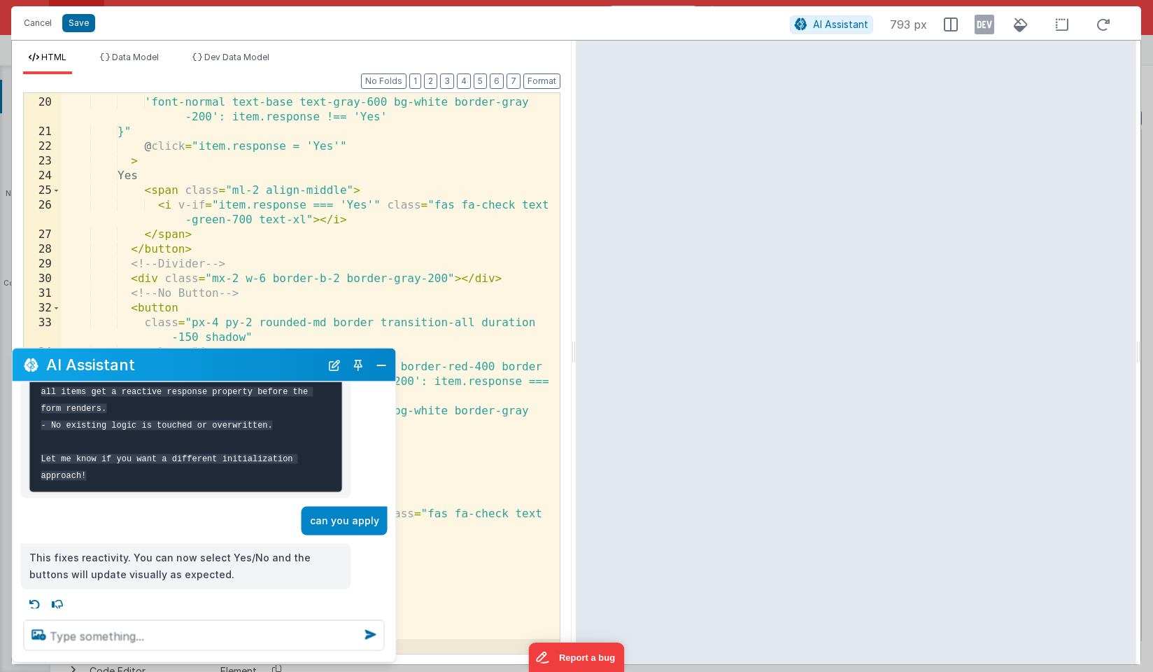
scroll to position [1179, 0]
click at [80, 24] on button "Save" at bounding box center [78, 23] width 33 height 18
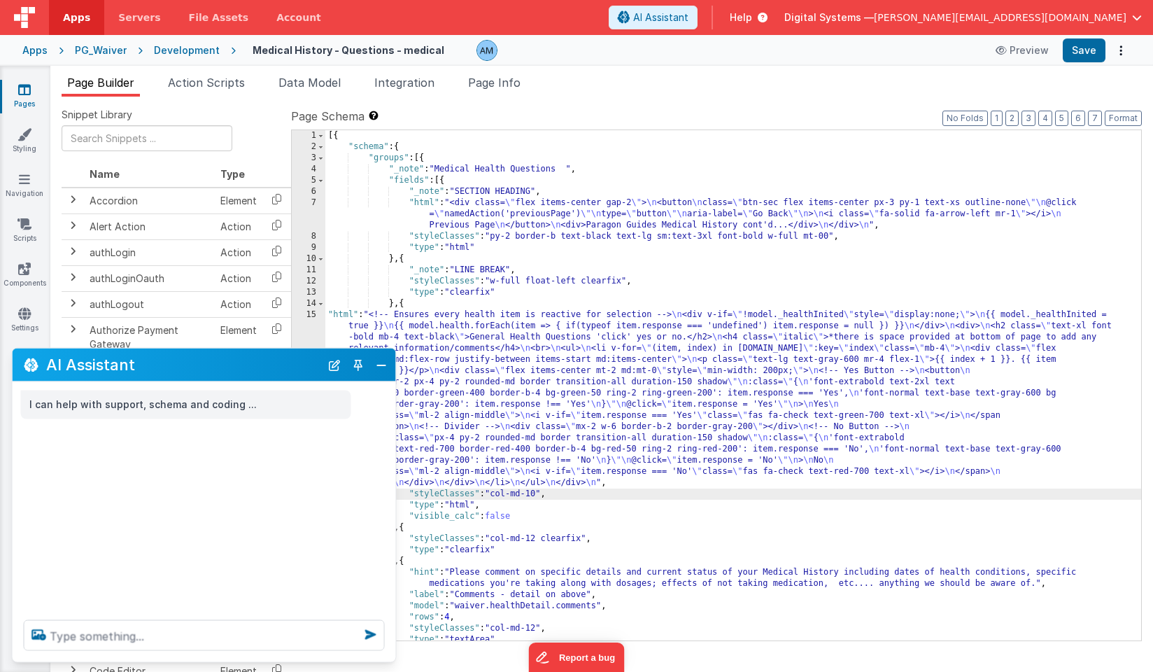
scroll to position [0, 0]
click at [1088, 55] on button "Save" at bounding box center [1084, 50] width 43 height 24
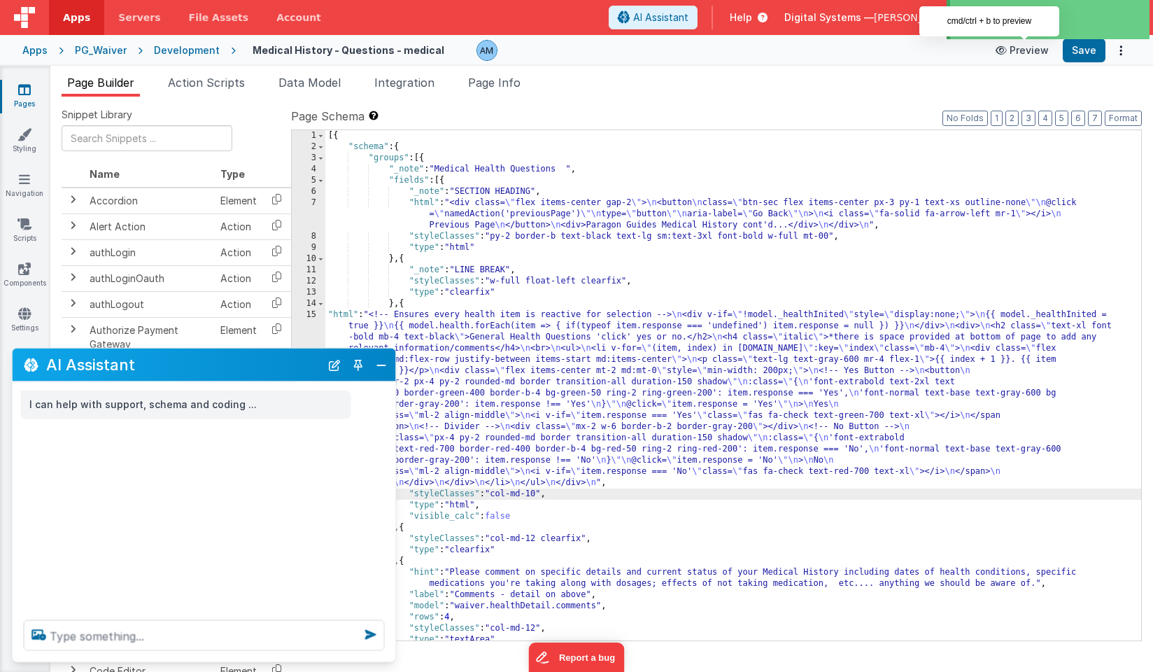
click at [1020, 50] on button "Preview" at bounding box center [1022, 50] width 70 height 22
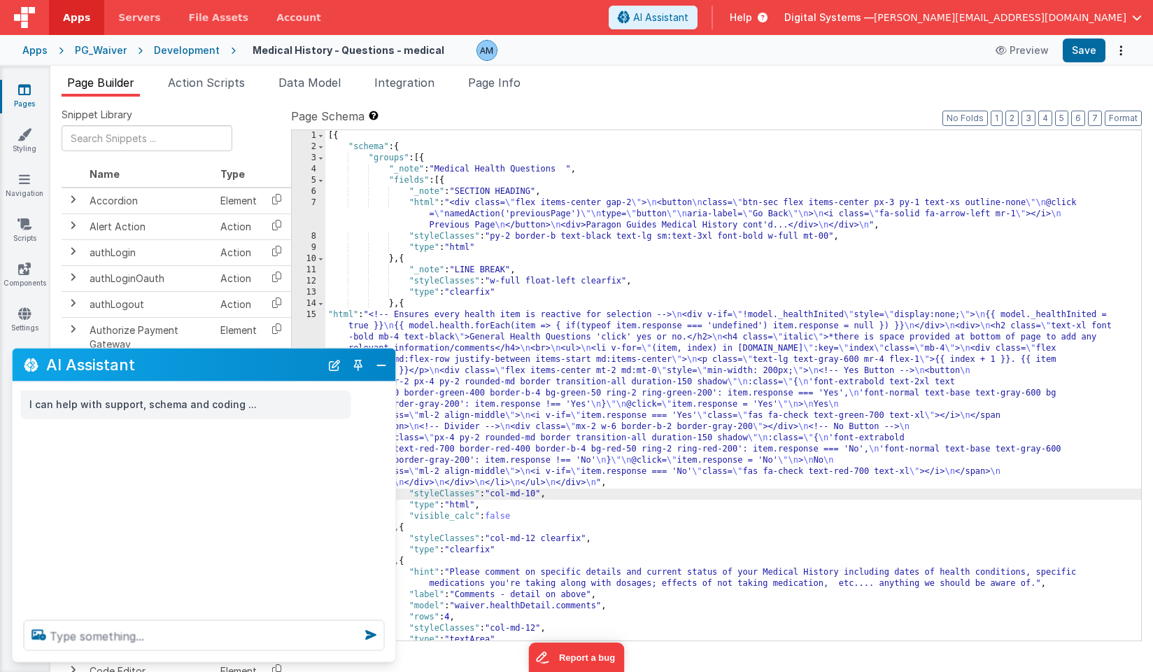
click at [178, 52] on div "Development" at bounding box center [187, 50] width 66 height 14
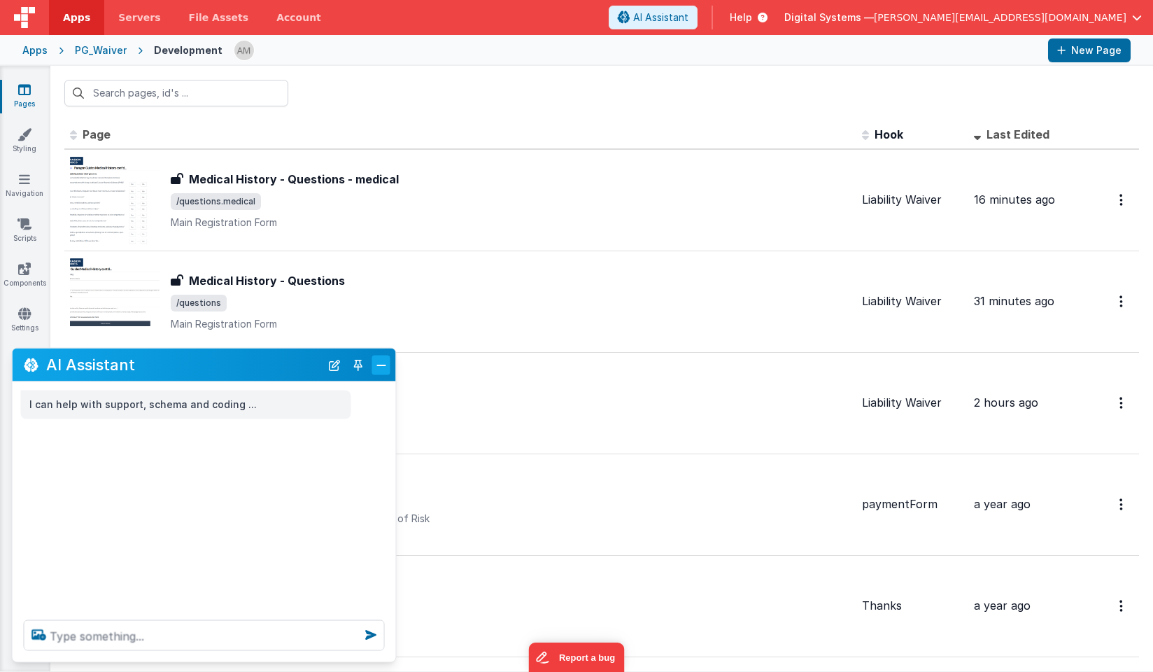
click at [379, 369] on button "Close" at bounding box center [381, 365] width 18 height 20
